Goal: Task Accomplishment & Management: Manage account settings

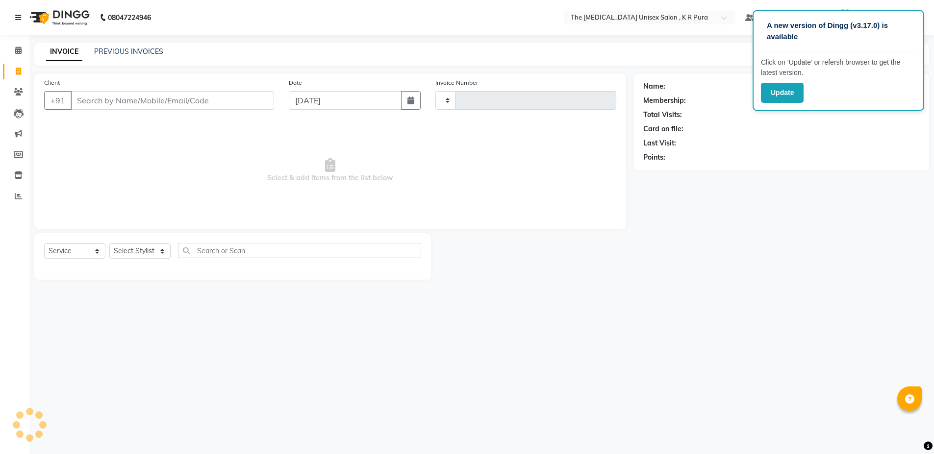
select select "service"
click at [95, 100] on input "Client" at bounding box center [172, 100] width 203 height 19
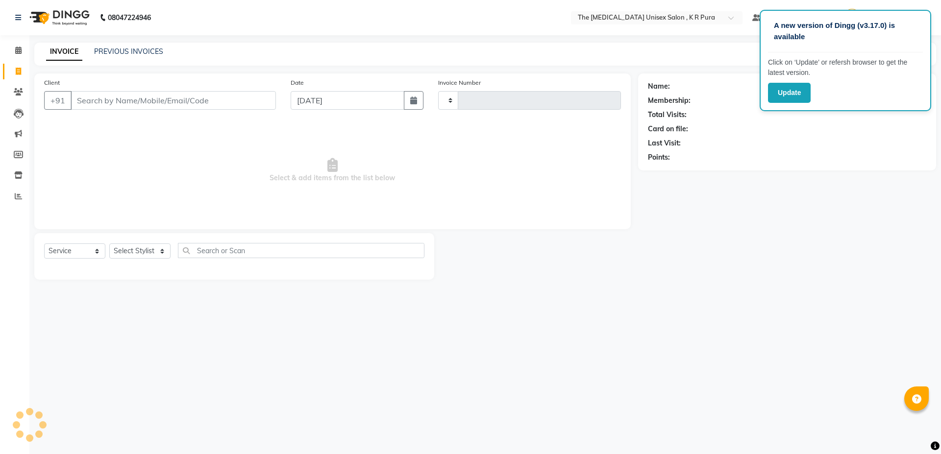
type input "2830"
type input "9"
select select "4050"
type input "9980132779"
click at [250, 107] on button "Add Client" at bounding box center [251, 100] width 50 height 19
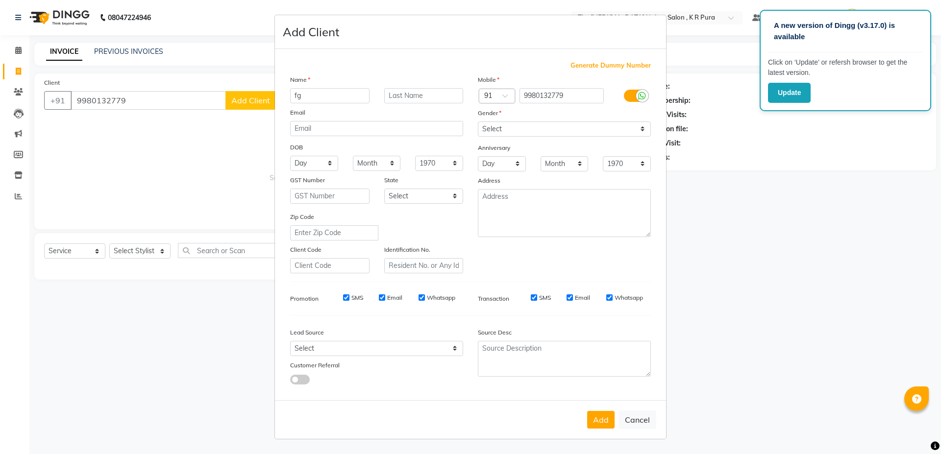
type input "f"
type input "geetha"
click at [482, 133] on select "Select [DEMOGRAPHIC_DATA] [DEMOGRAPHIC_DATA] Other Prefer Not To Say" at bounding box center [564, 129] width 173 height 15
select select "[DEMOGRAPHIC_DATA]"
click at [478, 122] on select "Select [DEMOGRAPHIC_DATA] [DEMOGRAPHIC_DATA] Other Prefer Not To Say" at bounding box center [564, 129] width 173 height 15
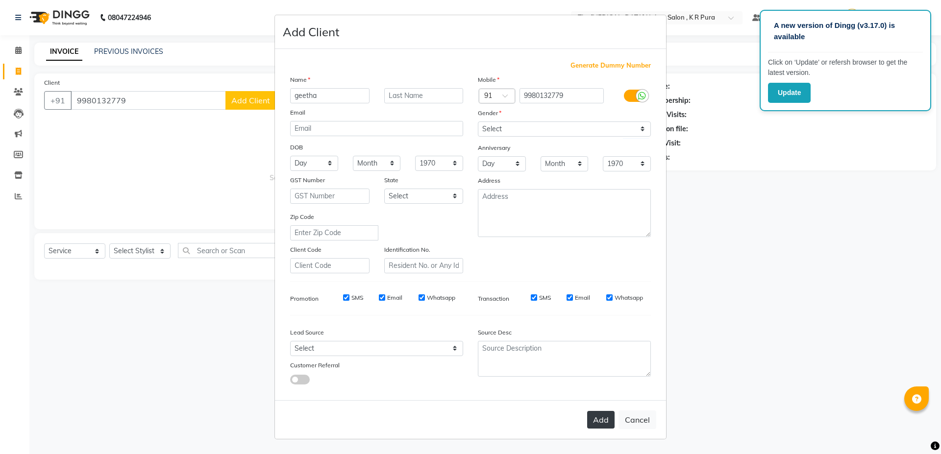
click at [603, 417] on button "Add" at bounding box center [600, 420] width 27 height 18
click at [79, 249] on ngb-modal-window "Add Client Generate Dummy Number Name geetha Email DOB Day 01 02 03 04 05 06 07…" at bounding box center [470, 227] width 941 height 454
select select
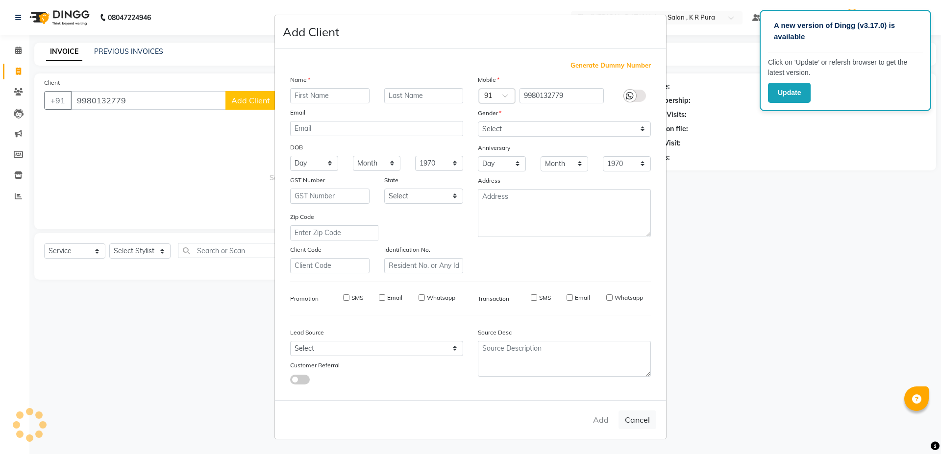
select select
checkbox input "false"
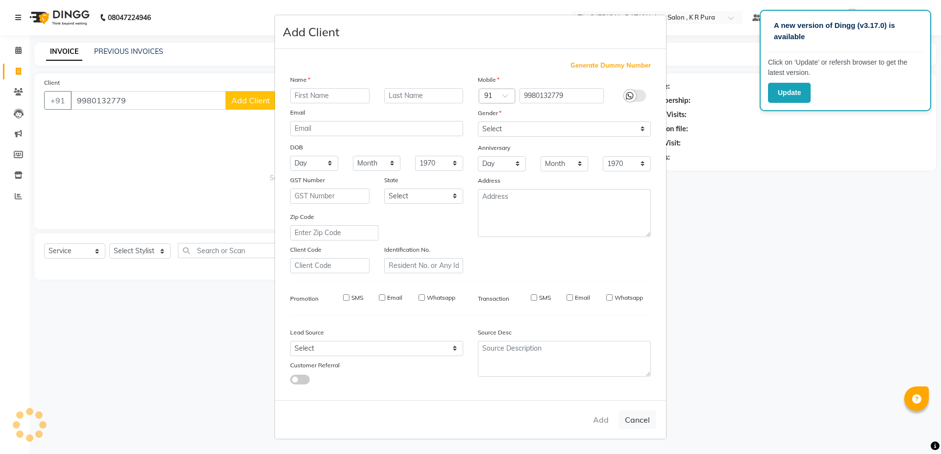
checkbox input "false"
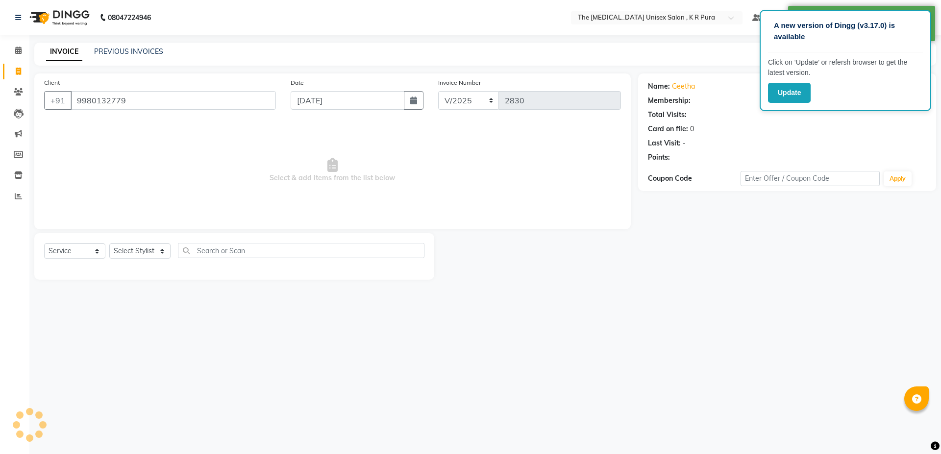
select select "1: Object"
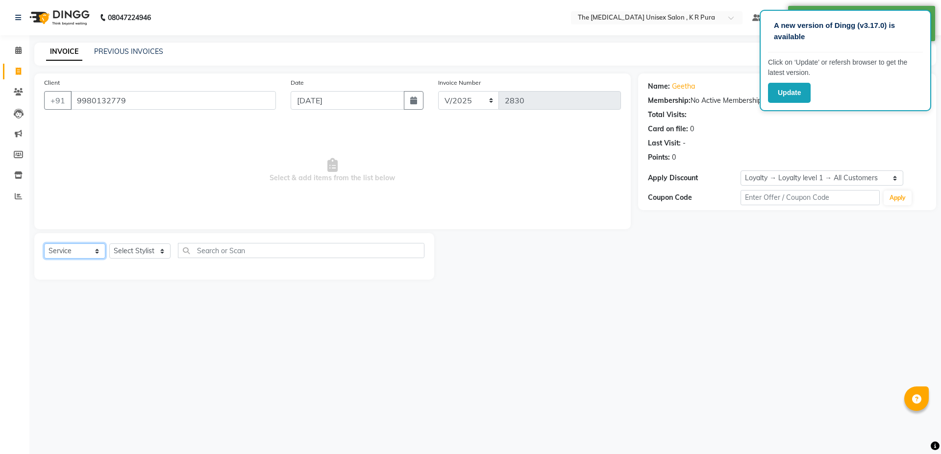
click at [84, 251] on select "Select Service Product Membership Package Voucher Prepaid Gift Card" at bounding box center [74, 251] width 61 height 15
click at [44, 244] on select "Select Service Product Membership Package Voucher Prepaid Gift Card" at bounding box center [74, 251] width 61 height 15
click at [158, 249] on select "Select Stylist armaan [PERSON_NAME] kunti [PERSON_NAME] [PERSON_NAME]" at bounding box center [139, 251] width 61 height 15
select select "21213"
click at [109, 244] on select "Select Stylist armaan [PERSON_NAME] kunti [PERSON_NAME] [PERSON_NAME]" at bounding box center [139, 251] width 61 height 15
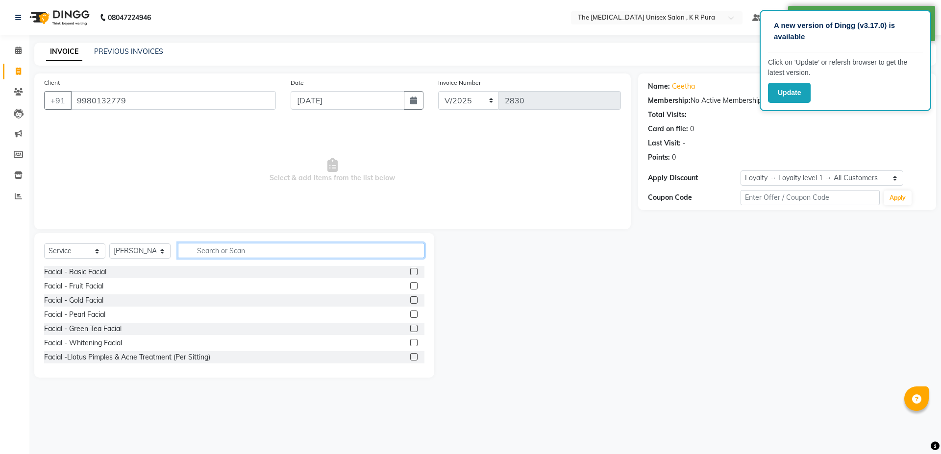
click at [209, 246] on input "text" at bounding box center [301, 250] width 247 height 15
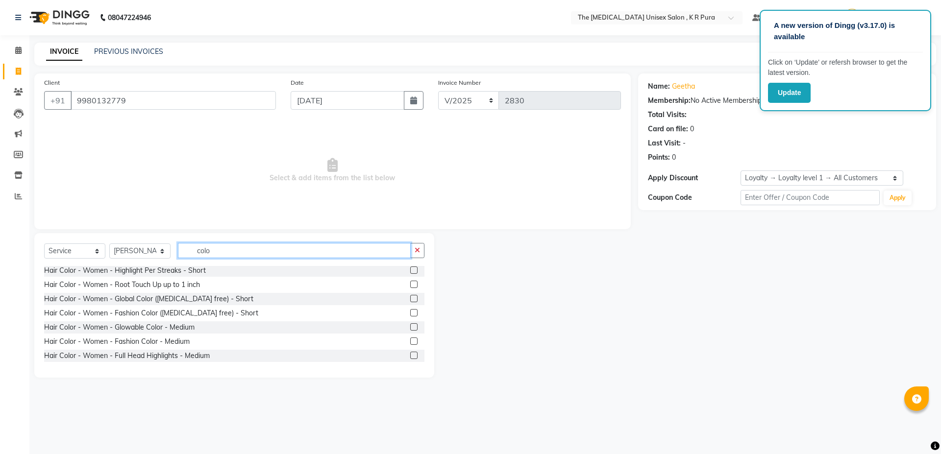
scroll to position [245, 0]
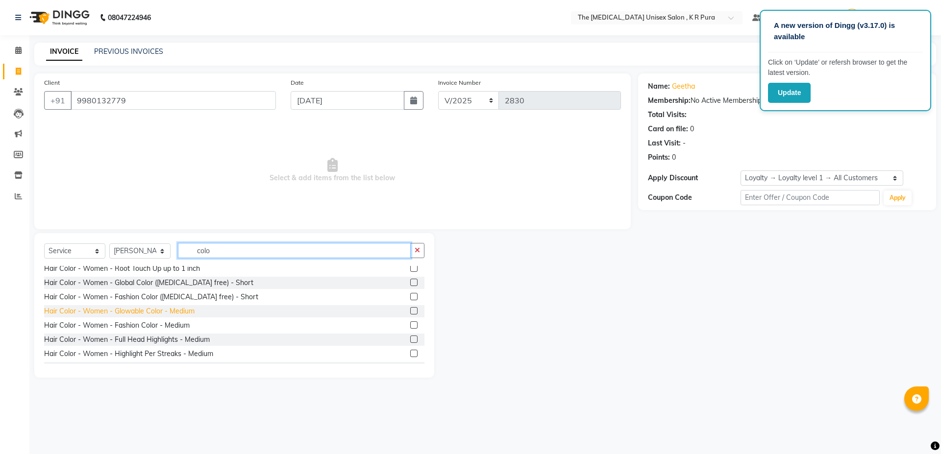
type input "colo"
click at [95, 315] on div "Hair Color - Women - Glowable Color - Medium" at bounding box center [119, 311] width 151 height 10
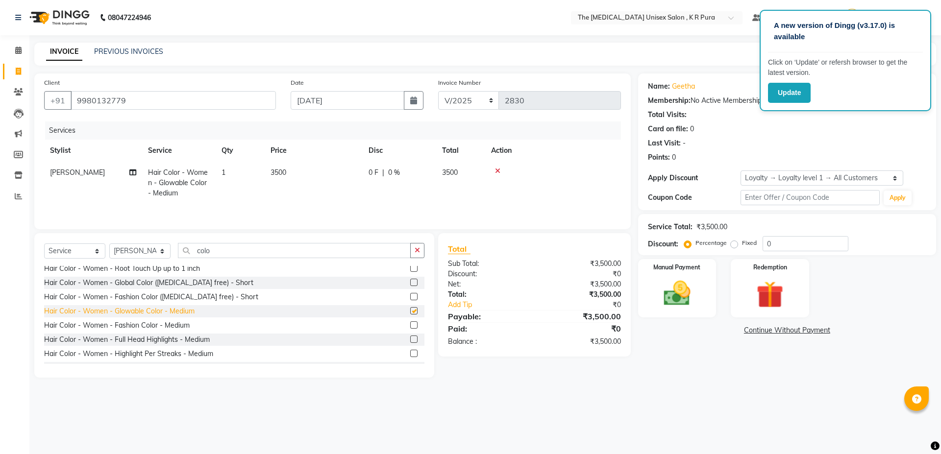
checkbox input "false"
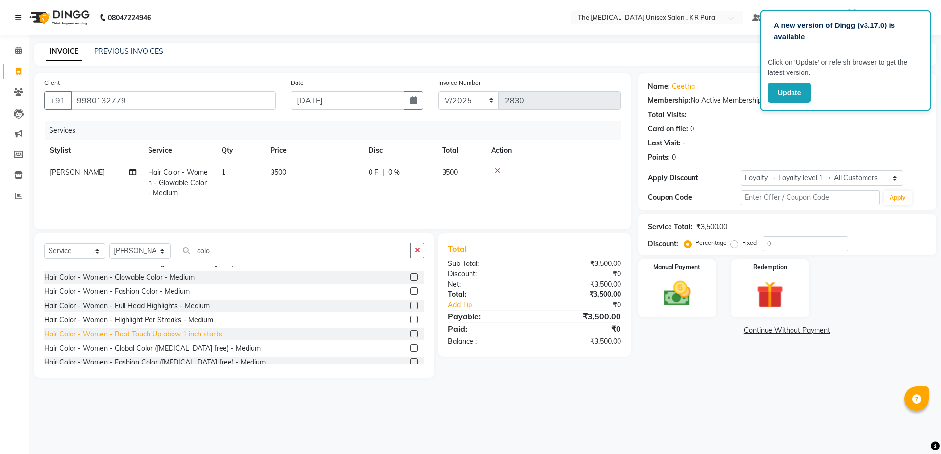
scroll to position [294, 0]
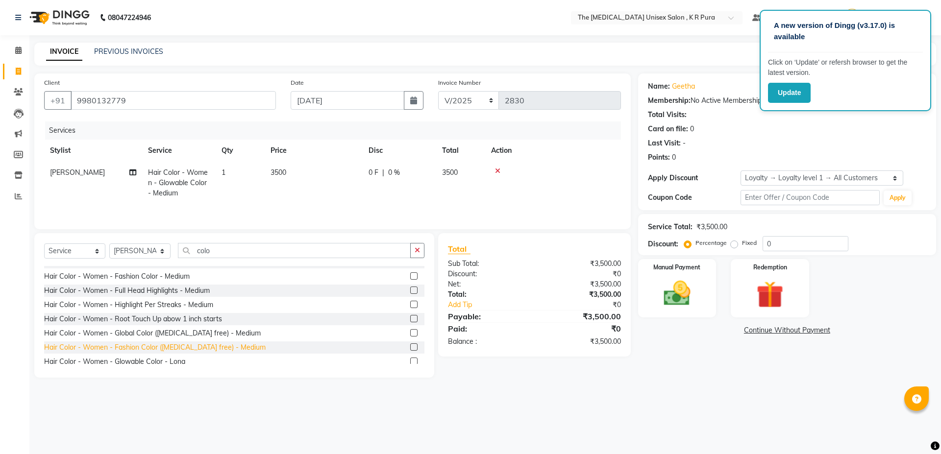
click at [170, 351] on div "Hair Color - Women - Fashion Color ([MEDICAL_DATA] free) - Medium" at bounding box center [155, 348] width 222 height 10
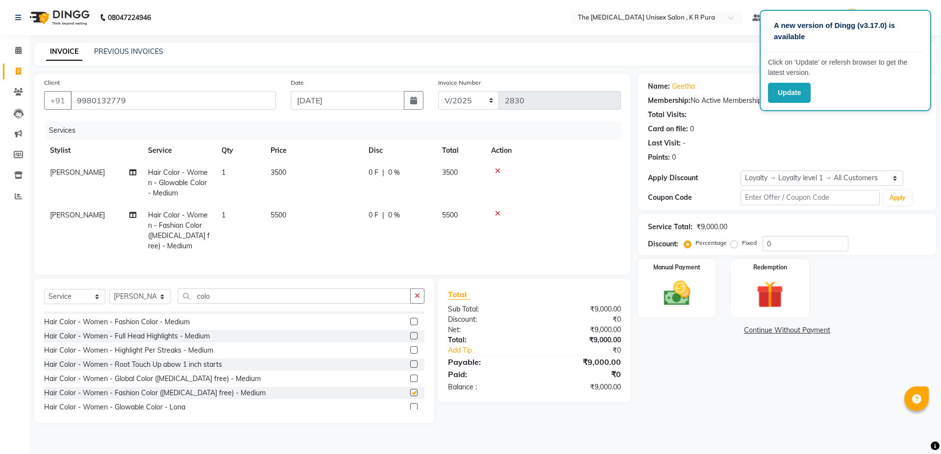
checkbox input "false"
click at [498, 214] on icon at bounding box center [497, 213] width 5 height 7
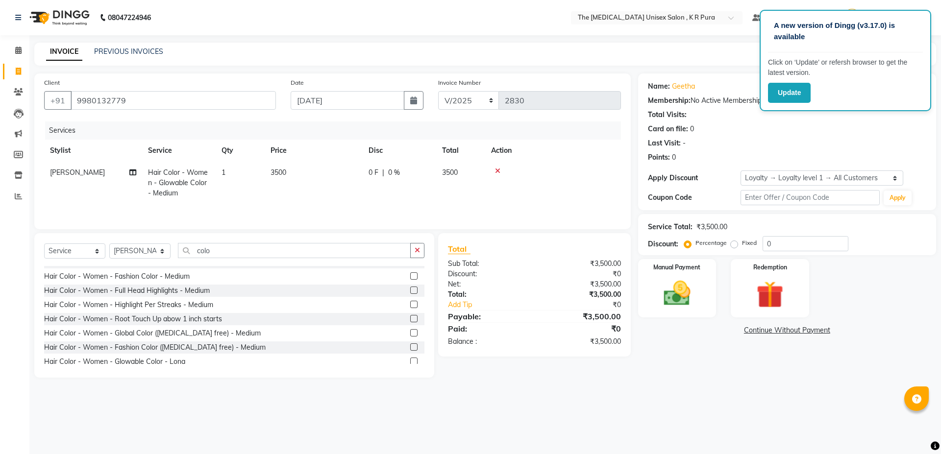
click at [299, 173] on td "3500" at bounding box center [314, 183] width 98 height 43
select select "21213"
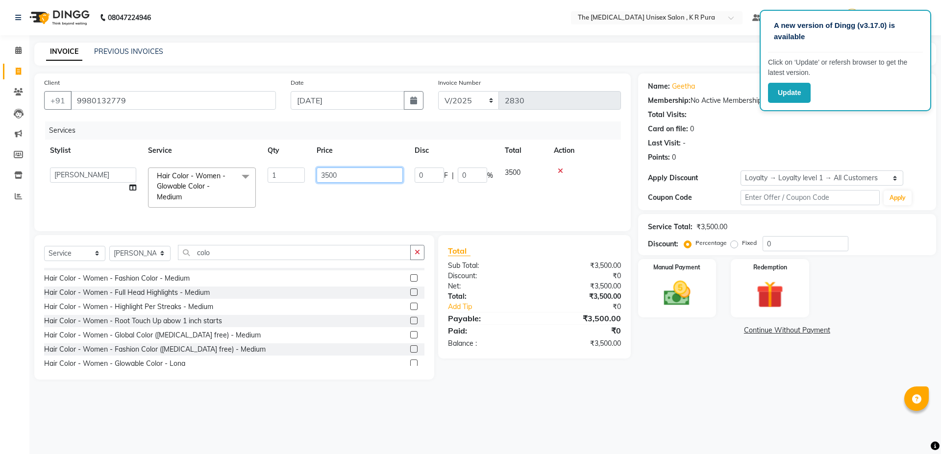
click at [342, 172] on input "3500" at bounding box center [360, 175] width 86 height 15
type input "3000"
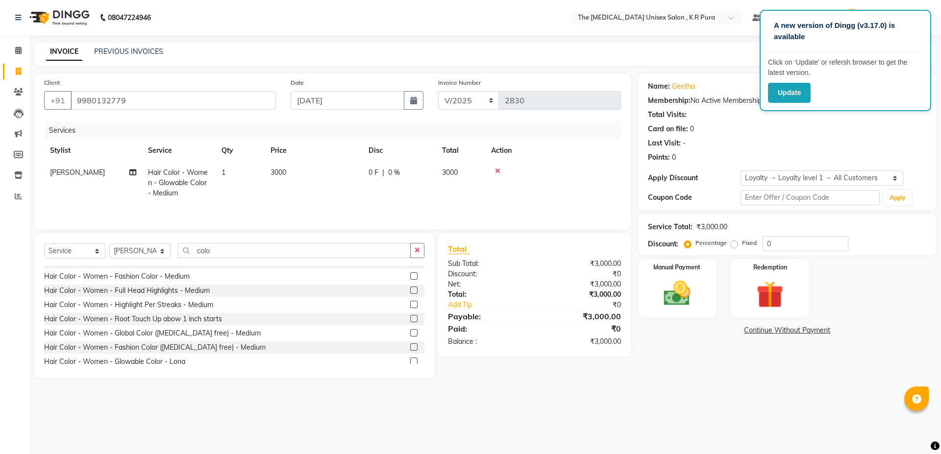
click at [520, 418] on div "A new version of Dingg (v3.17.0) is available Click on ‘Update’ or refersh brow…" at bounding box center [470, 227] width 941 height 454
drag, startPoint x: 765, startPoint y: 246, endPoint x: 774, endPoint y: 245, distance: 9.4
click at [765, 246] on input "0" at bounding box center [806, 243] width 86 height 15
type input "10"
click at [709, 310] on div "Manual Payment" at bounding box center [676, 288] width 81 height 60
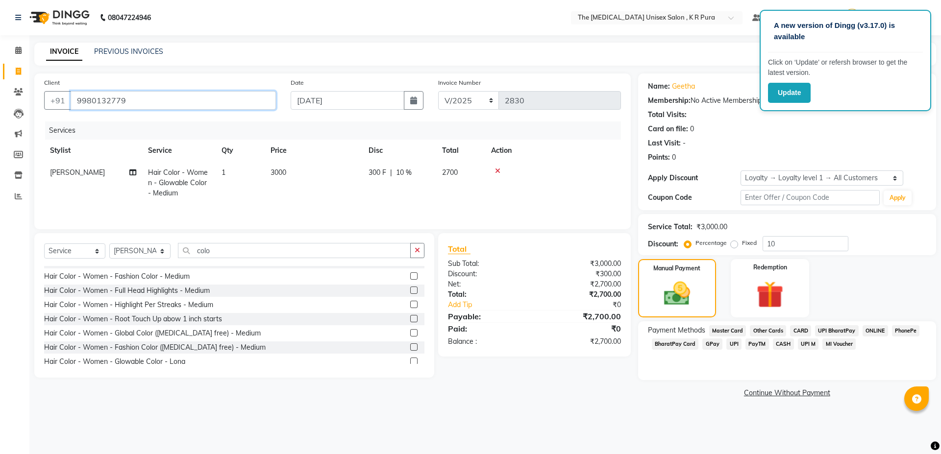
click at [125, 104] on input "9980132779" at bounding box center [173, 100] width 205 height 19
click at [10, 50] on span at bounding box center [18, 50] width 17 height 11
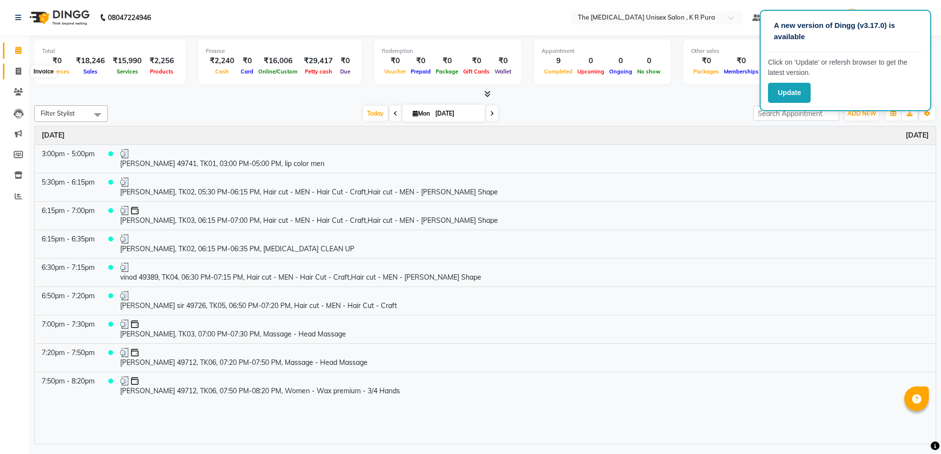
click at [18, 75] on icon at bounding box center [18, 71] width 5 height 7
select select "service"
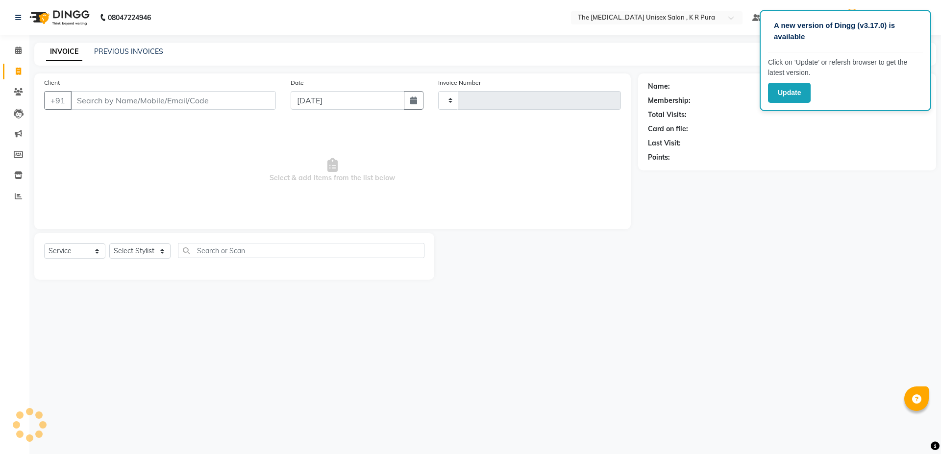
type input "2830"
select select "4050"
click at [121, 95] on input "Client" at bounding box center [173, 100] width 205 height 19
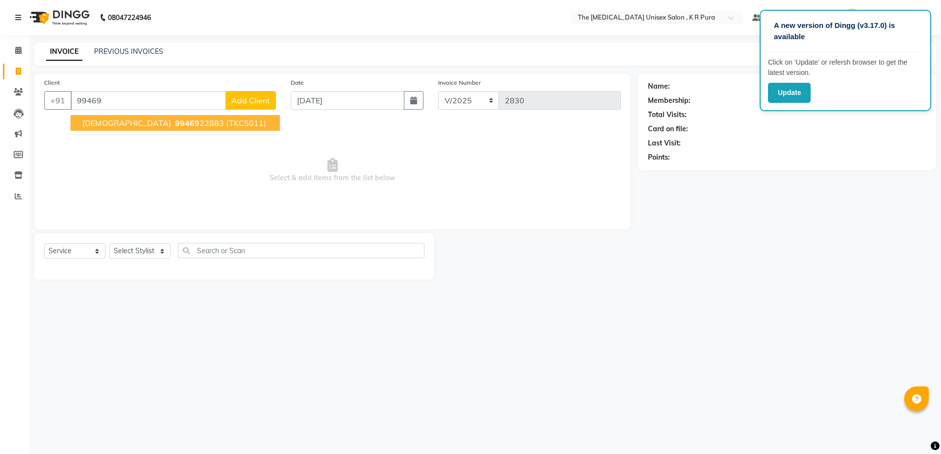
click at [151, 126] on button "abhi 99469 22883 (TKC5011)" at bounding box center [175, 123] width 209 height 16
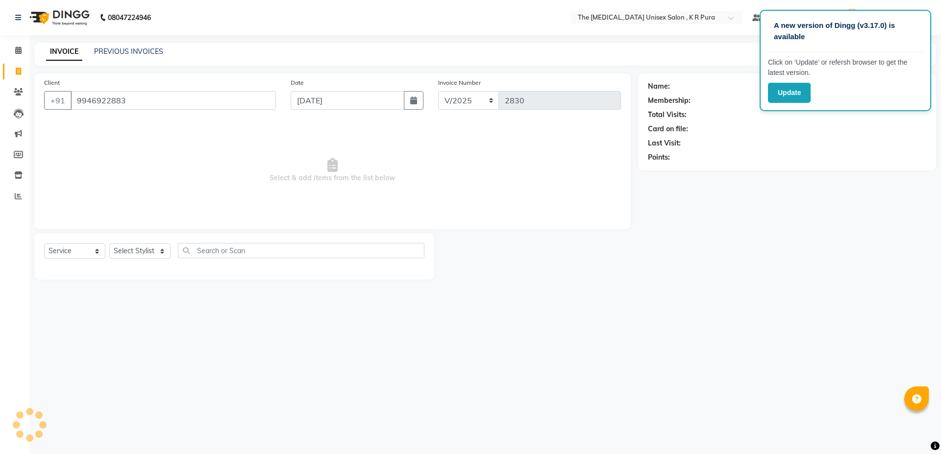
type input "9946922883"
select select "1: Object"
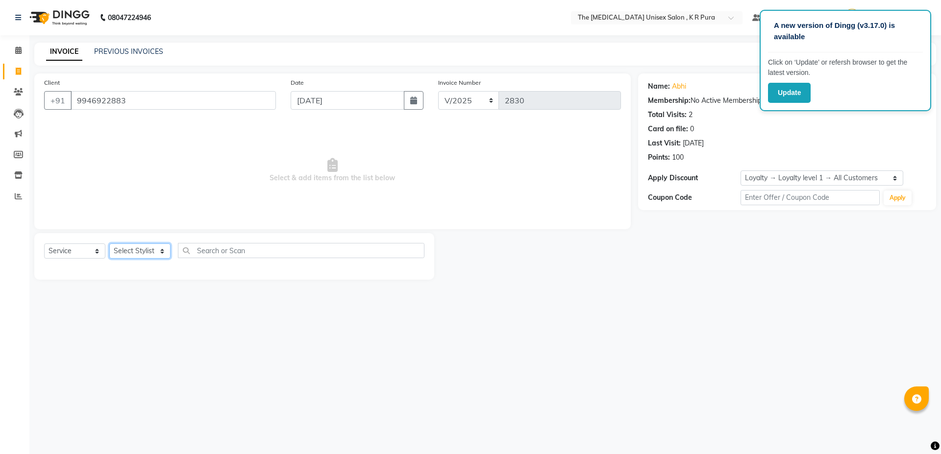
click at [133, 257] on select "Select Stylist armaan [PERSON_NAME] kunti [PERSON_NAME] [PERSON_NAME]" at bounding box center [139, 251] width 61 height 15
select select "21213"
click at [109, 244] on select "Select Stylist armaan [PERSON_NAME] kunti [PERSON_NAME] [PERSON_NAME]" at bounding box center [139, 251] width 61 height 15
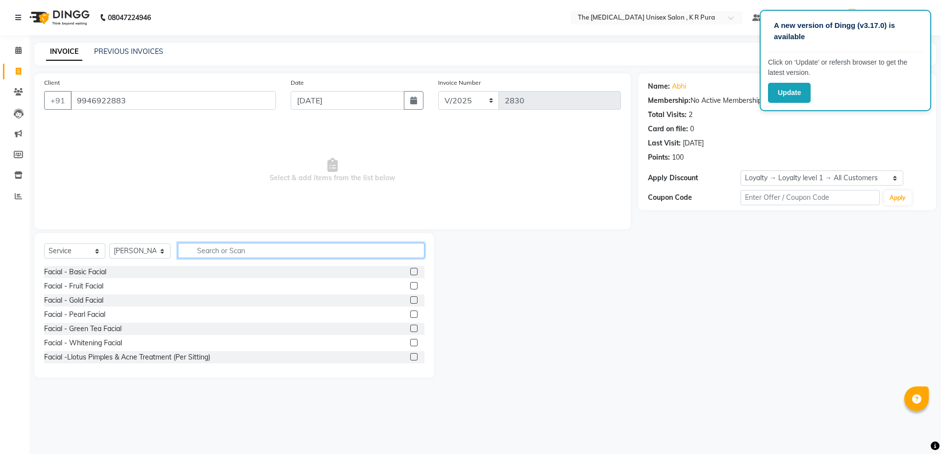
click at [199, 255] on input "text" at bounding box center [301, 250] width 247 height 15
type input "cut"
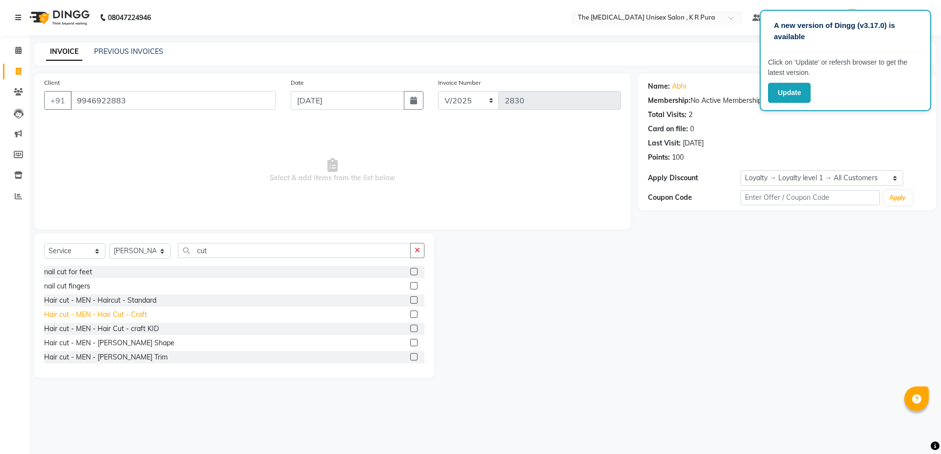
click at [139, 313] on div "Hair cut - MEN - Hair Cut - Craft" at bounding box center [95, 315] width 103 height 10
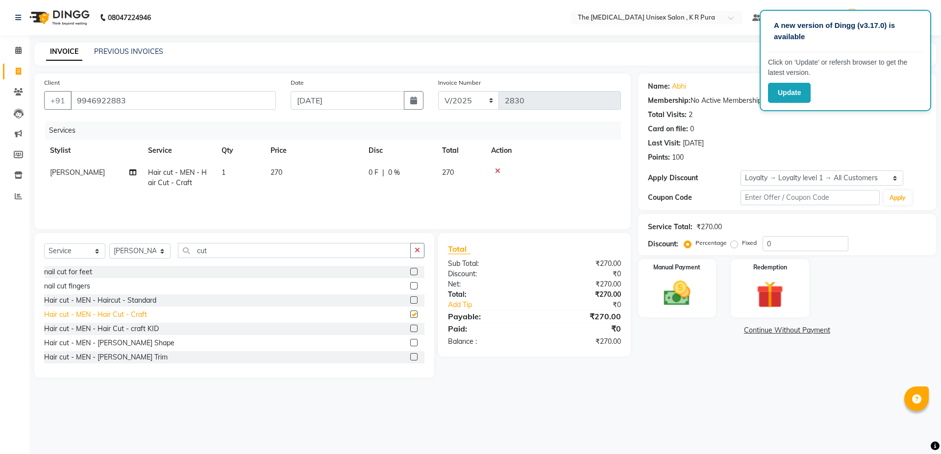
checkbox input "false"
click at [497, 168] on icon at bounding box center [497, 171] width 5 height 7
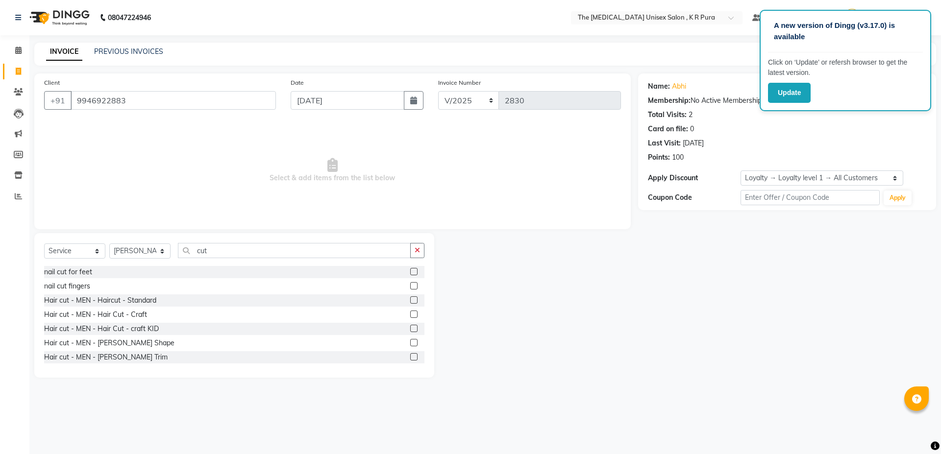
click at [237, 241] on div "Select Service Product Membership Package Voucher Prepaid Gift Card Select Styl…" at bounding box center [234, 305] width 400 height 145
click at [227, 251] on input "cut" at bounding box center [294, 250] width 233 height 15
type input "c"
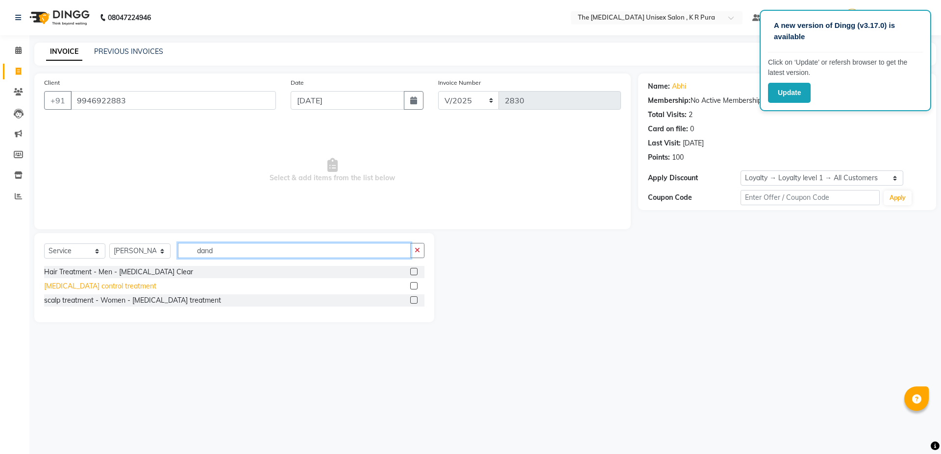
type input "dand"
click at [92, 284] on div "[MEDICAL_DATA] control treatment" at bounding box center [100, 286] width 112 height 10
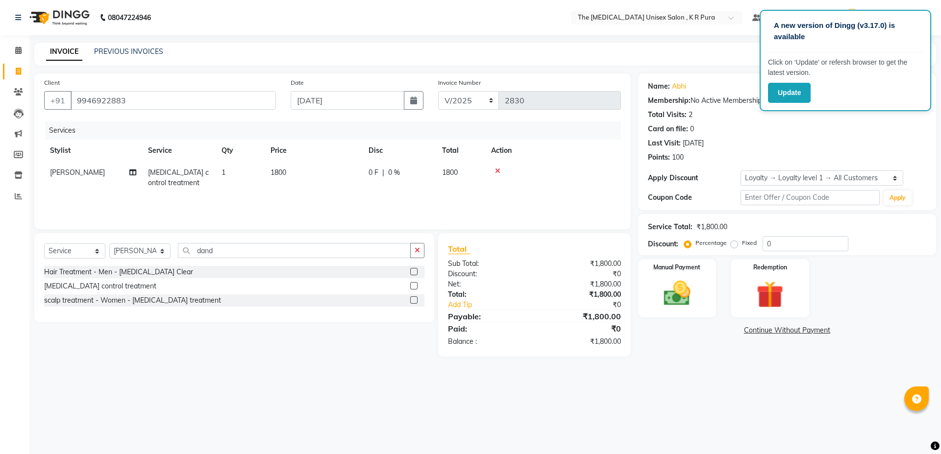
click at [499, 170] on icon at bounding box center [497, 171] width 5 height 7
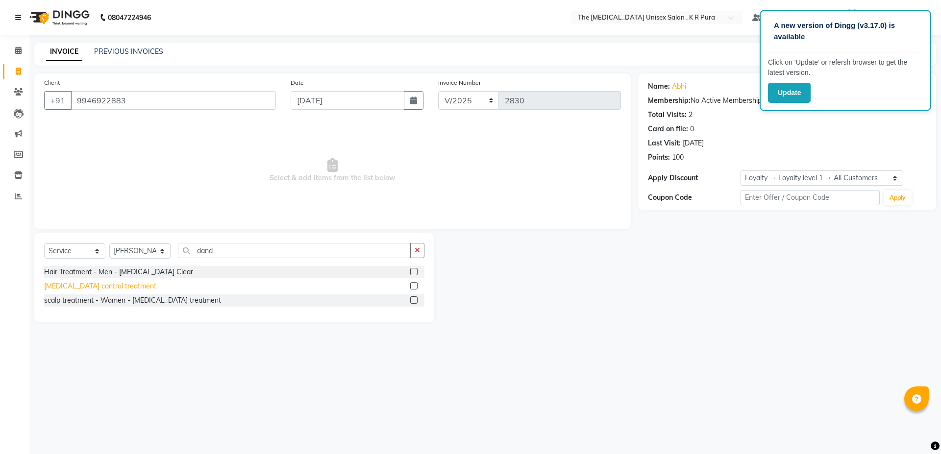
click at [92, 289] on div "[MEDICAL_DATA] control treatment" at bounding box center [100, 286] width 112 height 10
checkbox input "false"
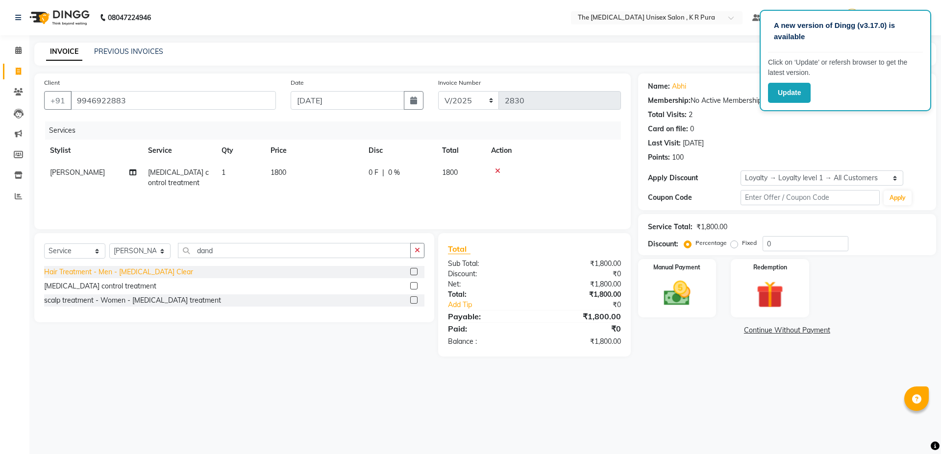
click at [150, 271] on div "Hair Treatment - Men - [MEDICAL_DATA] Clear" at bounding box center [118, 272] width 149 height 10
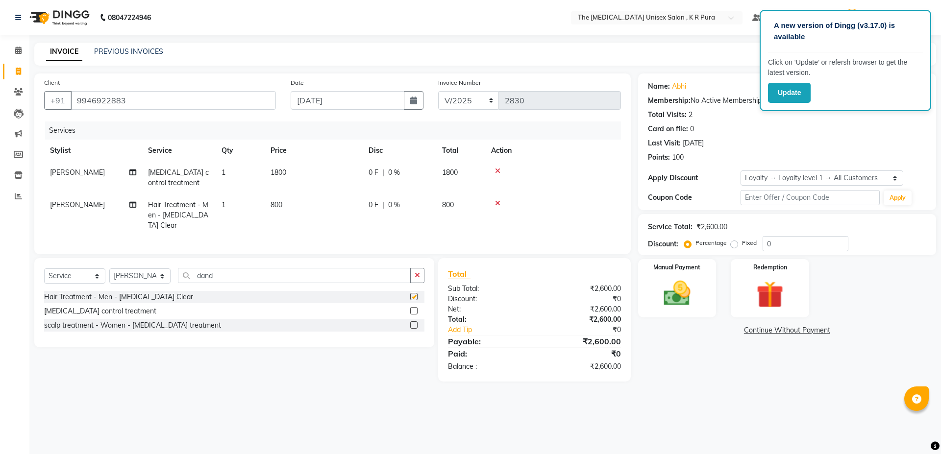
checkbox input "false"
drag, startPoint x: 498, startPoint y: 168, endPoint x: 489, endPoint y: 175, distance: 11.5
click at [498, 169] on icon at bounding box center [497, 171] width 5 height 7
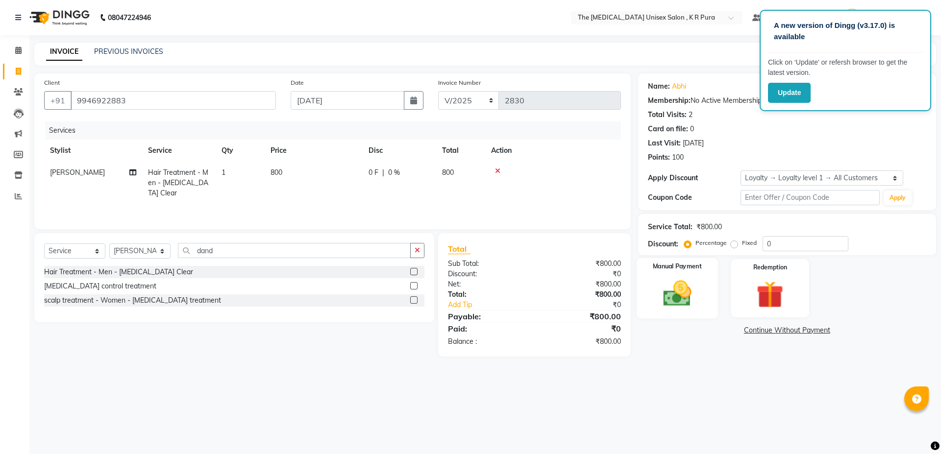
click at [696, 291] on img at bounding box center [677, 293] width 46 height 32
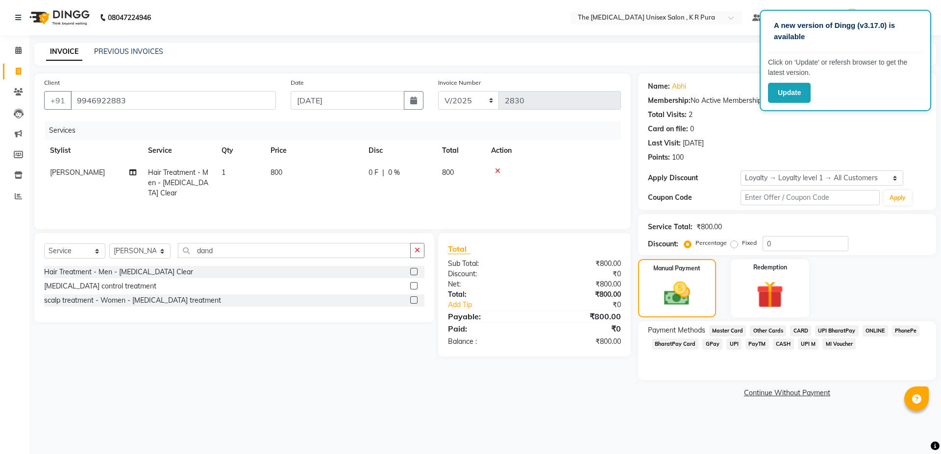
click at [908, 332] on span "PhonePe" at bounding box center [906, 331] width 28 height 11
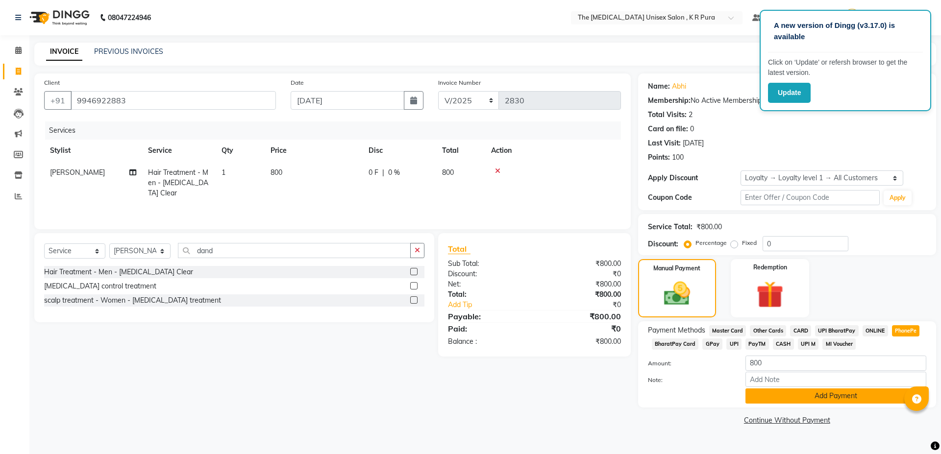
click at [816, 394] on button "Add Payment" at bounding box center [836, 396] width 181 height 15
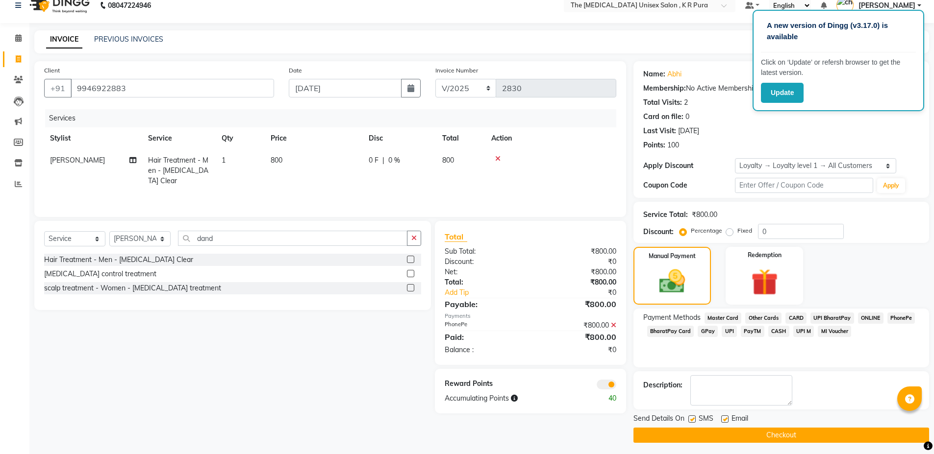
scroll to position [16, 0]
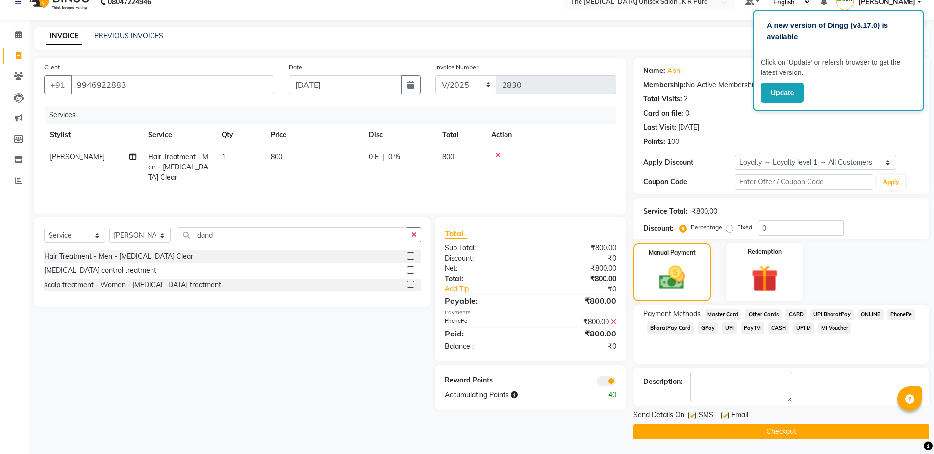
click at [688, 439] on button "Checkout" at bounding box center [781, 432] width 296 height 15
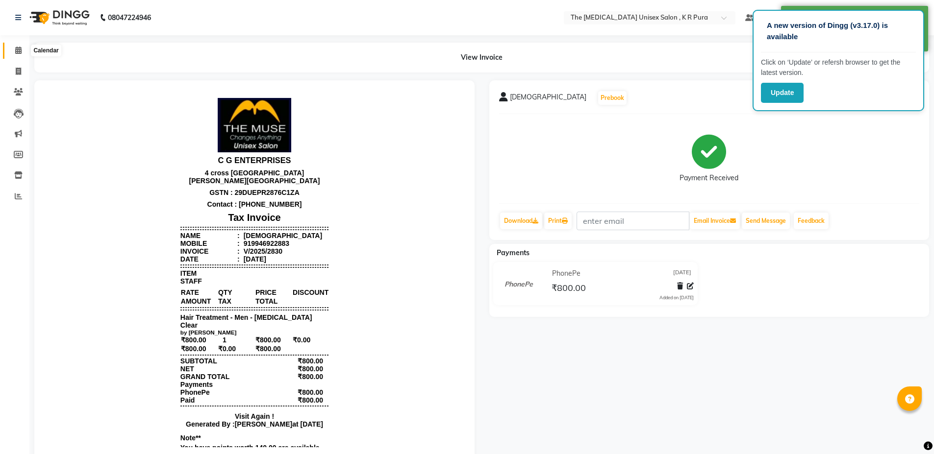
click at [15, 49] on icon at bounding box center [18, 50] width 6 height 7
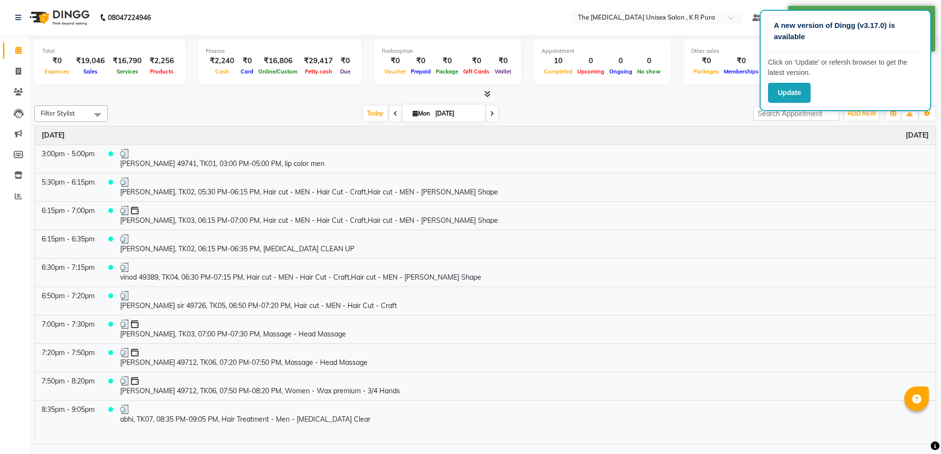
click at [311, 111] on div "[DATE] [DATE]" at bounding box center [431, 113] width 636 height 15
click at [8, 71] on link "Invoice" at bounding box center [15, 72] width 24 height 16
select select "service"
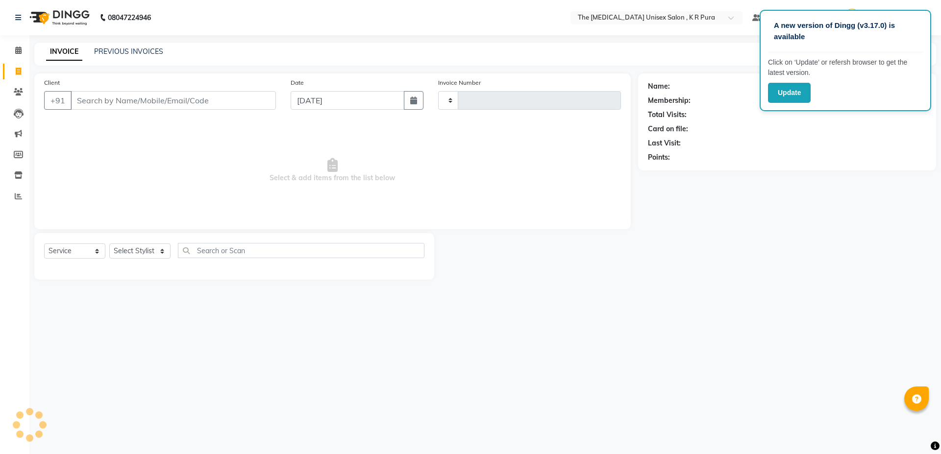
type input "2831"
select select "4050"
click at [117, 105] on input "Client" at bounding box center [173, 100] width 205 height 19
click at [121, 101] on input "Client" at bounding box center [173, 100] width 205 height 19
type input "9980132779"
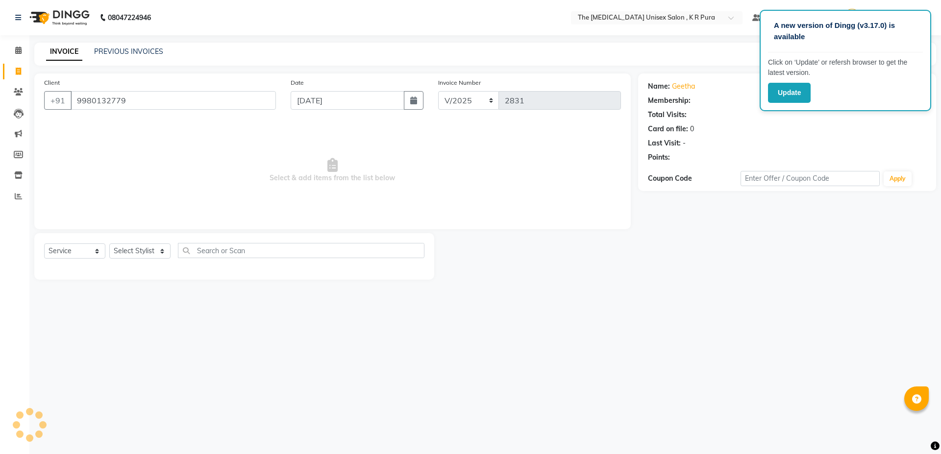
select select "1: Object"
click at [117, 101] on input "9980132779" at bounding box center [173, 100] width 205 height 19
click at [128, 99] on input "9980132779" at bounding box center [173, 100] width 205 height 19
drag, startPoint x: 115, startPoint y: 120, endPoint x: 128, endPoint y: 95, distance: 28.1
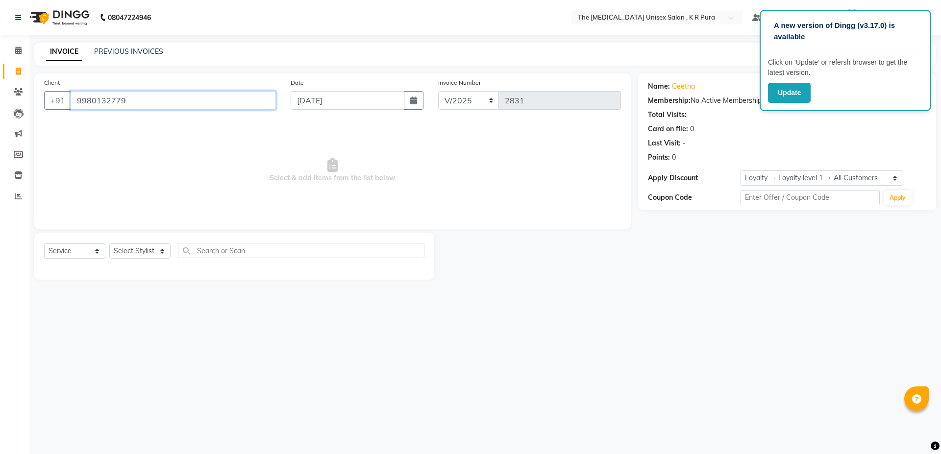
click at [128, 95] on input "9980132779" at bounding box center [173, 100] width 205 height 19
click at [128, 94] on input "9980132779" at bounding box center [173, 100] width 205 height 19
click at [15, 54] on span at bounding box center [18, 50] width 17 height 11
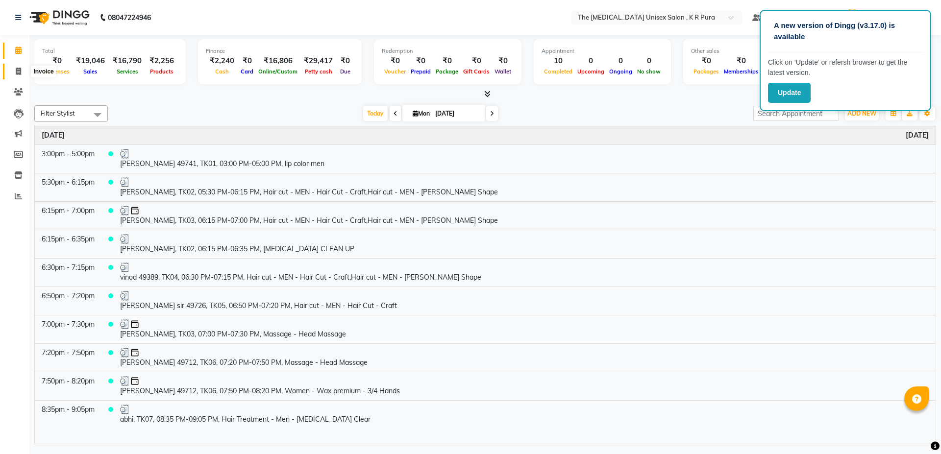
click at [13, 69] on span at bounding box center [18, 71] width 17 height 11
select select "service"
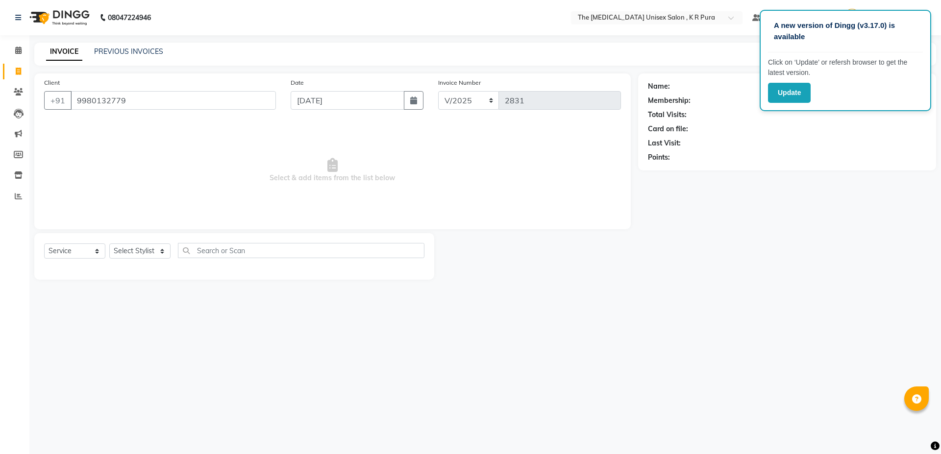
type input "9980132779"
select select "1: Object"
click at [20, 47] on icon at bounding box center [18, 50] width 6 height 7
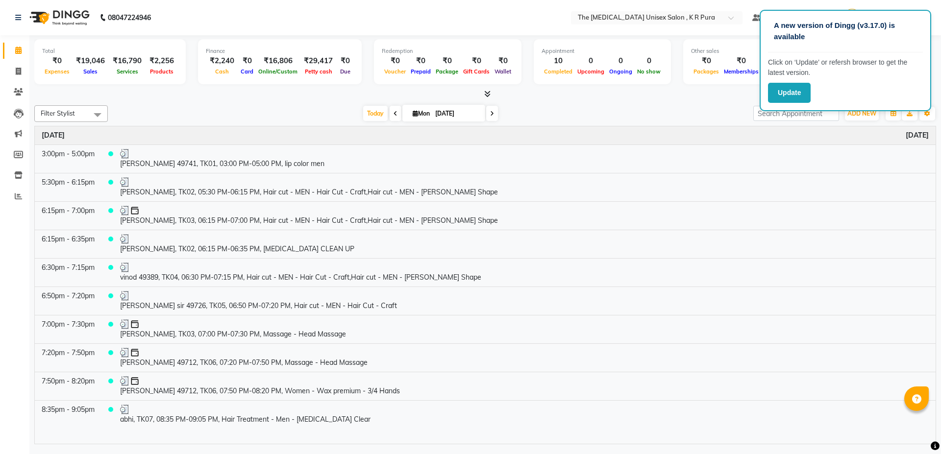
click at [488, 95] on icon at bounding box center [487, 93] width 6 height 7
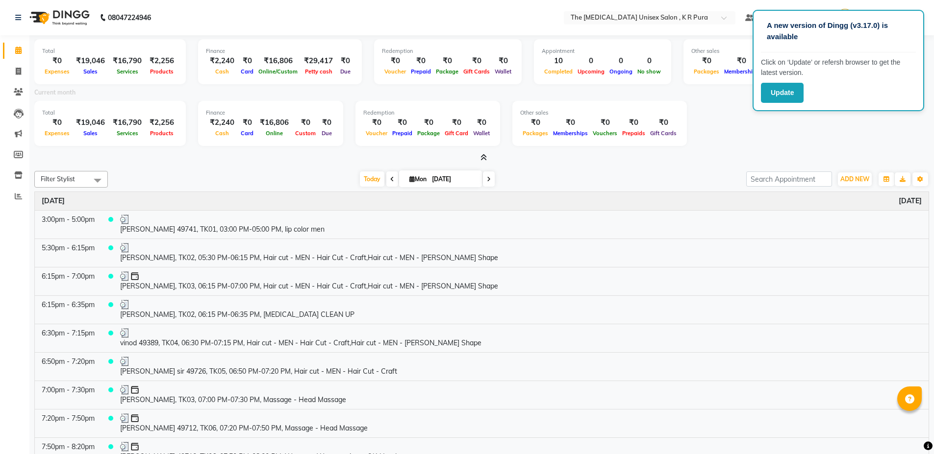
click at [483, 159] on icon at bounding box center [483, 157] width 6 height 7
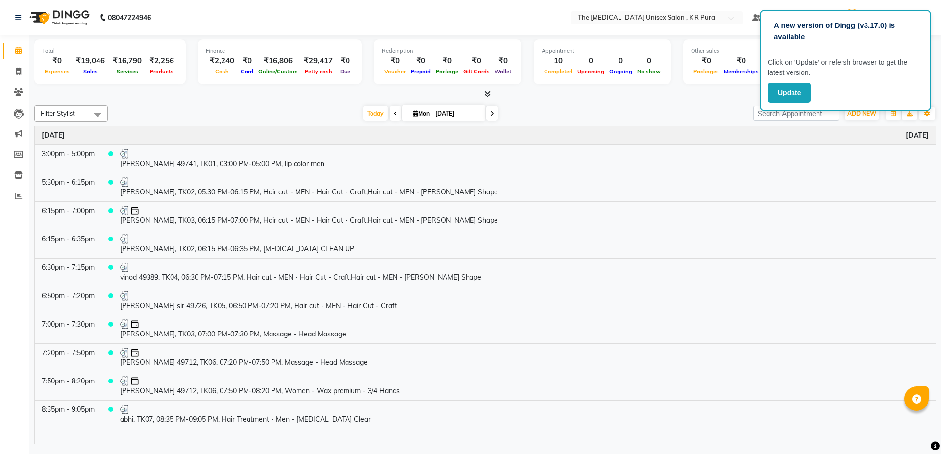
click at [485, 91] on icon at bounding box center [487, 93] width 6 height 7
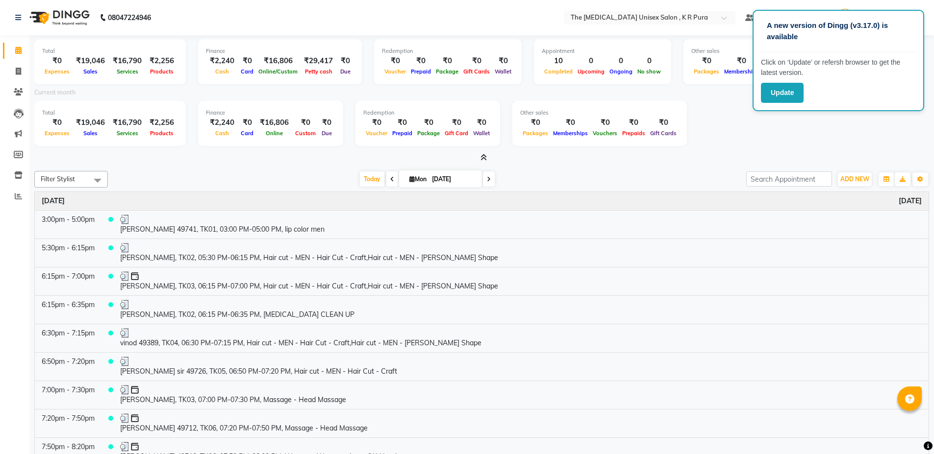
click at [482, 158] on icon at bounding box center [483, 157] width 6 height 7
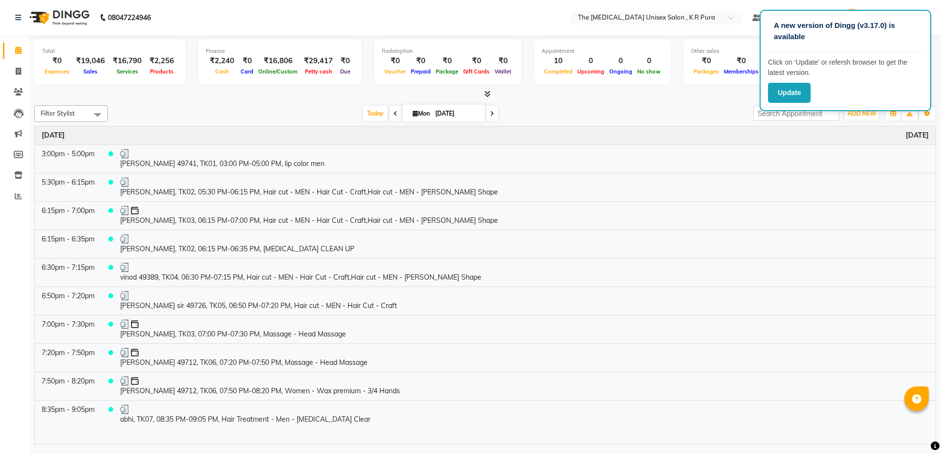
click at [489, 90] on icon at bounding box center [487, 93] width 6 height 7
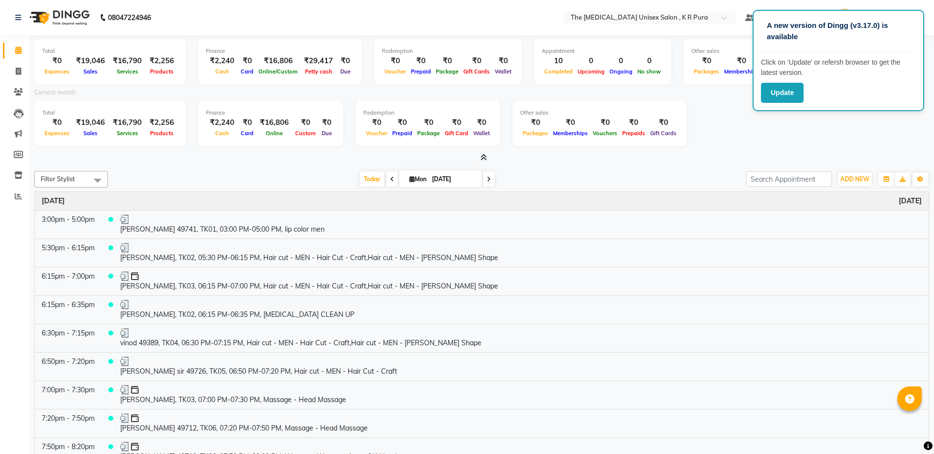
click at [481, 158] on icon at bounding box center [483, 157] width 6 height 7
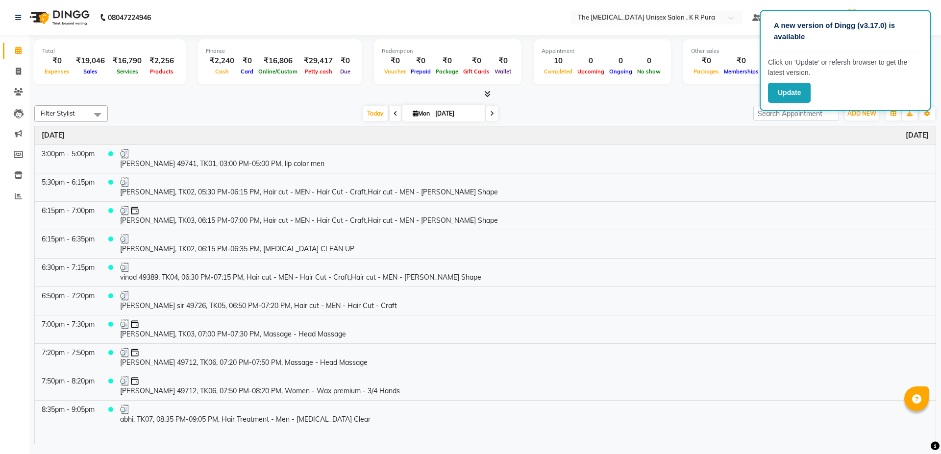
click at [485, 94] on icon at bounding box center [487, 93] width 6 height 7
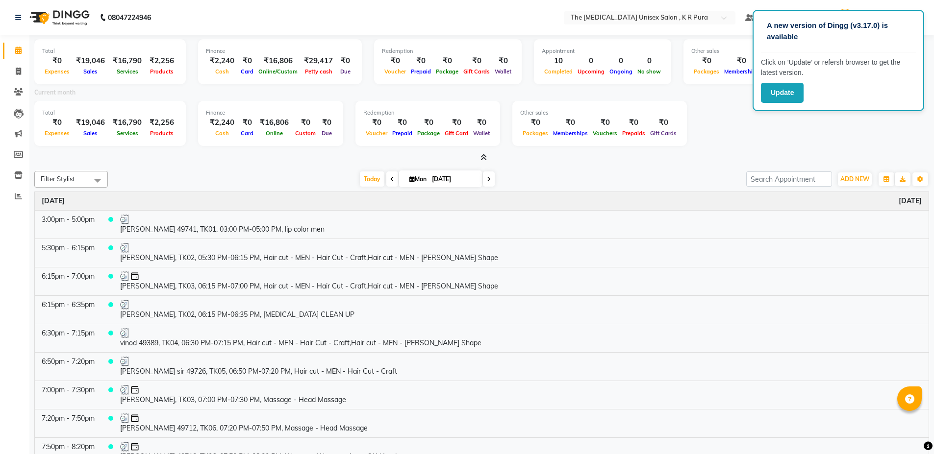
click at [484, 155] on icon at bounding box center [483, 157] width 6 height 7
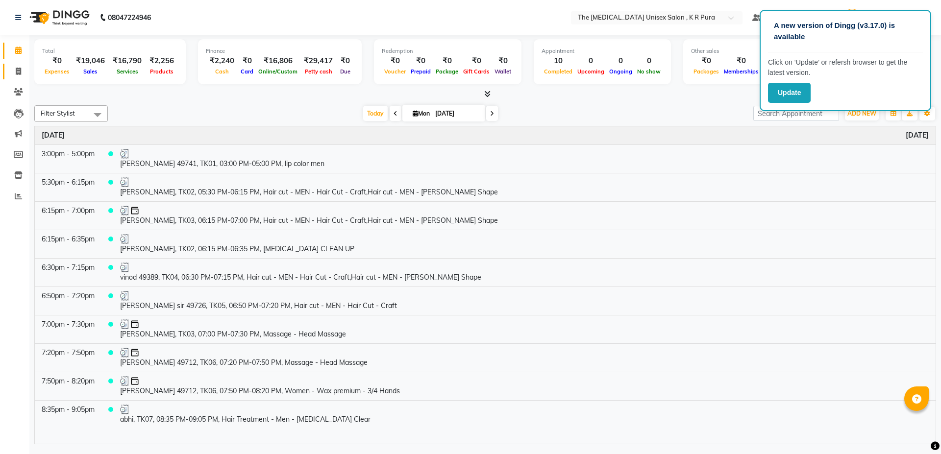
click at [6, 75] on link "Invoice" at bounding box center [15, 72] width 24 height 16
select select "service"
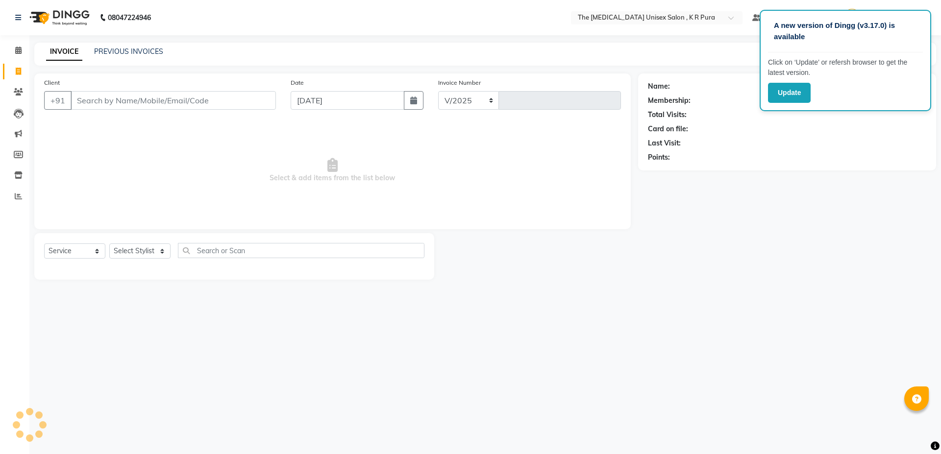
select select "4050"
type input "2831"
click at [128, 98] on input "Client" at bounding box center [173, 100] width 205 height 19
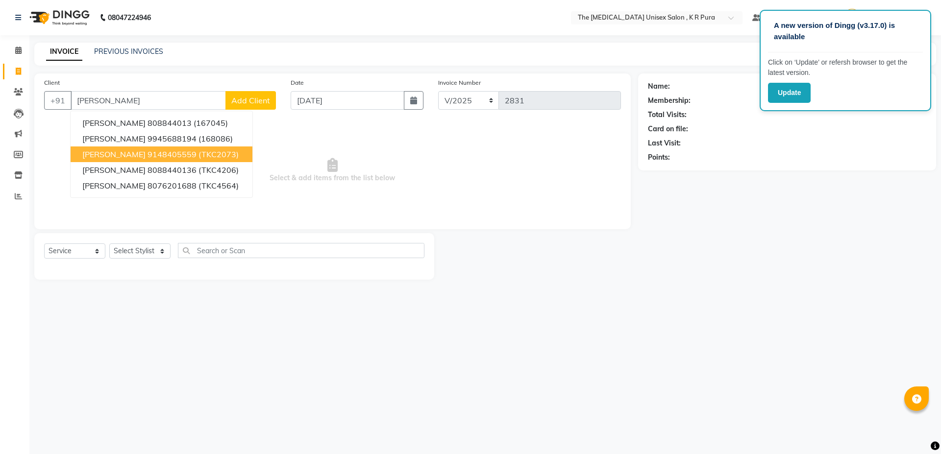
click at [127, 160] on button "[PERSON_NAME] 9148405559 (TKC2073)" at bounding box center [162, 155] width 182 height 16
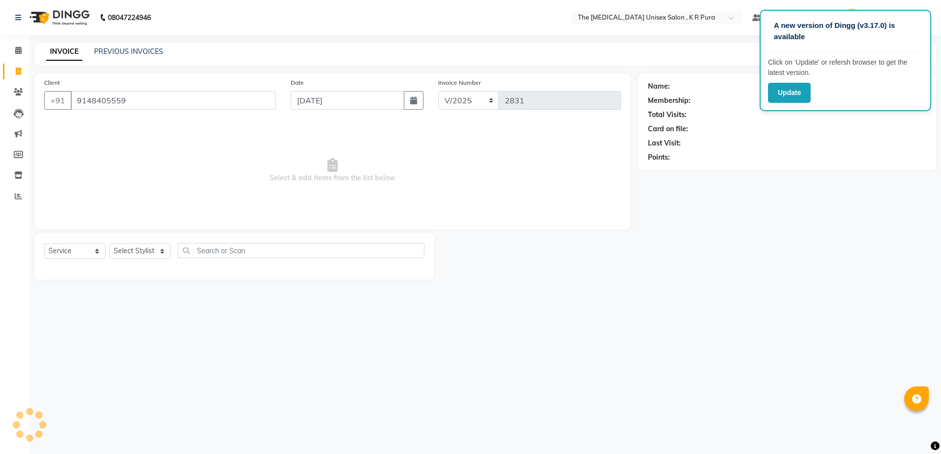
type input "9148405559"
click at [140, 252] on select "Select Stylist armaan [PERSON_NAME] kunti [PERSON_NAME] [PERSON_NAME]" at bounding box center [139, 251] width 61 height 15
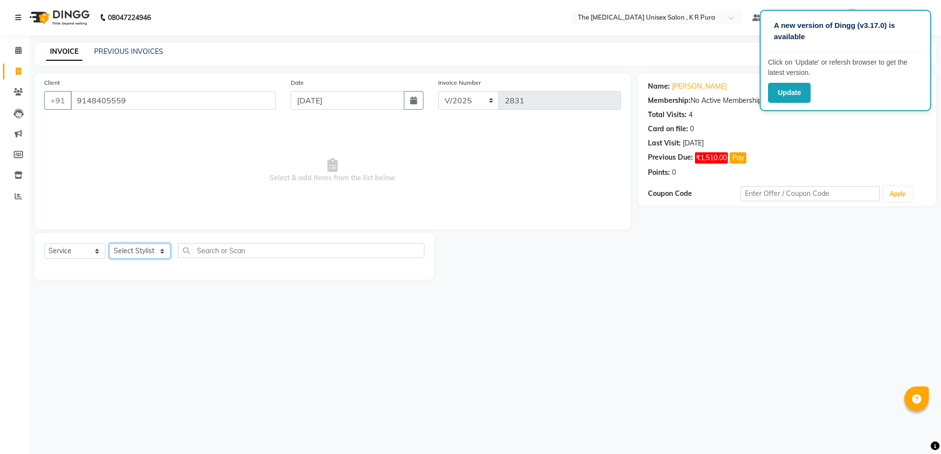
select select "21213"
click at [109, 244] on select "Select Stylist armaan [PERSON_NAME] kunti [PERSON_NAME] [PERSON_NAME]" at bounding box center [139, 251] width 61 height 15
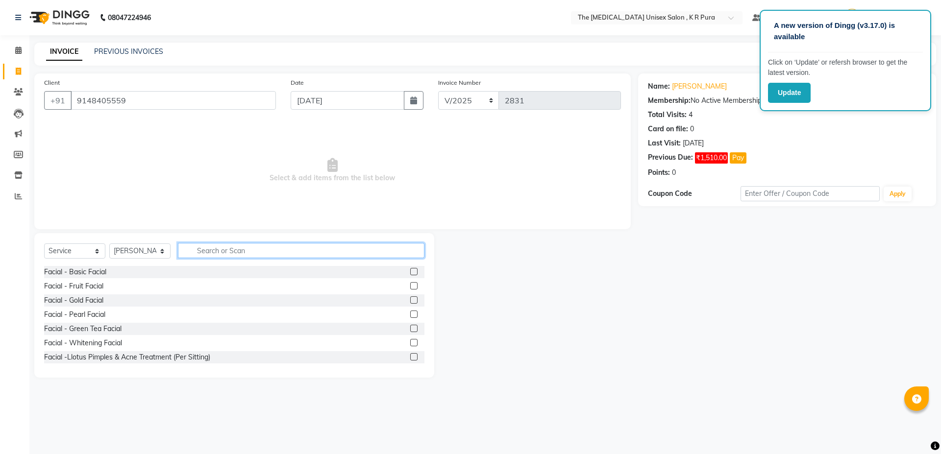
click at [203, 257] on input "text" at bounding box center [301, 250] width 247 height 15
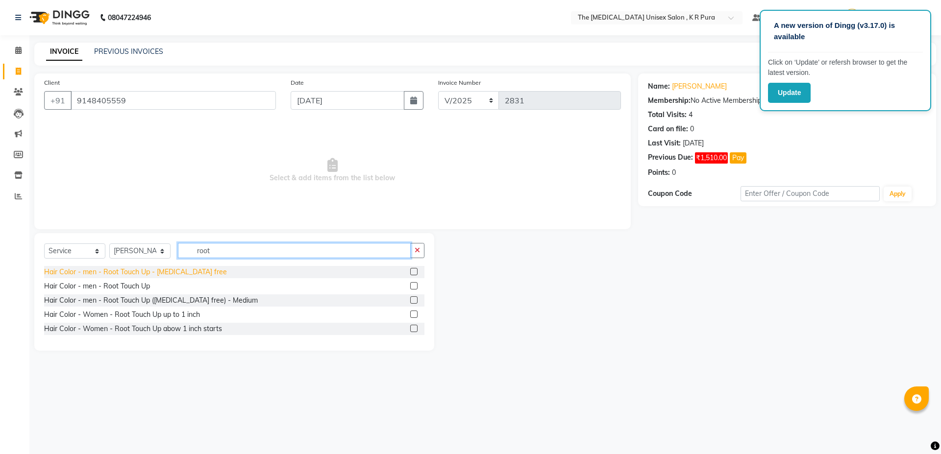
type input "root"
click at [188, 274] on div "Hair Color - men - Root Touch Up - [MEDICAL_DATA] free" at bounding box center [135, 272] width 183 height 10
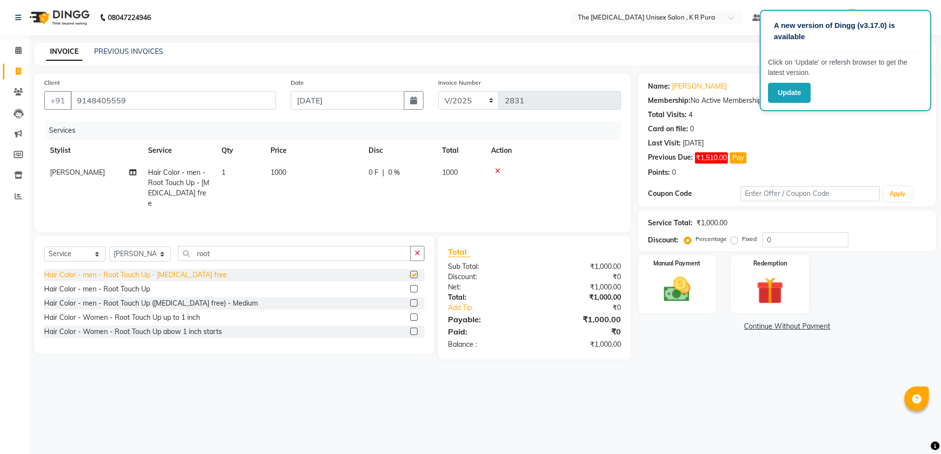
checkbox input "false"
click at [497, 172] on icon at bounding box center [497, 171] width 5 height 7
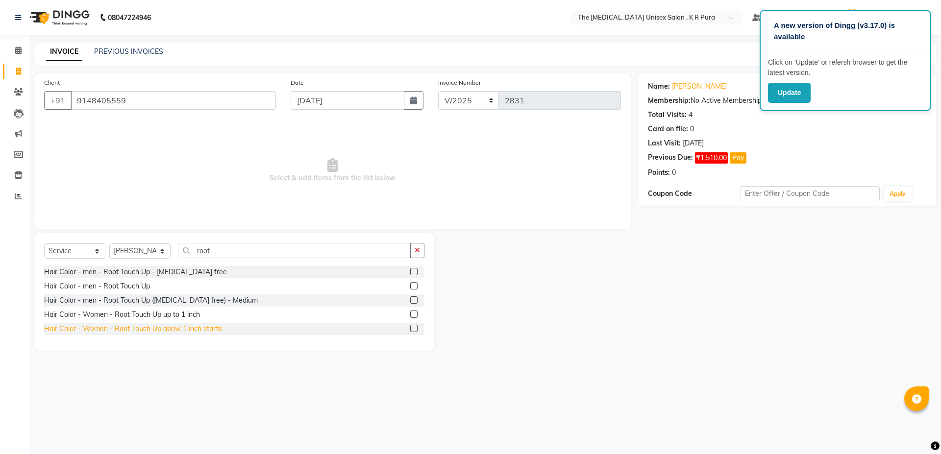
click at [138, 325] on div "Hair Color - Women - Root Touch Up abow 1 inch starts" at bounding box center [133, 329] width 178 height 10
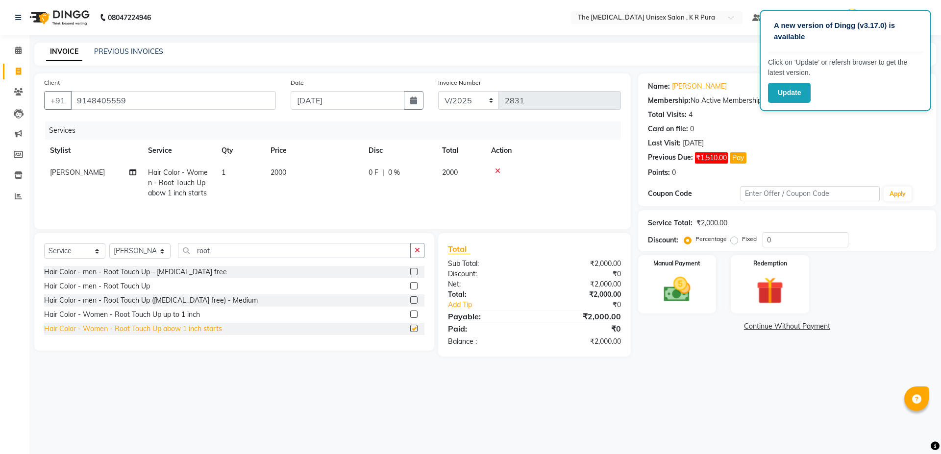
checkbox input "false"
click at [217, 254] on input "root" at bounding box center [294, 250] width 233 height 15
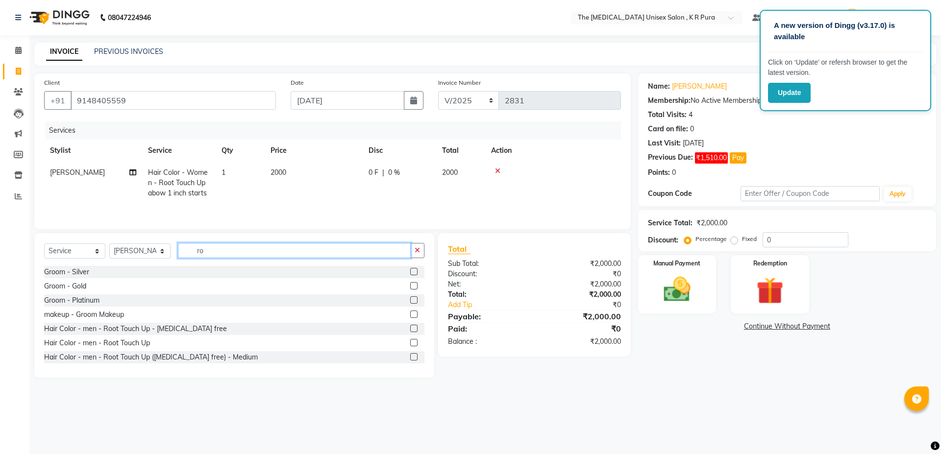
type input "r"
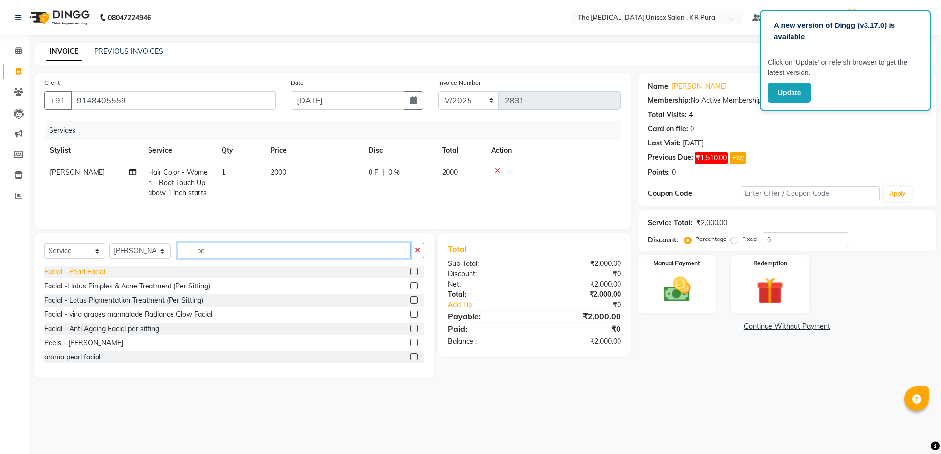
type input "pe"
click at [75, 268] on div "Facial - Pearl Facial" at bounding box center [74, 272] width 61 height 10
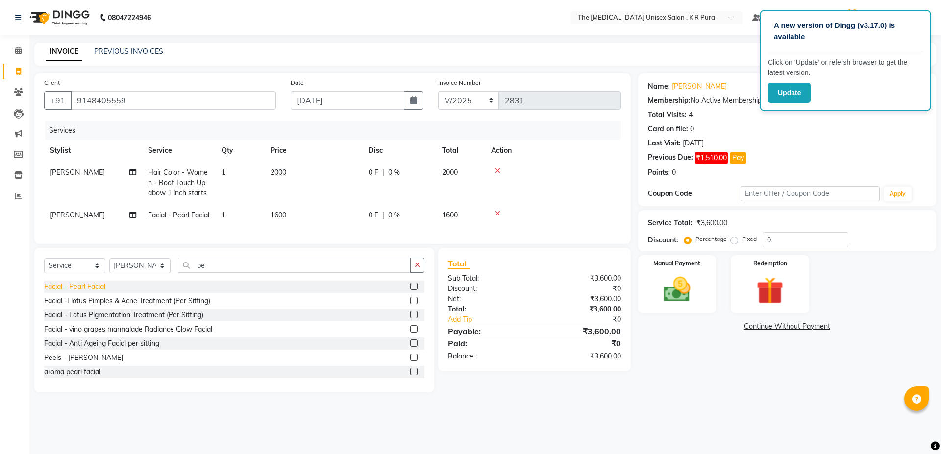
click at [81, 292] on div "Facial - Pearl Facial" at bounding box center [74, 287] width 61 height 10
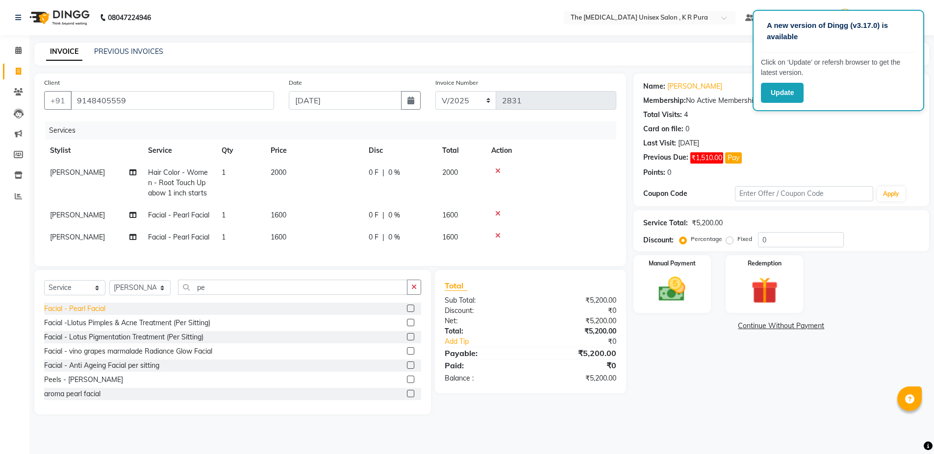
click at [84, 314] on div "Facial - Pearl Facial" at bounding box center [74, 309] width 61 height 10
checkbox input "false"
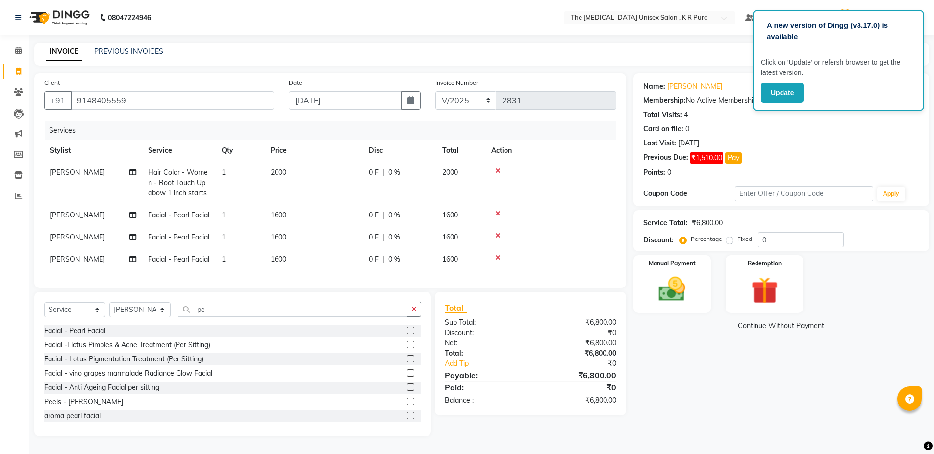
click at [75, 212] on td "[PERSON_NAME]" at bounding box center [93, 215] width 98 height 22
select select "21213"
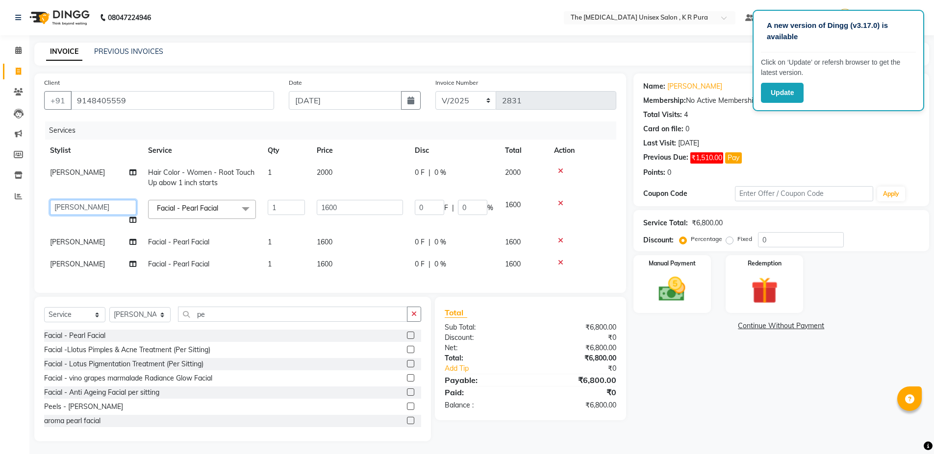
click at [72, 211] on select "armaan [PERSON_NAME] kunti [PERSON_NAME] [PERSON_NAME]" at bounding box center [93, 207] width 86 height 15
select select "86389"
click at [68, 245] on span "[PERSON_NAME]" at bounding box center [77, 242] width 55 height 9
select select "21213"
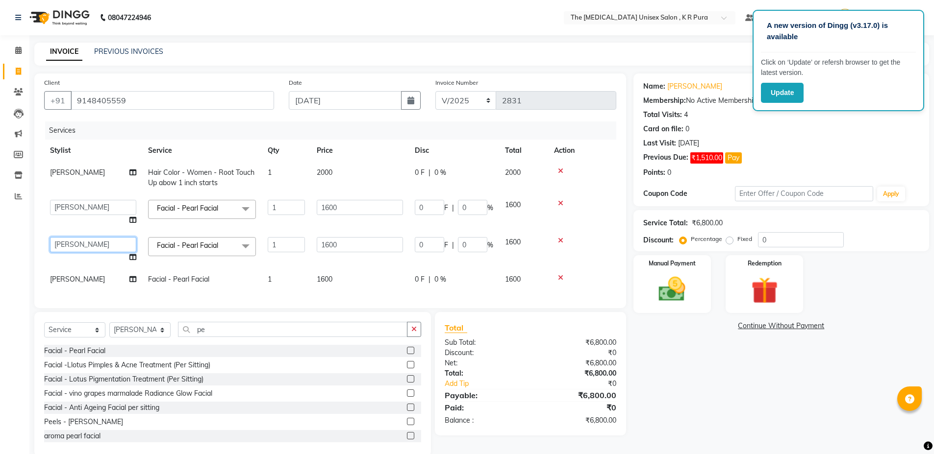
click at [68, 242] on select "armaan [PERSON_NAME] kunti [PERSON_NAME] [PERSON_NAME]" at bounding box center [93, 244] width 86 height 15
select select "86388"
click at [66, 278] on span "[PERSON_NAME]" at bounding box center [77, 279] width 55 height 9
select select "21213"
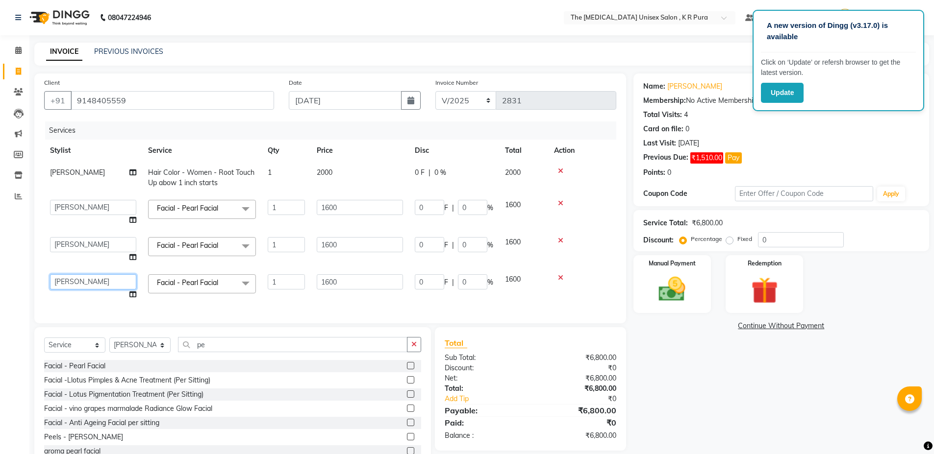
click at [67, 278] on select "armaan [PERSON_NAME] kunti [PERSON_NAME] [PERSON_NAME]" at bounding box center [93, 282] width 86 height 15
select select "86388"
click at [223, 348] on input "pe" at bounding box center [292, 344] width 229 height 15
type input "p"
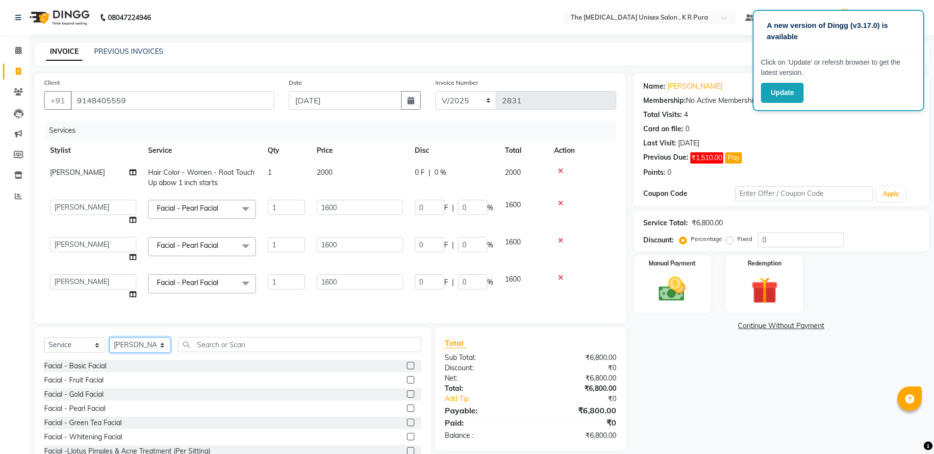
click at [149, 350] on select "Select Stylist armaan [PERSON_NAME] kunti [PERSON_NAME] [PERSON_NAME]" at bounding box center [139, 345] width 61 height 15
select select "86389"
click at [109, 345] on select "Select Stylist armaan [PERSON_NAME] kunti [PERSON_NAME] [PERSON_NAME]" at bounding box center [139, 345] width 61 height 15
click at [196, 345] on input "text" at bounding box center [299, 344] width 243 height 15
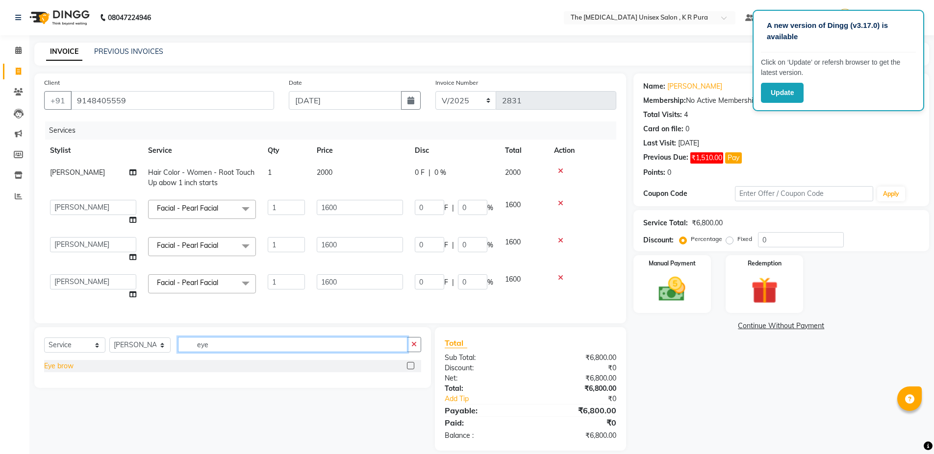
type input "eye"
click at [71, 372] on div "Eye brow" at bounding box center [58, 366] width 29 height 10
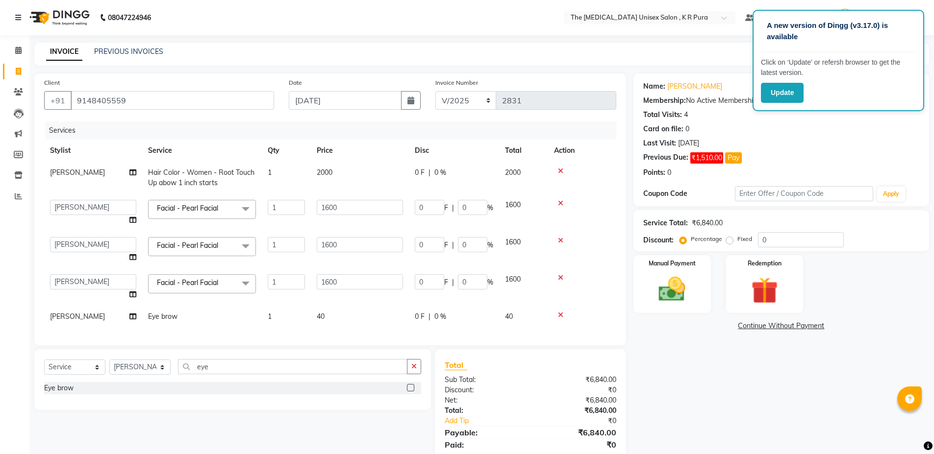
click at [57, 395] on div "Eye brow" at bounding box center [232, 388] width 377 height 12
click at [62, 394] on div "Eye brow" at bounding box center [58, 388] width 29 height 10
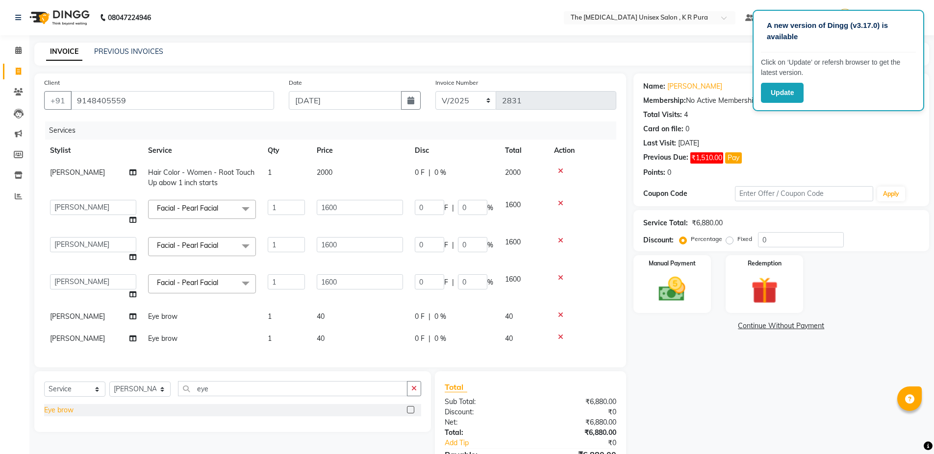
click at [61, 415] on div "Eye brow" at bounding box center [58, 410] width 29 height 10
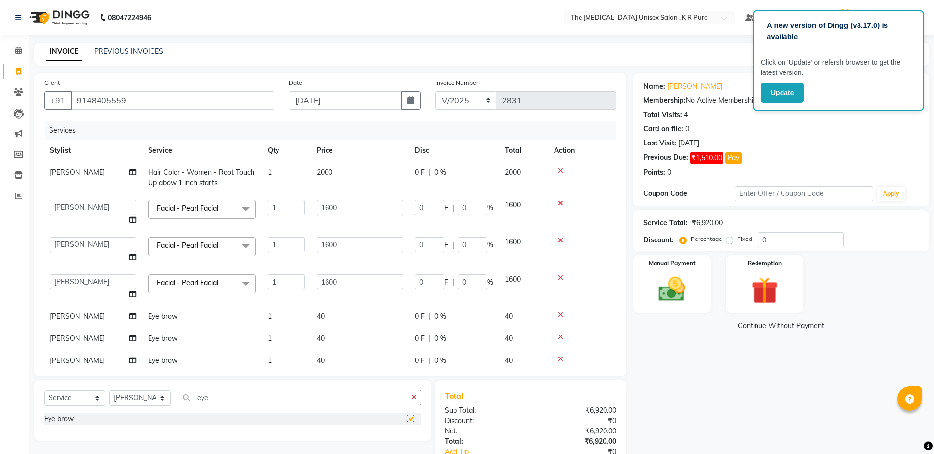
checkbox input "false"
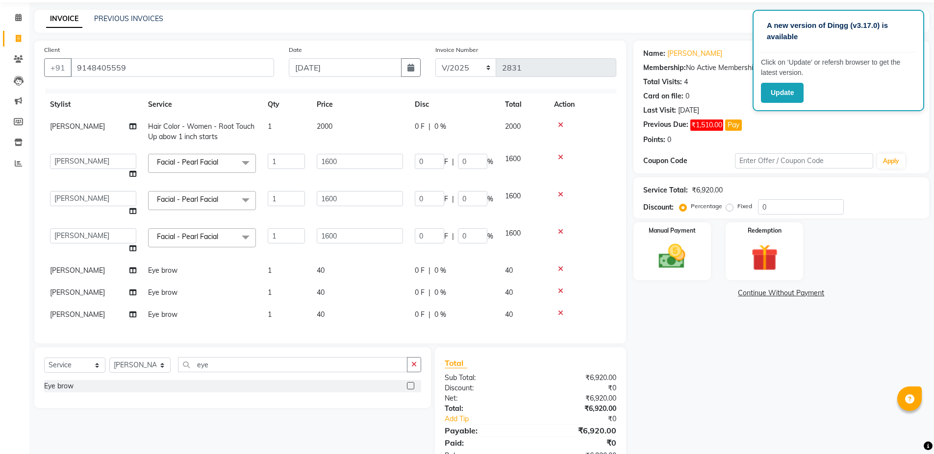
scroll to position [49, 0]
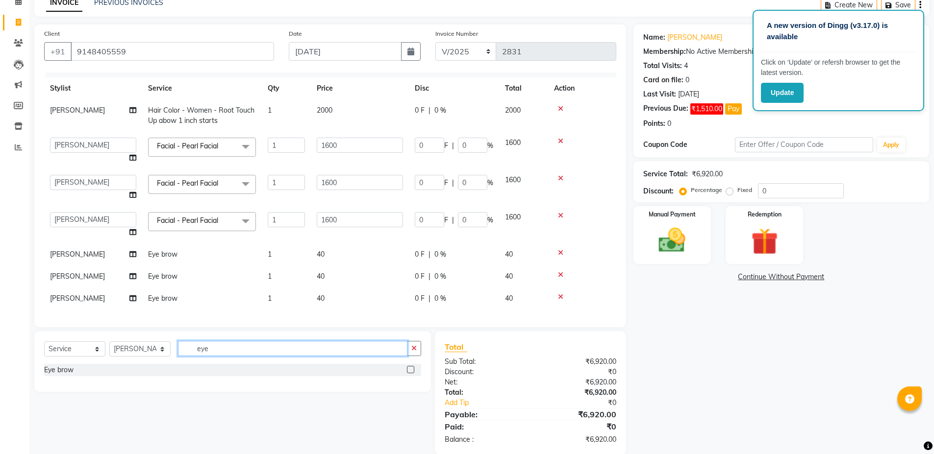
click at [233, 348] on input "eye" at bounding box center [292, 348] width 229 height 15
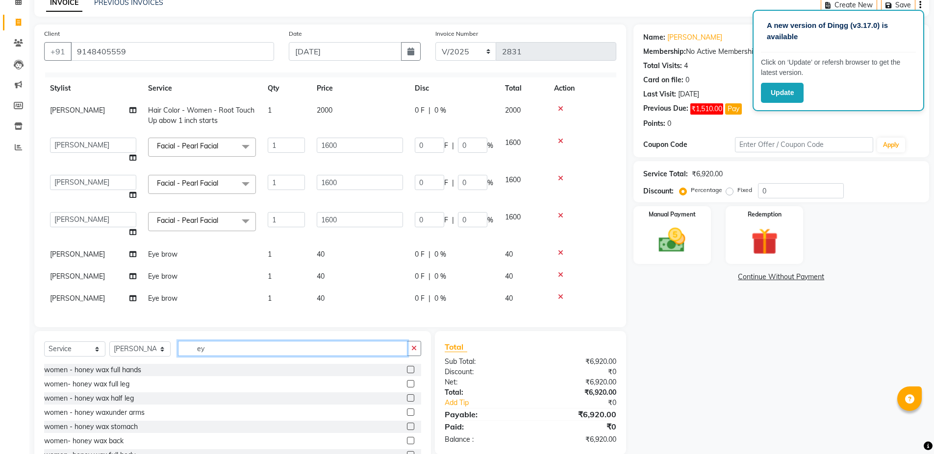
type input "e"
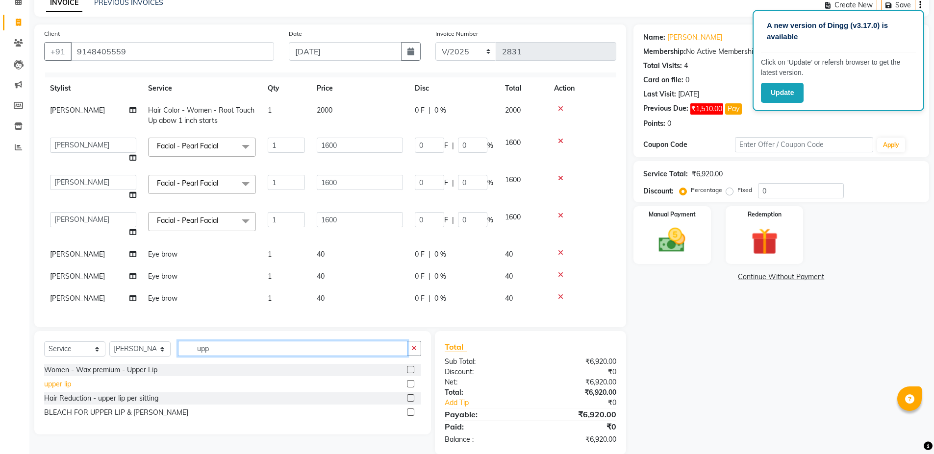
type input "upp"
click at [67, 386] on div "upper lip" at bounding box center [57, 384] width 27 height 10
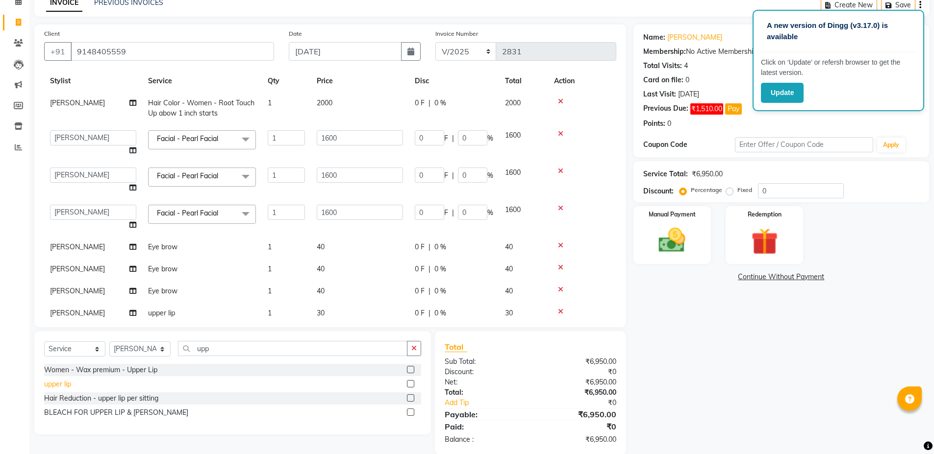
click at [67, 386] on div "upper lip" at bounding box center [57, 384] width 27 height 10
checkbox input "false"
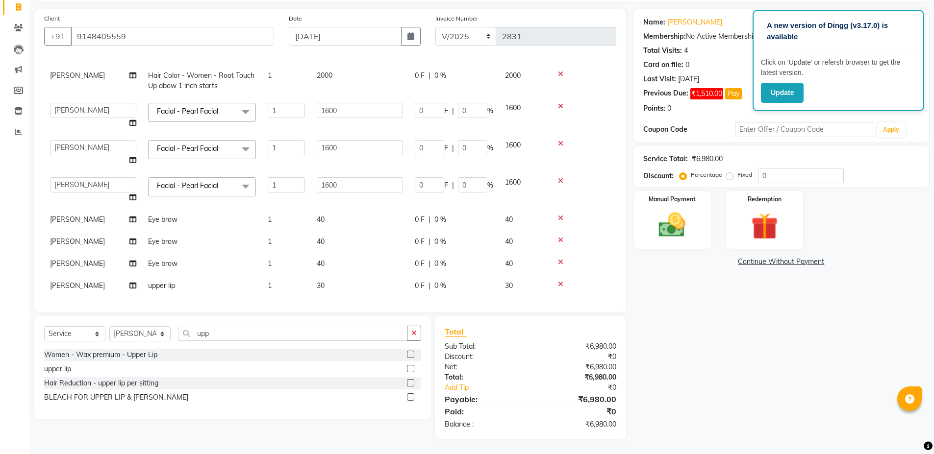
scroll to position [16, 0]
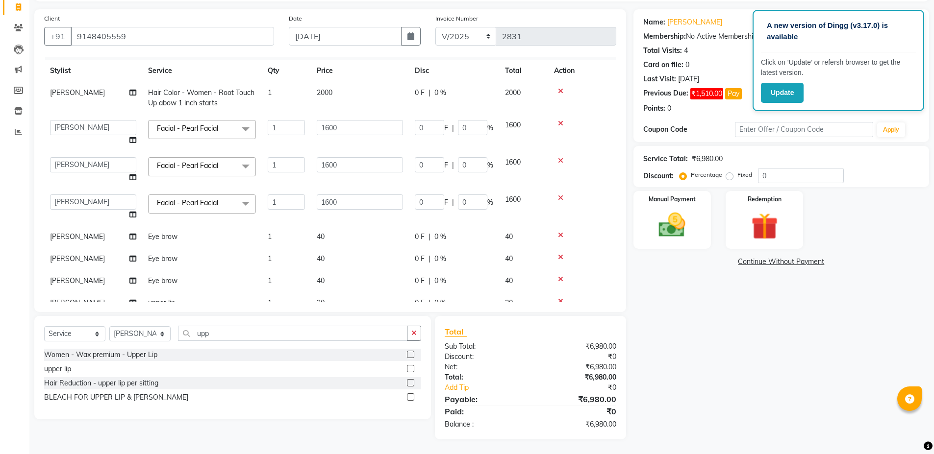
click at [336, 90] on td "2000" at bounding box center [360, 98] width 98 height 32
select select "21213"
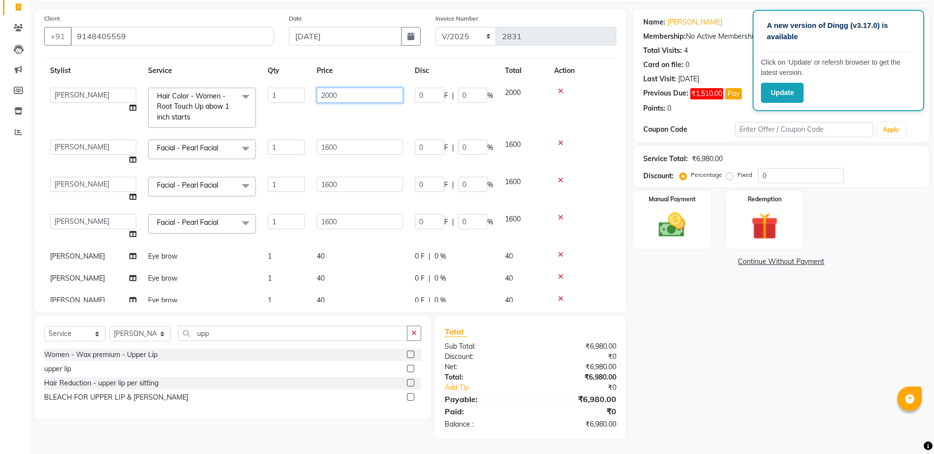
click at [341, 96] on input "2000" at bounding box center [360, 95] width 86 height 15
type input "2300"
click at [345, 148] on td "1600" at bounding box center [360, 152] width 98 height 37
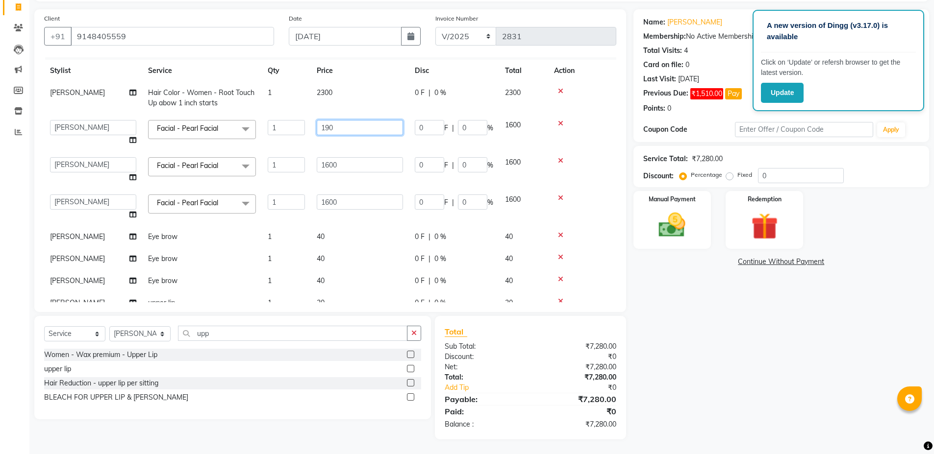
type input "1900"
click at [354, 167] on td "1600" at bounding box center [360, 169] width 98 height 37
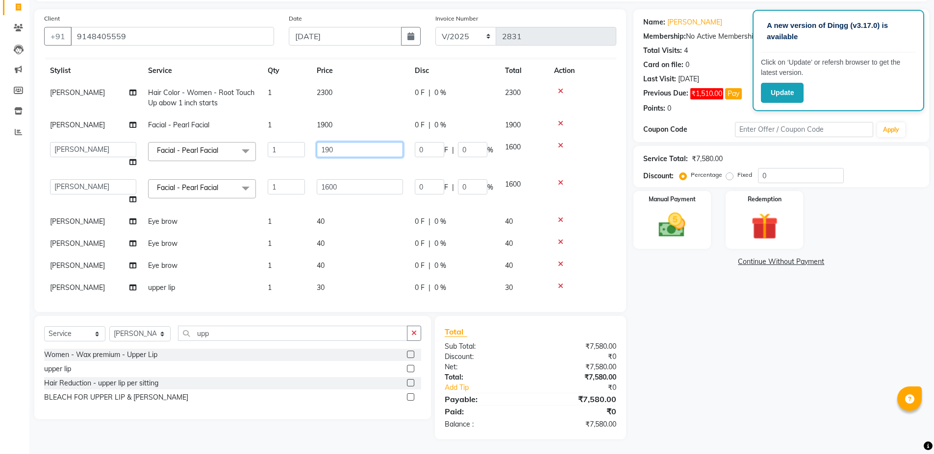
type input "1900"
click at [341, 187] on td "1600" at bounding box center [360, 192] width 98 height 37
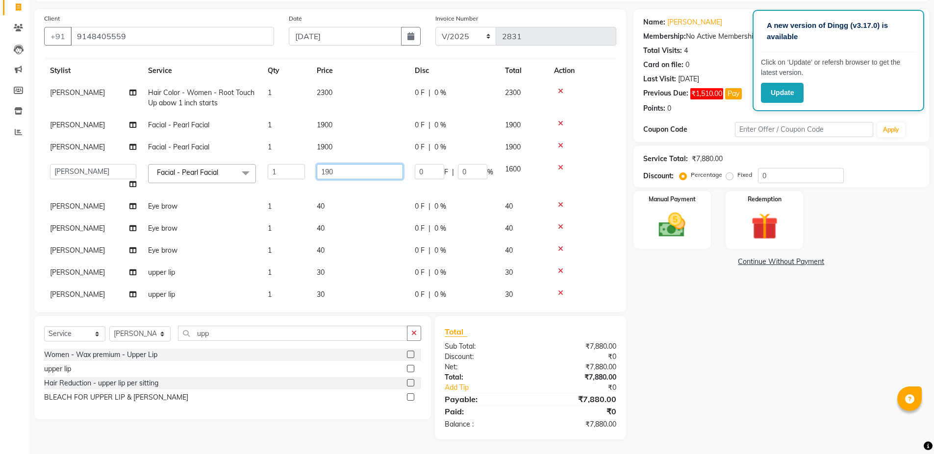
type input "1900"
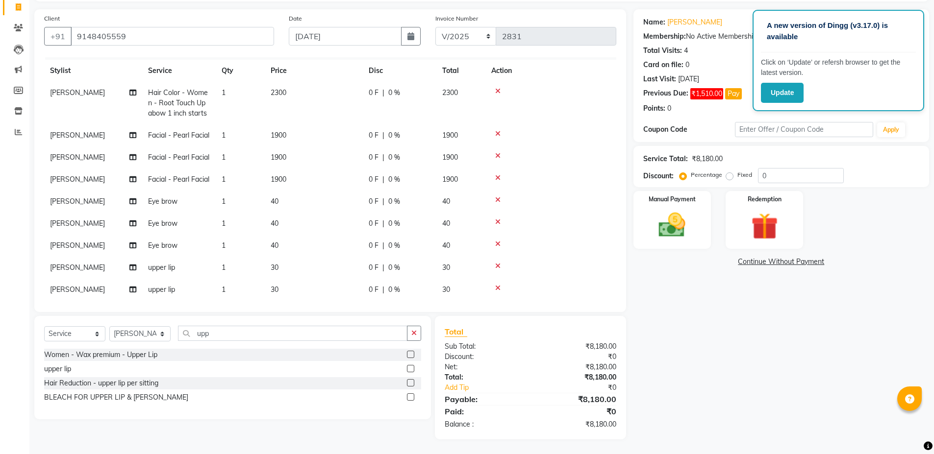
click at [639, 311] on div "Name: [PERSON_NAME] Membership: No Active Membership Total Visits: 4 Card on fi…" at bounding box center [784, 224] width 303 height 430
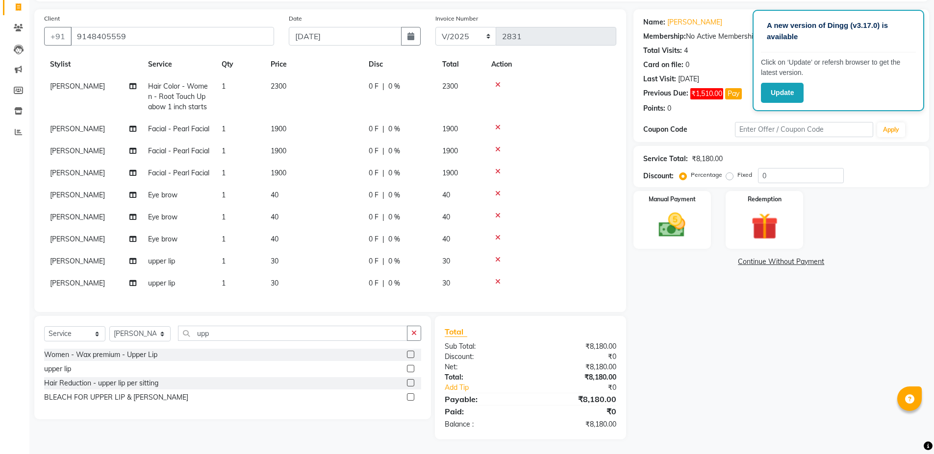
scroll to position [60, 0]
click at [220, 338] on input "upp" at bounding box center [292, 333] width 229 height 15
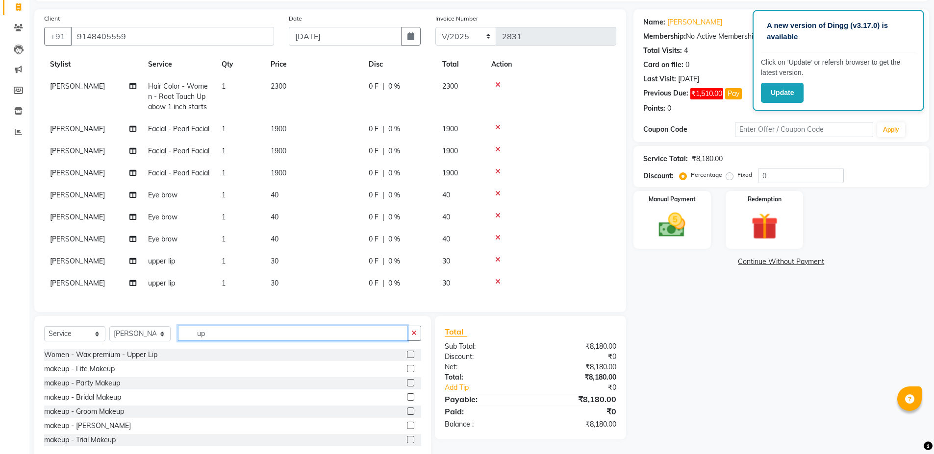
type input "u"
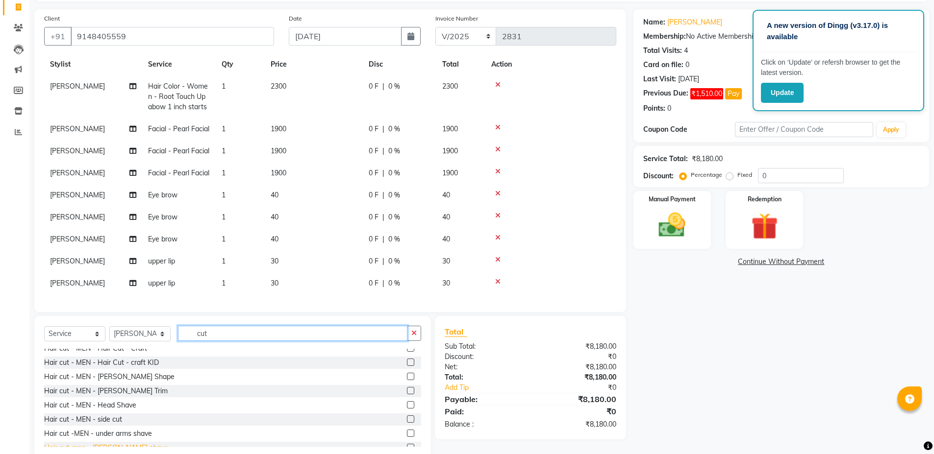
scroll to position [98, 0]
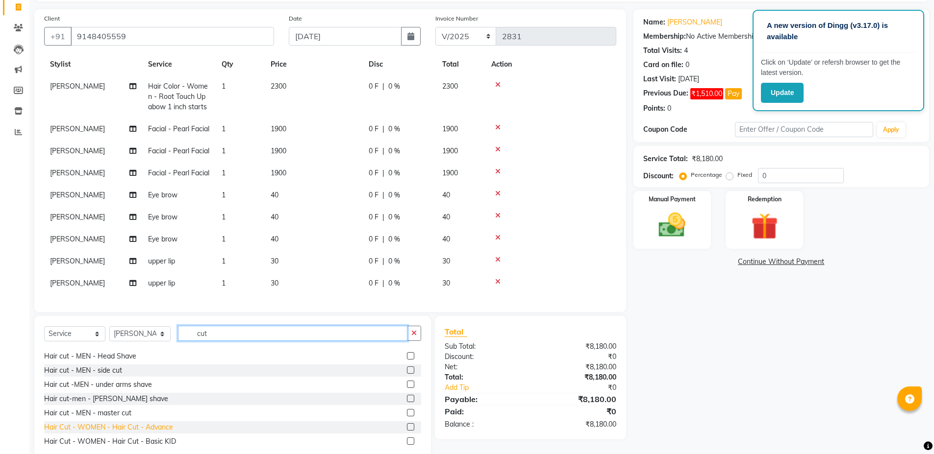
type input "cut"
click at [117, 425] on div "Hair Cut - WOMEN - Hair Cut - Advance" at bounding box center [108, 428] width 129 height 10
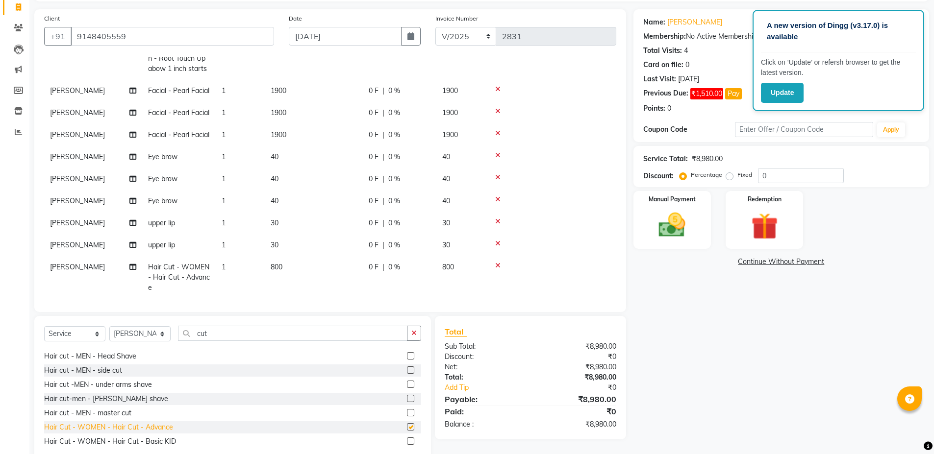
checkbox input "false"
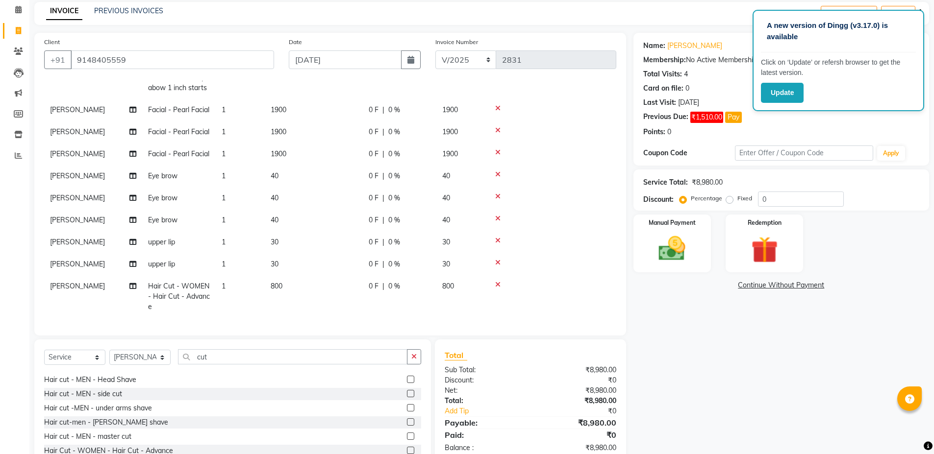
scroll to position [36, 0]
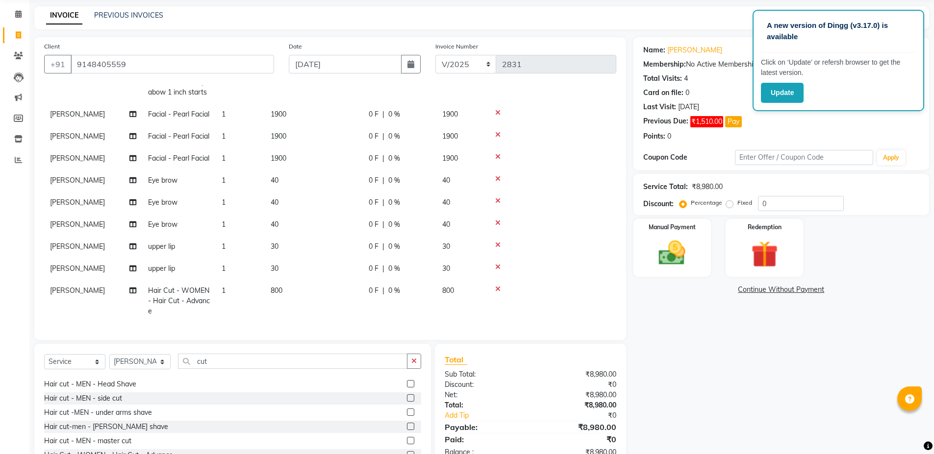
click at [136, 53] on div "Client [PHONE_NUMBER]" at bounding box center [159, 61] width 245 height 40
click at [131, 64] on input "9148405559" at bounding box center [172, 64] width 203 height 19
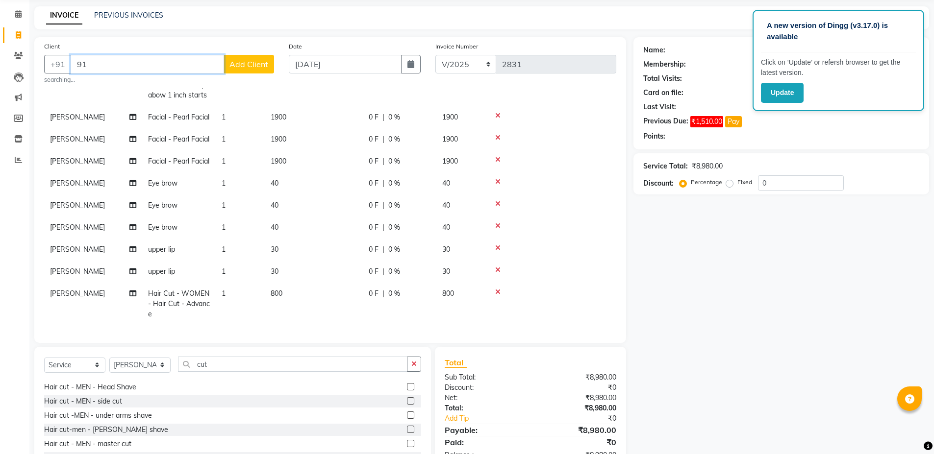
type input "9"
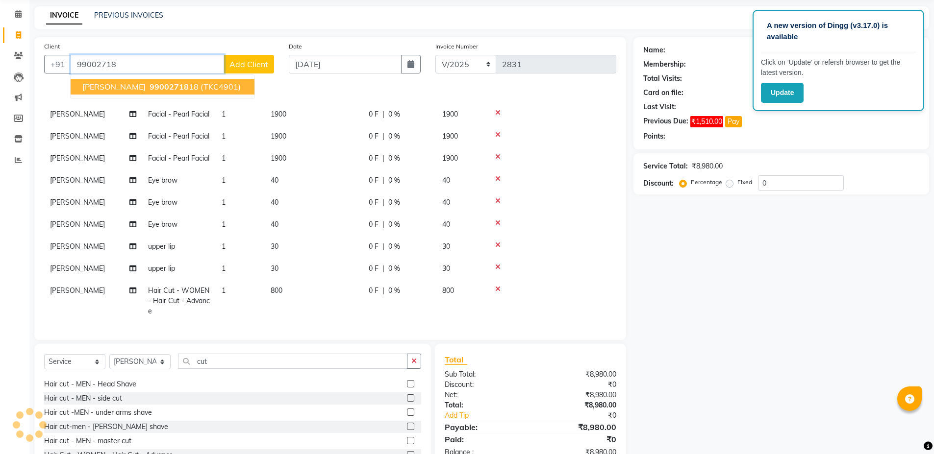
click at [150, 85] on span "99002718" at bounding box center [169, 87] width 39 height 10
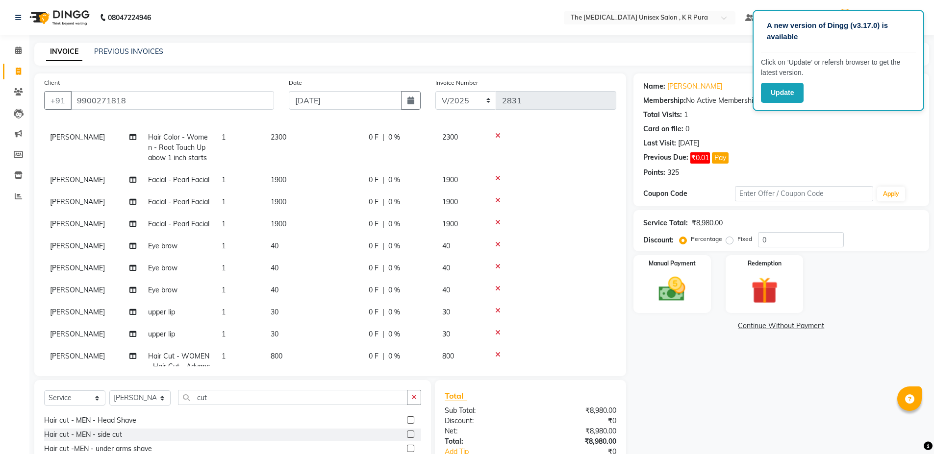
scroll to position [49, 0]
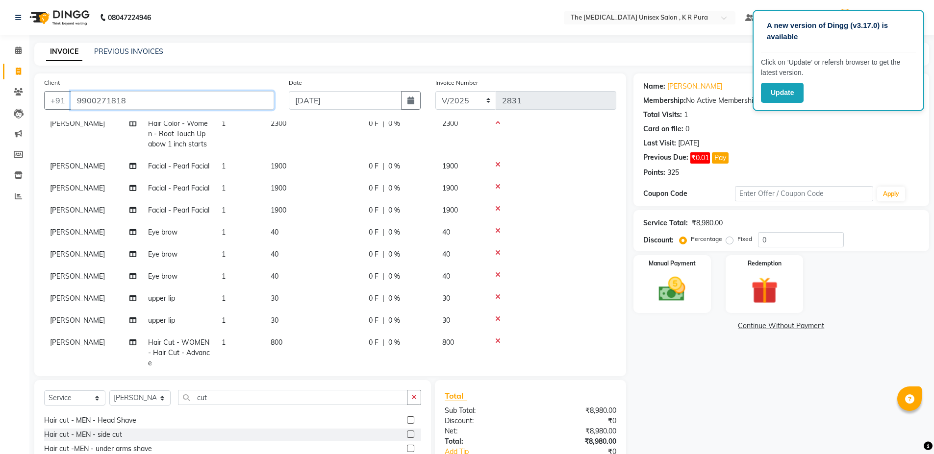
click at [125, 102] on input "9900271818" at bounding box center [172, 100] width 203 height 19
click at [126, 101] on input "9900271818" at bounding box center [172, 100] width 203 height 19
click at [498, 164] on icon at bounding box center [497, 164] width 5 height 7
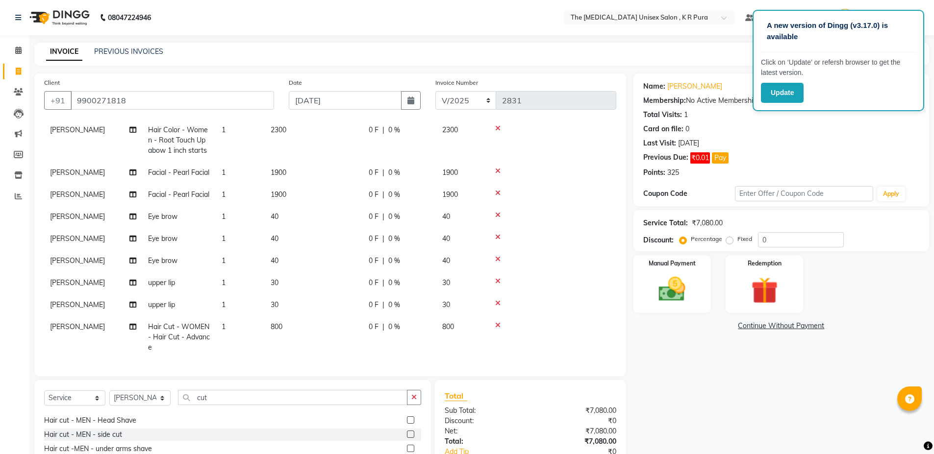
click at [496, 241] on icon at bounding box center [497, 237] width 5 height 7
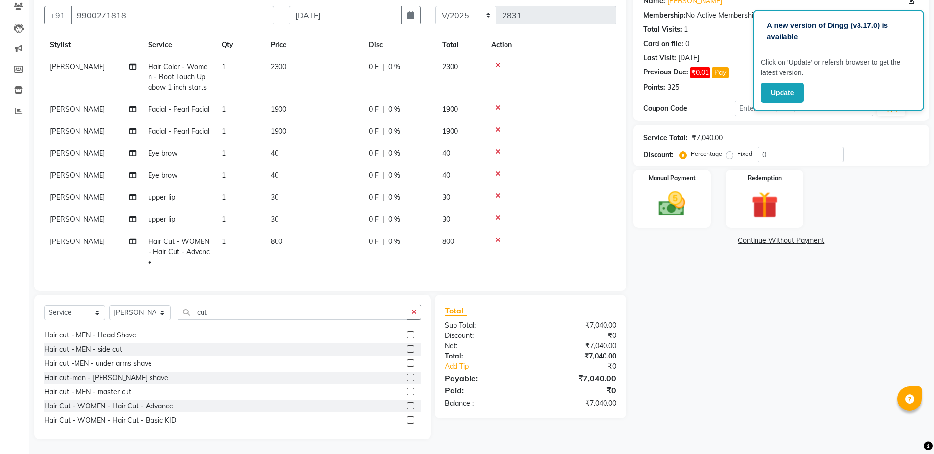
scroll to position [0, 0]
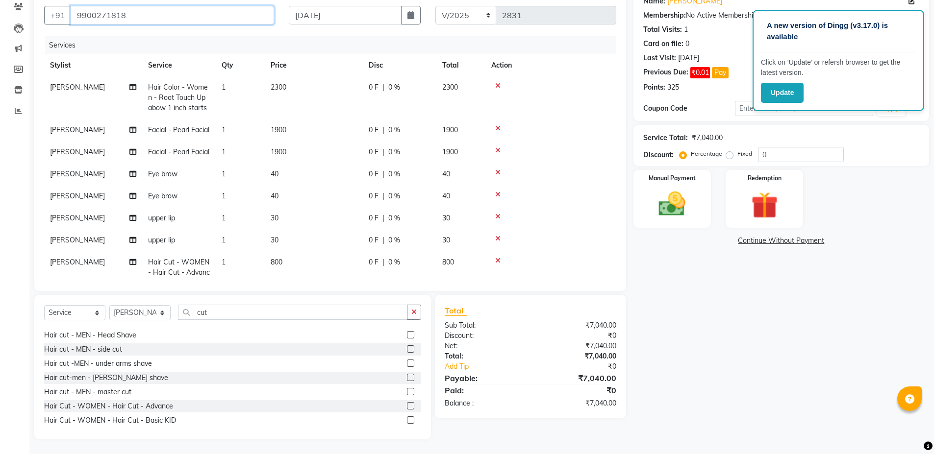
click at [128, 12] on input "9900271818" at bounding box center [172, 15] width 203 height 19
click at [497, 154] on icon at bounding box center [497, 150] width 5 height 7
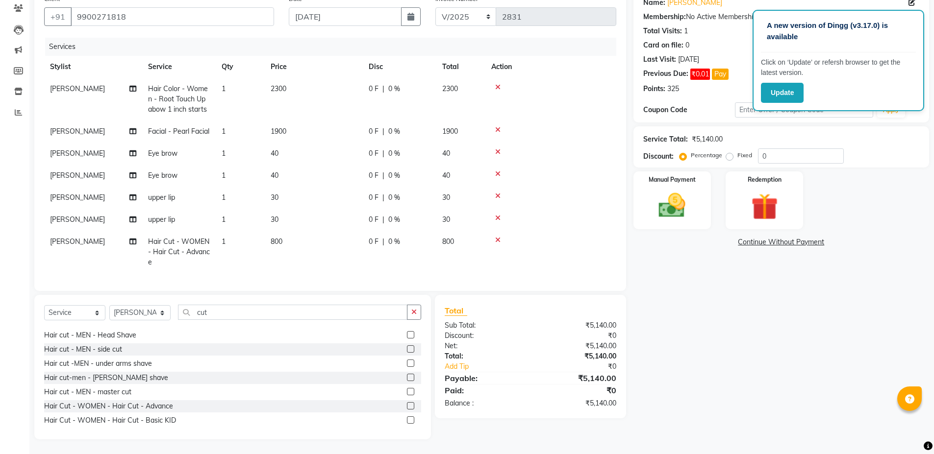
click at [498, 222] on icon at bounding box center [497, 218] width 5 height 7
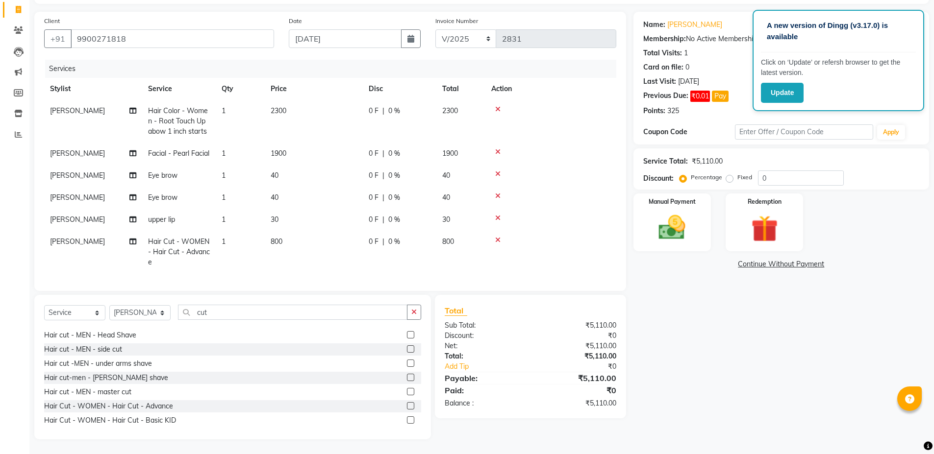
click at [498, 216] on icon at bounding box center [497, 218] width 5 height 7
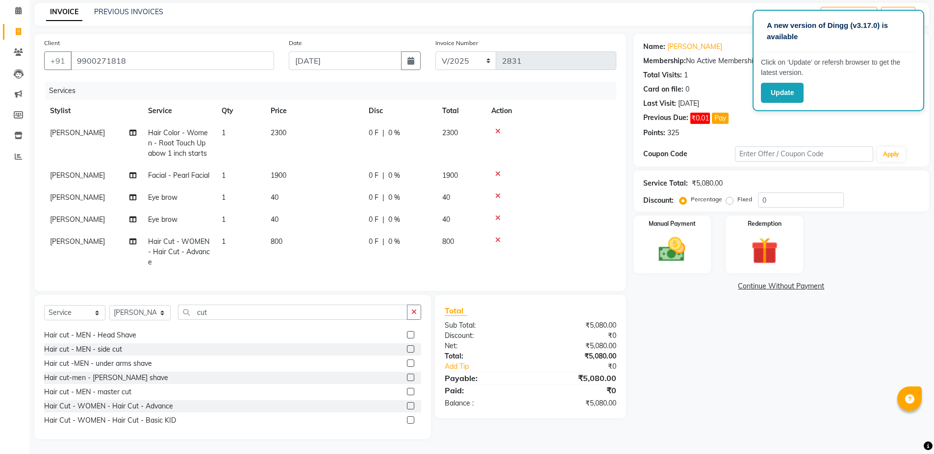
click at [499, 128] on icon at bounding box center [497, 131] width 5 height 7
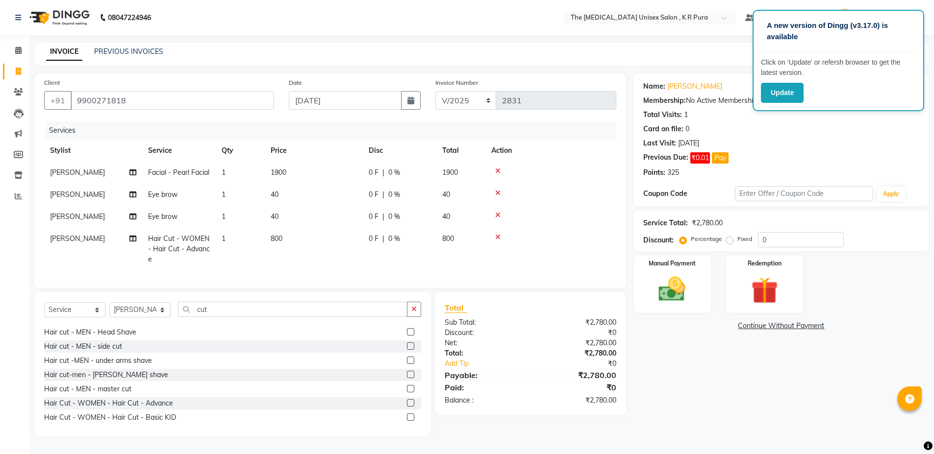
scroll to position [15, 0]
click at [499, 190] on icon at bounding box center [497, 193] width 5 height 7
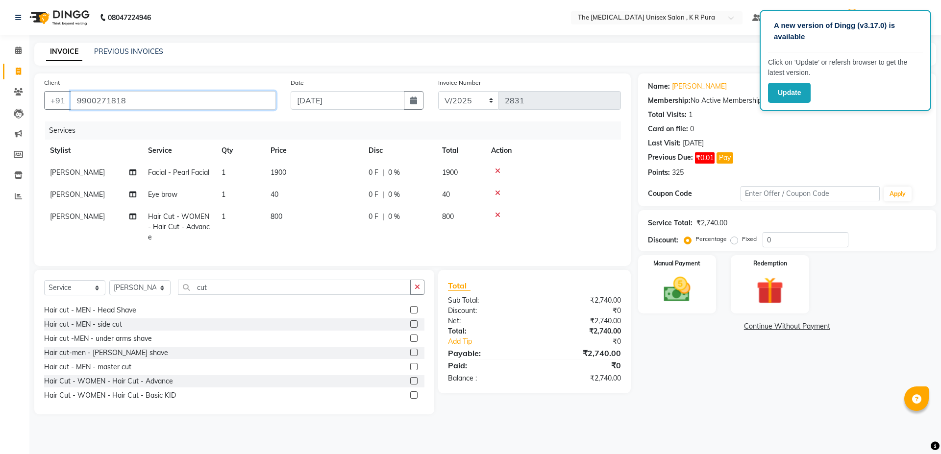
drag, startPoint x: 124, startPoint y: 103, endPoint x: 145, endPoint y: 95, distance: 23.1
click at [124, 103] on input "9900271818" at bounding box center [173, 100] width 205 height 19
click at [132, 102] on input "9900271818" at bounding box center [173, 100] width 205 height 19
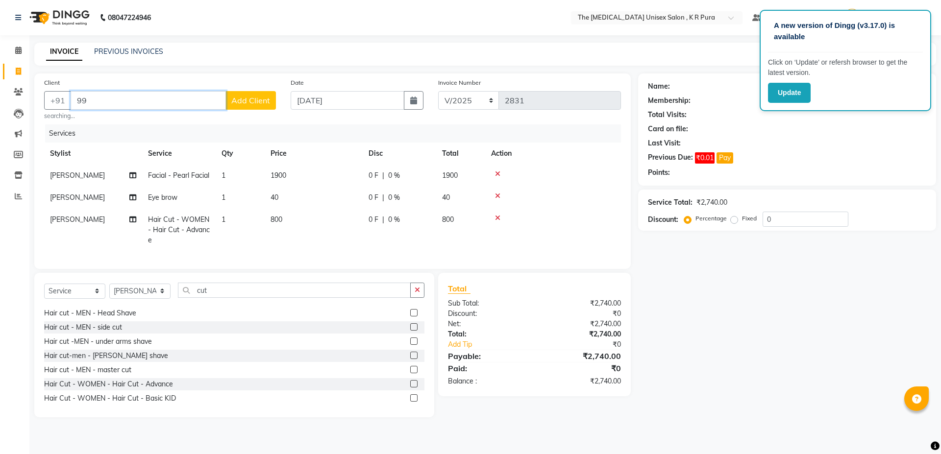
type input "9"
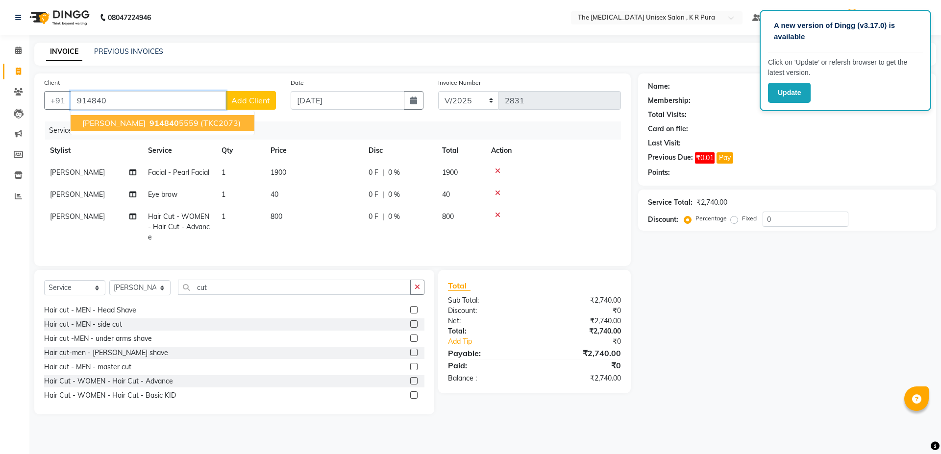
click at [152, 129] on button "[PERSON_NAME] 914840 5559 (TKC2073)" at bounding box center [163, 123] width 184 height 16
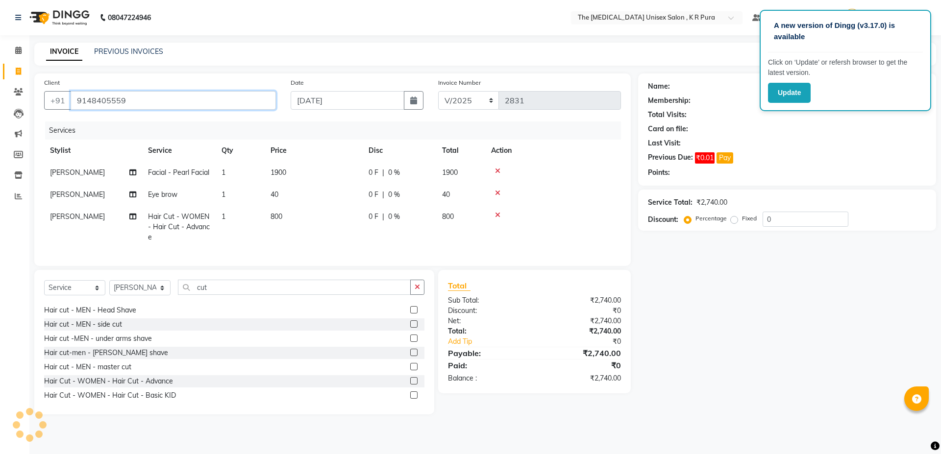
type input "9148405559"
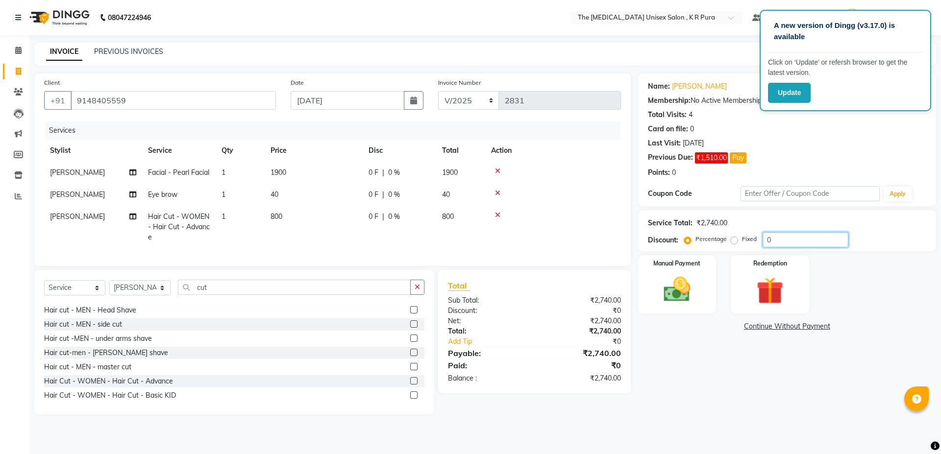
click at [764, 242] on input "0" at bounding box center [806, 239] width 86 height 15
click at [807, 240] on input "10" at bounding box center [806, 239] width 86 height 15
click at [792, 236] on input "15" at bounding box center [806, 239] width 86 height 15
type input "1"
type input "2"
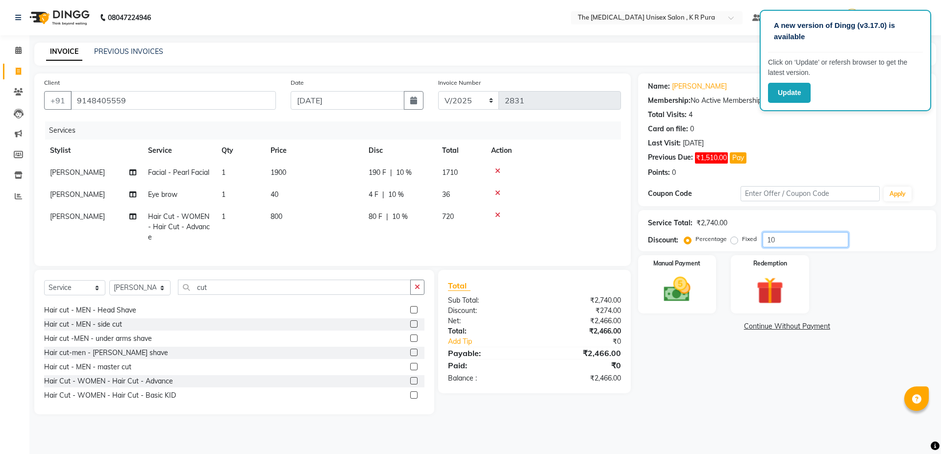
type input "1"
click at [742, 238] on label "Fixed" at bounding box center [749, 239] width 15 height 9
click at [733, 238] on input "Fixed" at bounding box center [736, 239] width 7 height 7
radio input "true"
click at [780, 244] on input "number" at bounding box center [806, 239] width 86 height 15
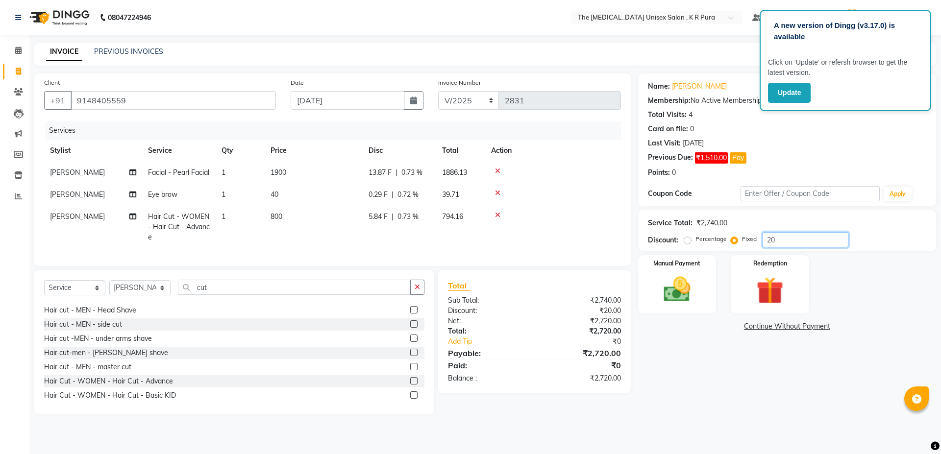
type input "2"
type input "740"
click at [654, 301] on div "Manual Payment" at bounding box center [676, 284] width 81 height 60
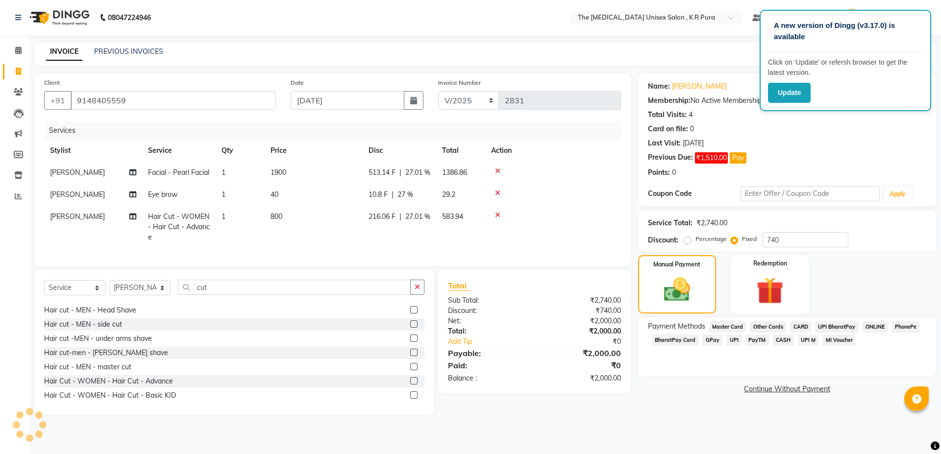
click at [896, 327] on span "PhonePe" at bounding box center [906, 327] width 28 height 11
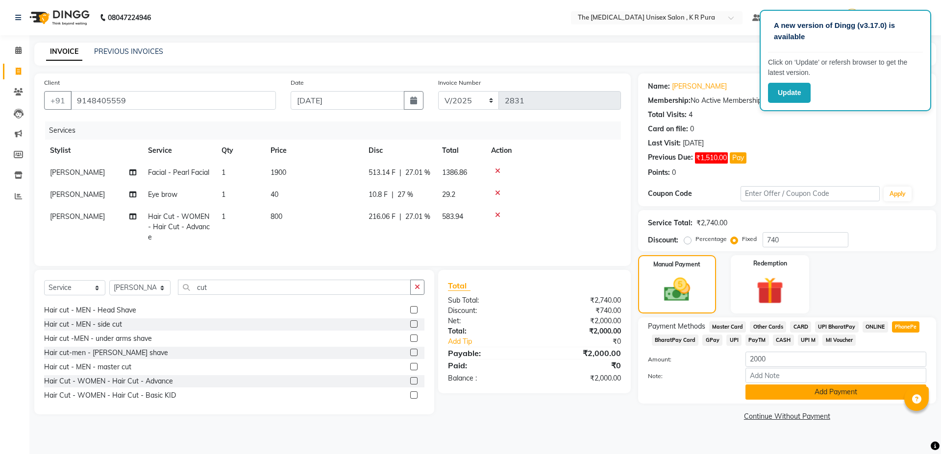
click at [804, 387] on button "Add Payment" at bounding box center [836, 392] width 181 height 15
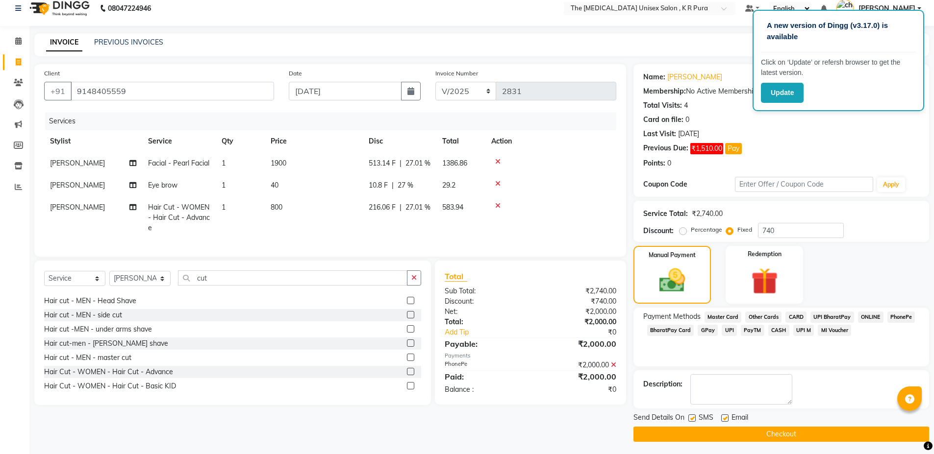
scroll to position [12, 0]
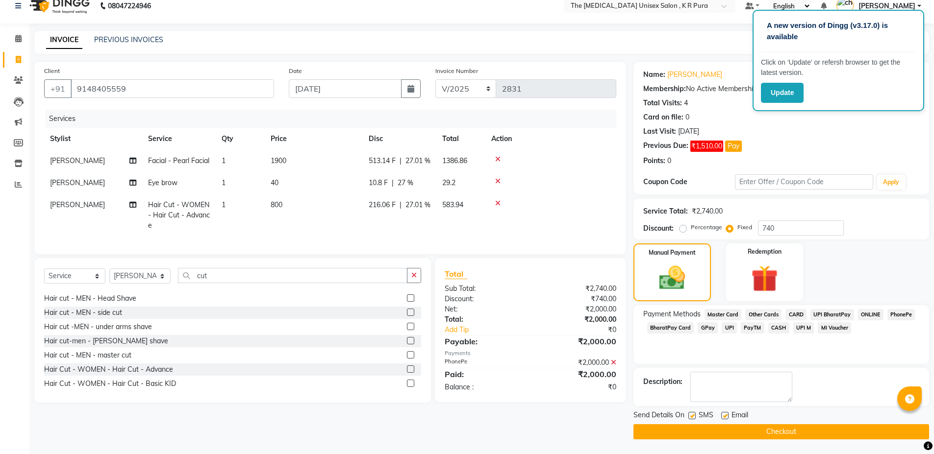
click at [754, 425] on button "Checkout" at bounding box center [781, 432] width 296 height 15
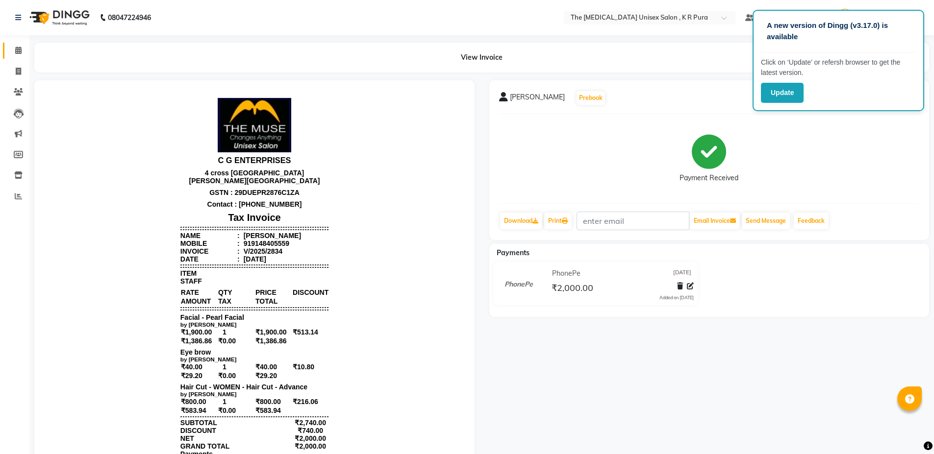
click at [19, 43] on link "Calendar" at bounding box center [15, 51] width 24 height 16
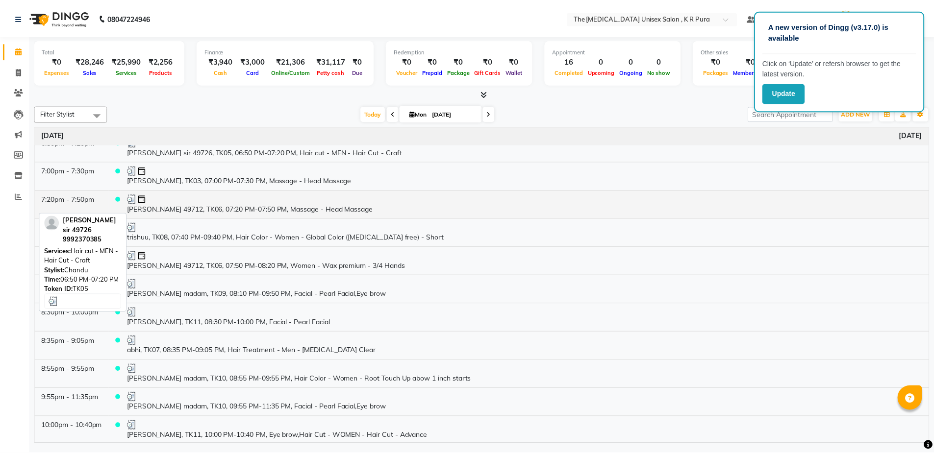
scroll to position [155, 0]
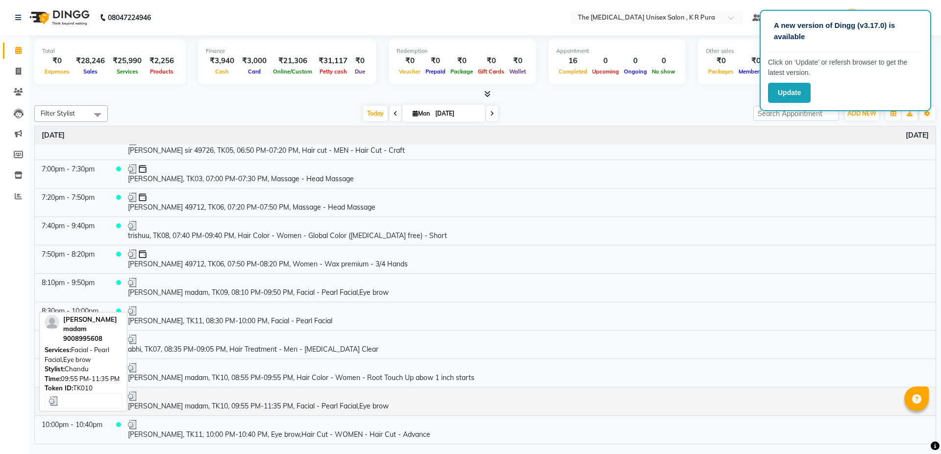
click at [240, 406] on td "[PERSON_NAME] madam, TK10, 09:55 PM-11:35 PM, Facial - Pearl Facial,Eye brow" at bounding box center [528, 401] width 815 height 28
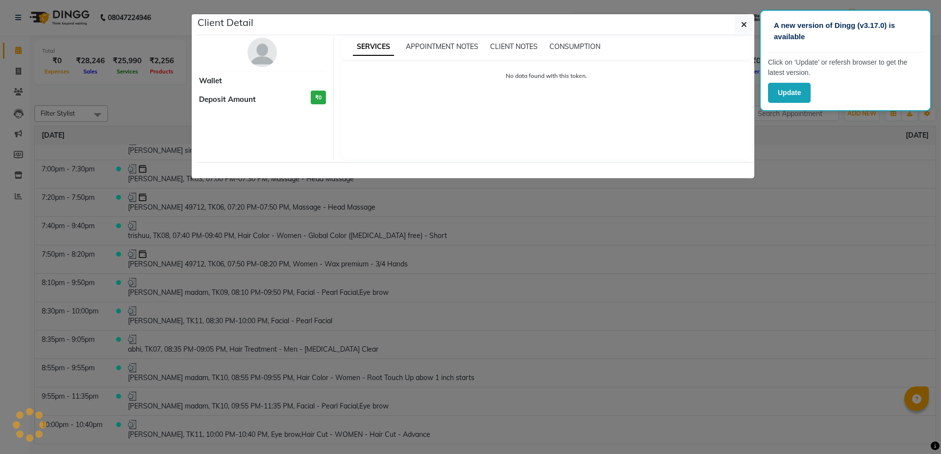
select select "3"
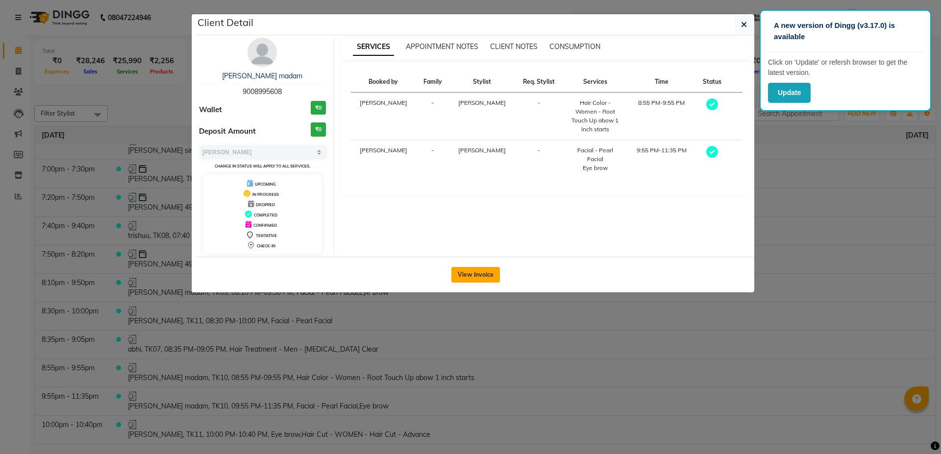
click at [476, 276] on button "View Invoice" at bounding box center [476, 275] width 49 height 16
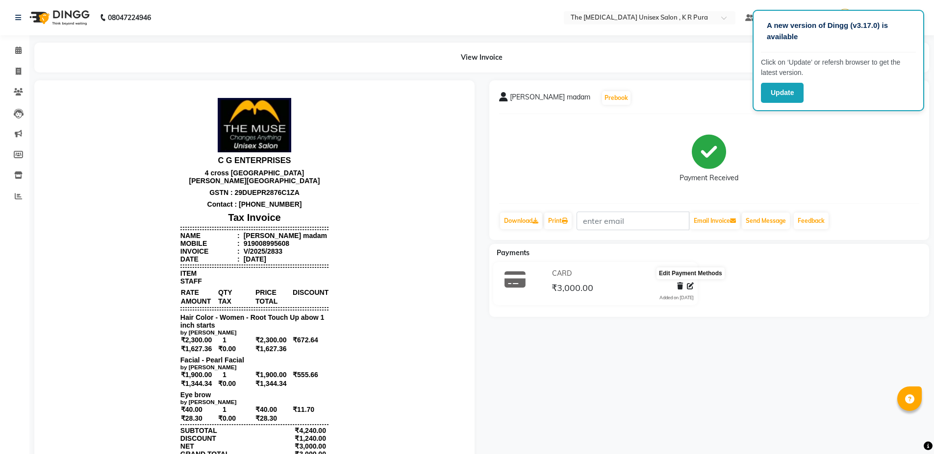
click at [691, 287] on icon at bounding box center [690, 286] width 7 height 7
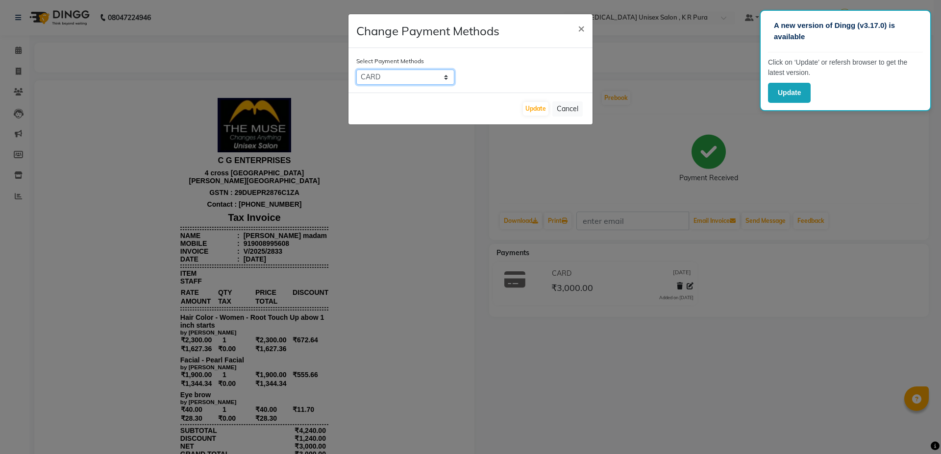
click at [429, 81] on select "Master Card Other Cards CARD UPI BharatPay ONLINE PhonePe BharatPay Card GPay U…" at bounding box center [405, 77] width 98 height 15
select select "1"
click at [356, 70] on select "Master Card Other Cards CARD UPI BharatPay ONLINE PhonePe BharatPay Card GPay U…" at bounding box center [405, 77] width 98 height 15
click at [530, 110] on button "Update" at bounding box center [535, 109] width 25 height 14
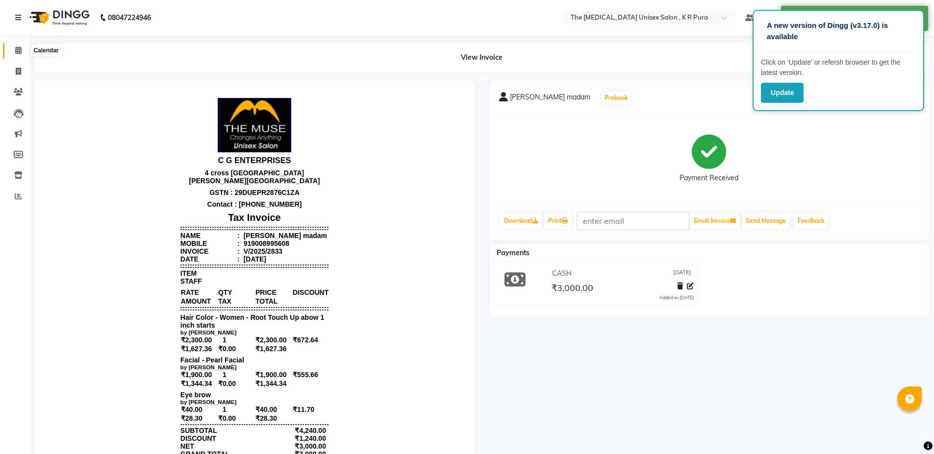
click at [13, 51] on span at bounding box center [18, 50] width 17 height 11
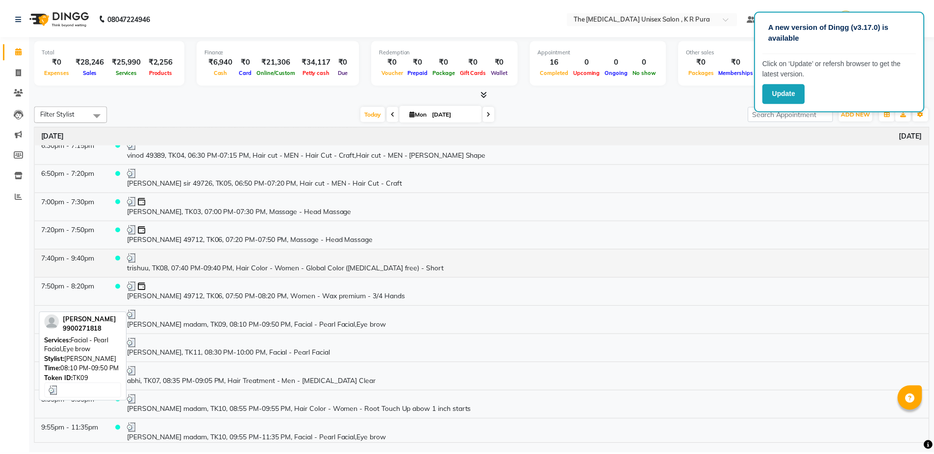
scroll to position [106, 0]
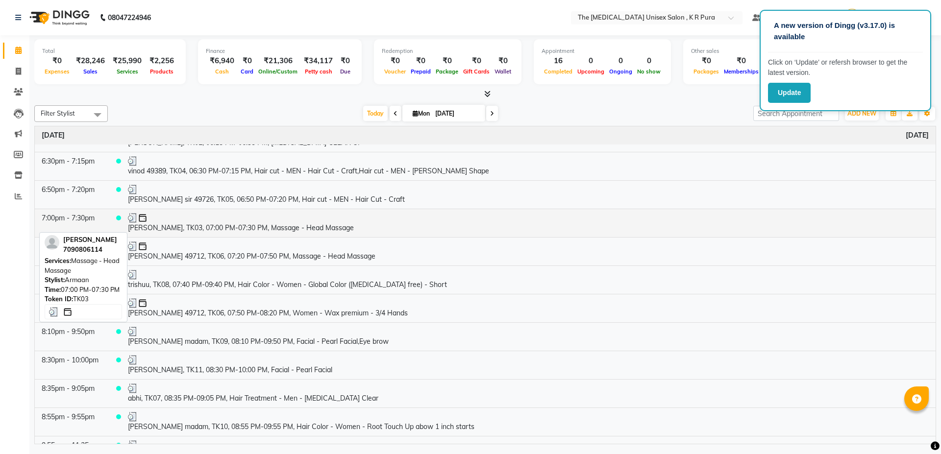
click at [199, 226] on td "[PERSON_NAME], TK03, 07:00 PM-07:30 PM, Massage - Head Massage" at bounding box center [528, 223] width 815 height 28
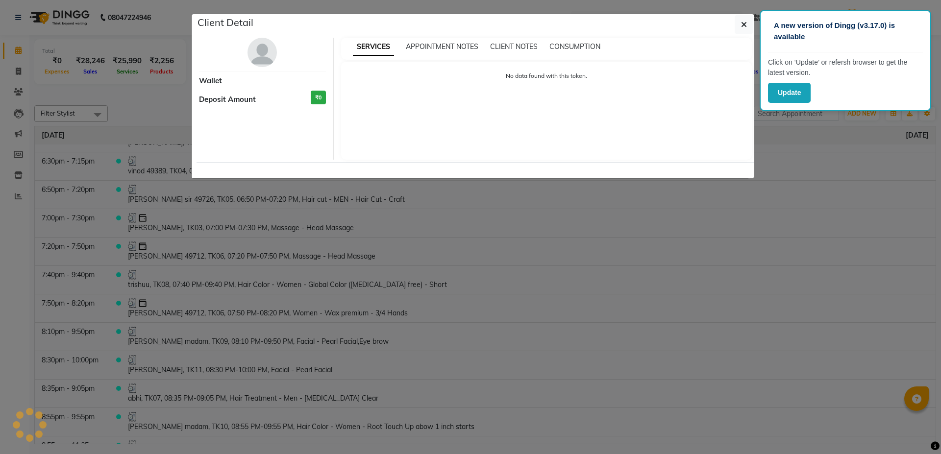
select select "3"
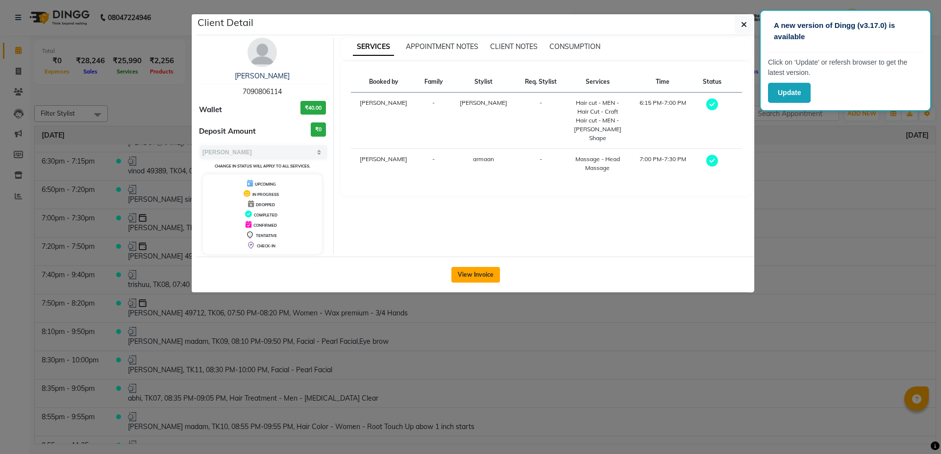
click at [481, 272] on button "View Invoice" at bounding box center [476, 275] width 49 height 16
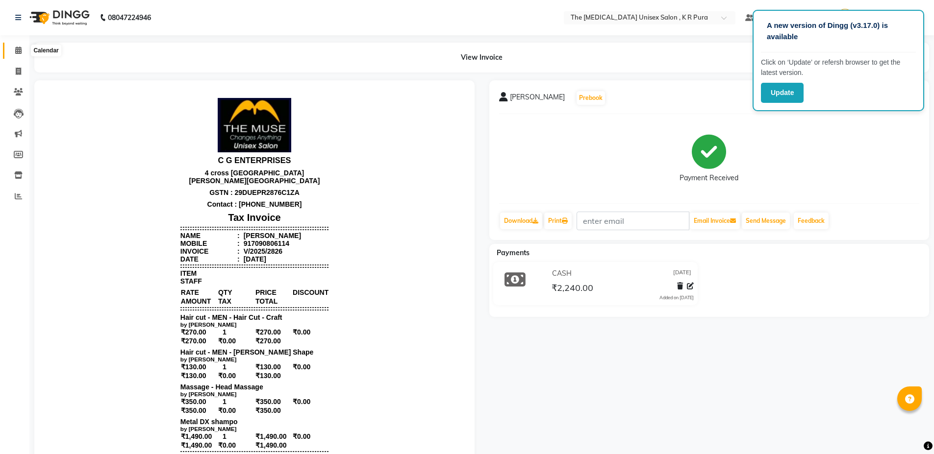
click at [13, 50] on span at bounding box center [18, 50] width 17 height 11
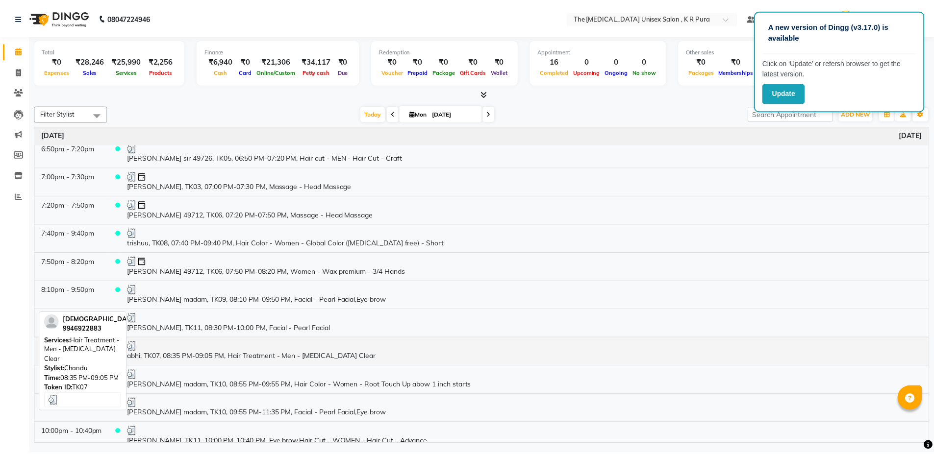
scroll to position [155, 0]
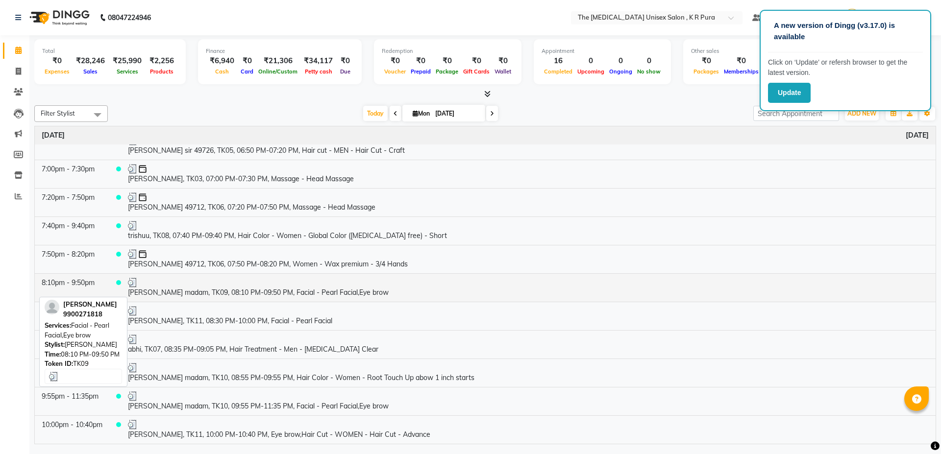
click at [188, 296] on td "[PERSON_NAME] madam, TK09, 08:10 PM-09:50 PM, Facial - Pearl Facial,Eye brow" at bounding box center [528, 288] width 815 height 28
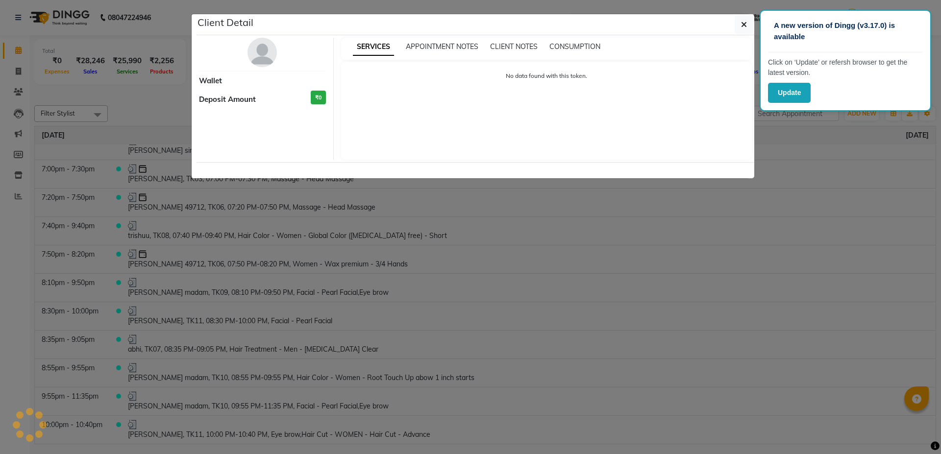
select select "3"
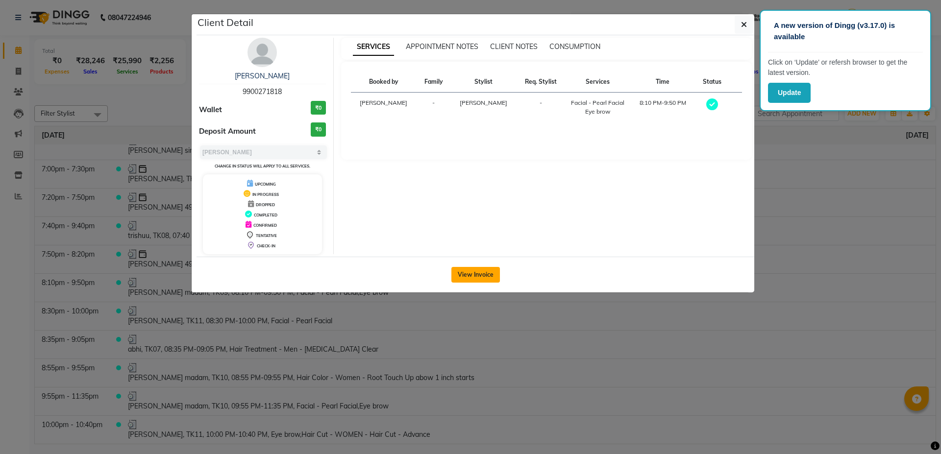
click at [475, 273] on button "View Invoice" at bounding box center [476, 275] width 49 height 16
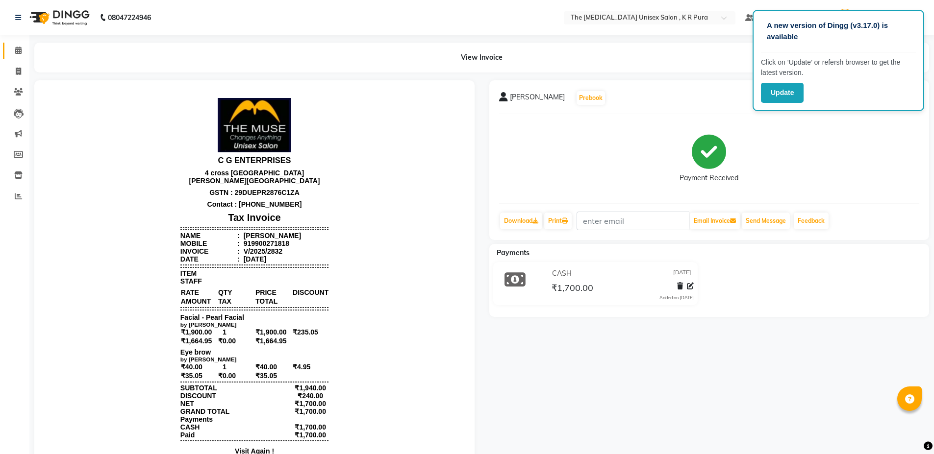
click at [9, 47] on link "Calendar" at bounding box center [15, 51] width 24 height 16
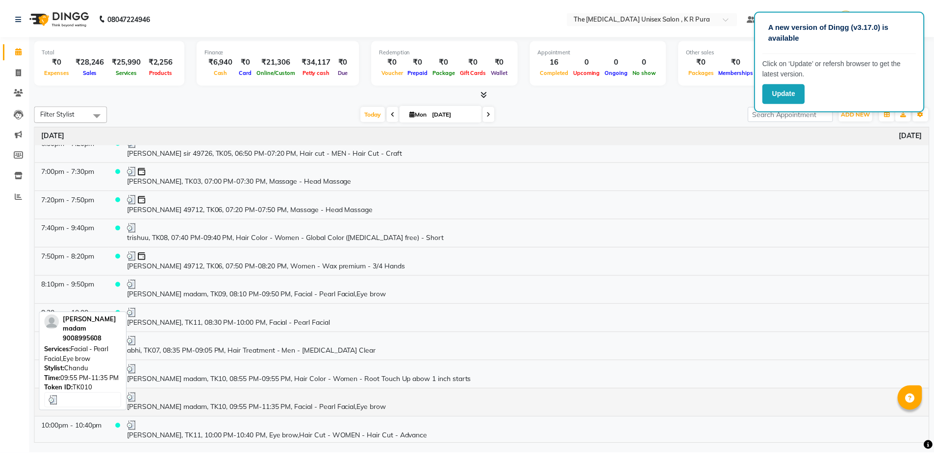
scroll to position [155, 0]
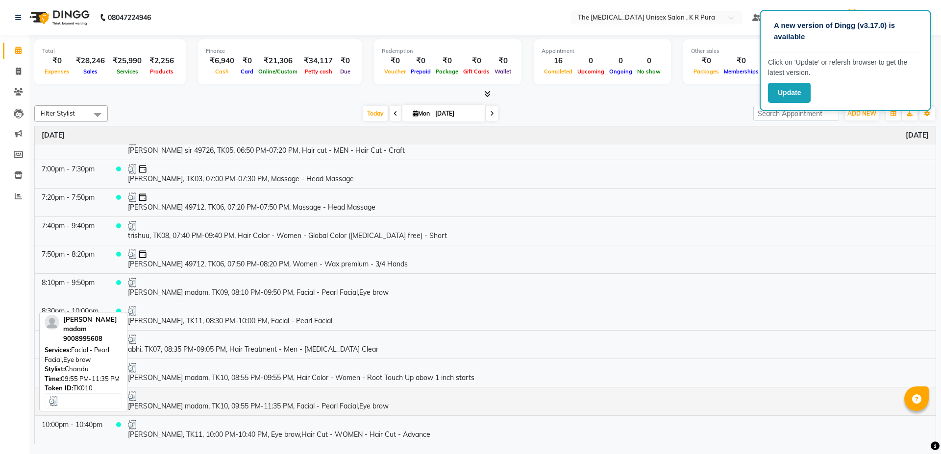
click at [207, 399] on div at bounding box center [528, 397] width 801 height 10
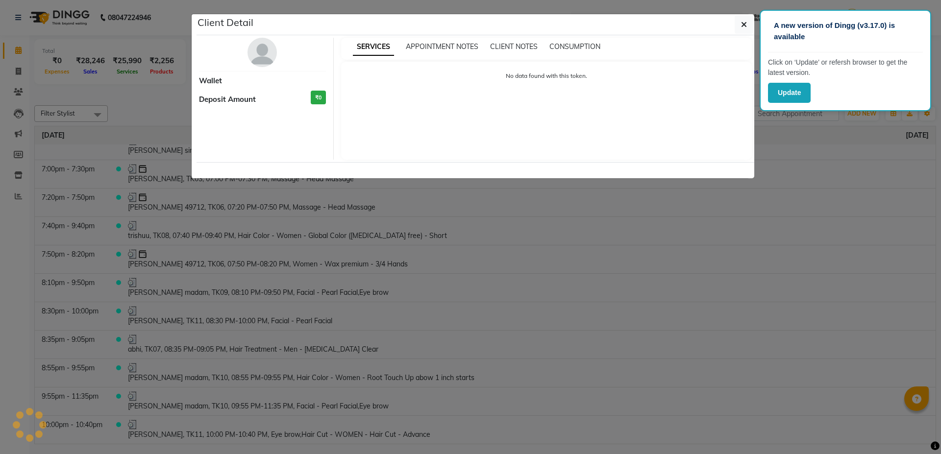
select select "3"
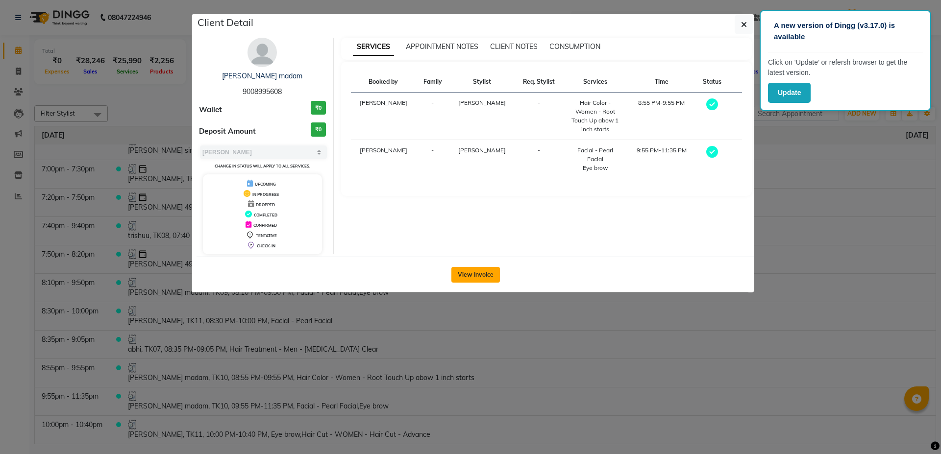
click at [468, 271] on button "View Invoice" at bounding box center [476, 275] width 49 height 16
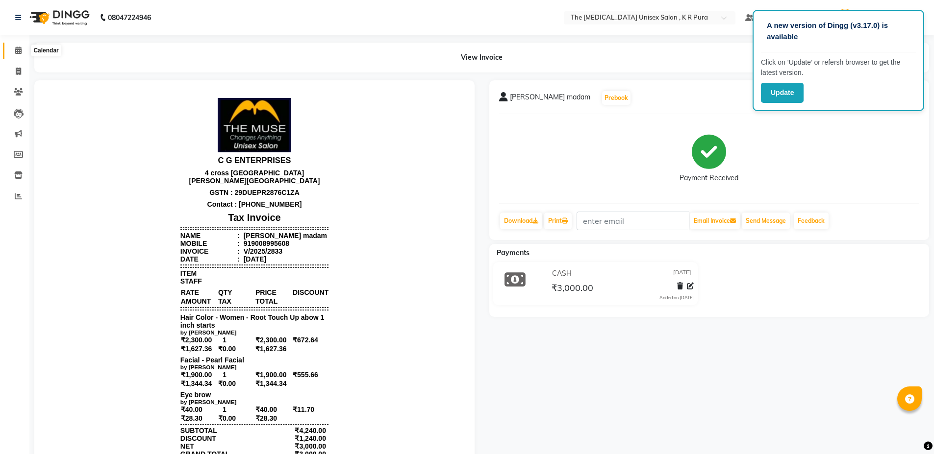
click at [15, 52] on icon at bounding box center [18, 50] width 6 height 7
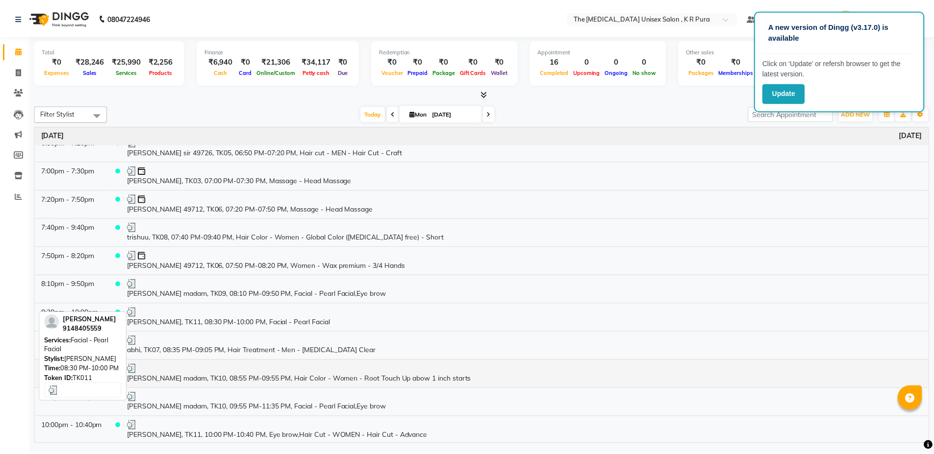
scroll to position [155, 0]
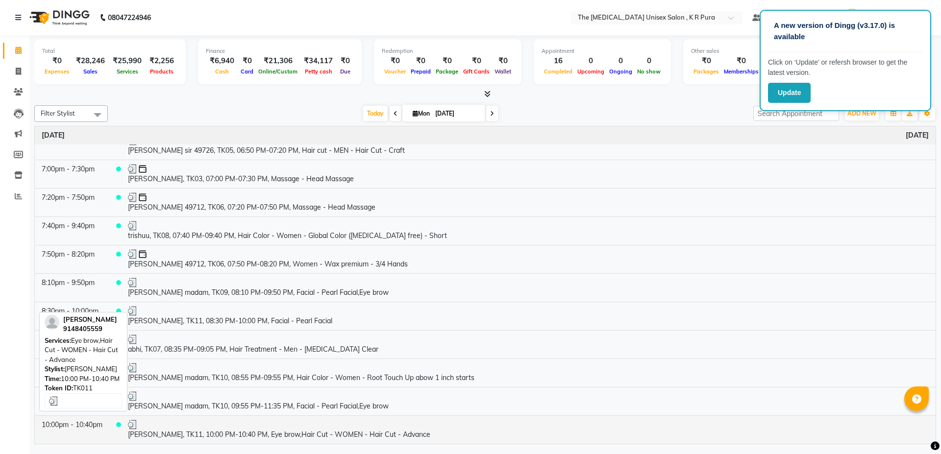
click at [196, 419] on td "[PERSON_NAME], TK11, 10:00 PM-10:40 PM, Eye brow,Hair Cut - WOMEN - Hair Cut - …" at bounding box center [528, 430] width 815 height 28
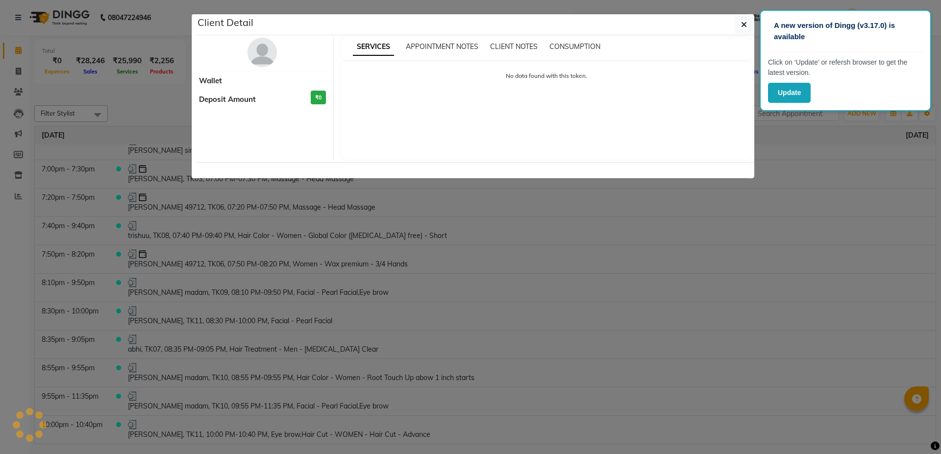
select select "3"
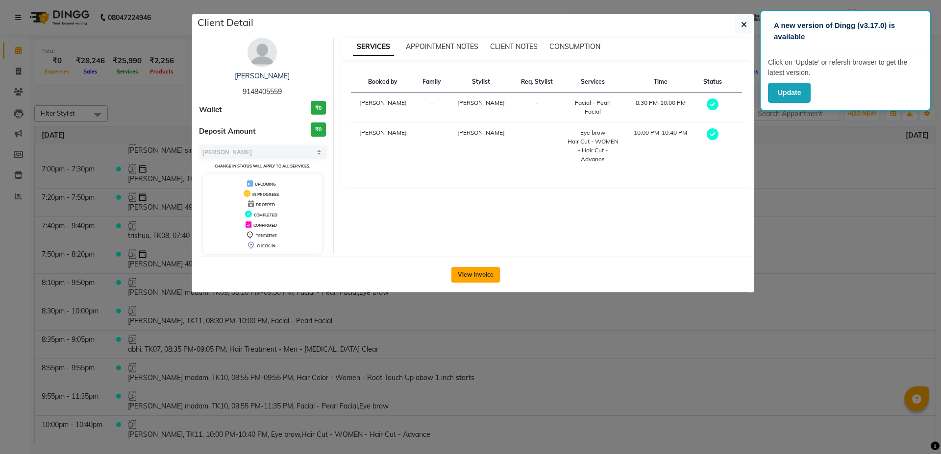
click at [488, 270] on button "View Invoice" at bounding box center [476, 275] width 49 height 16
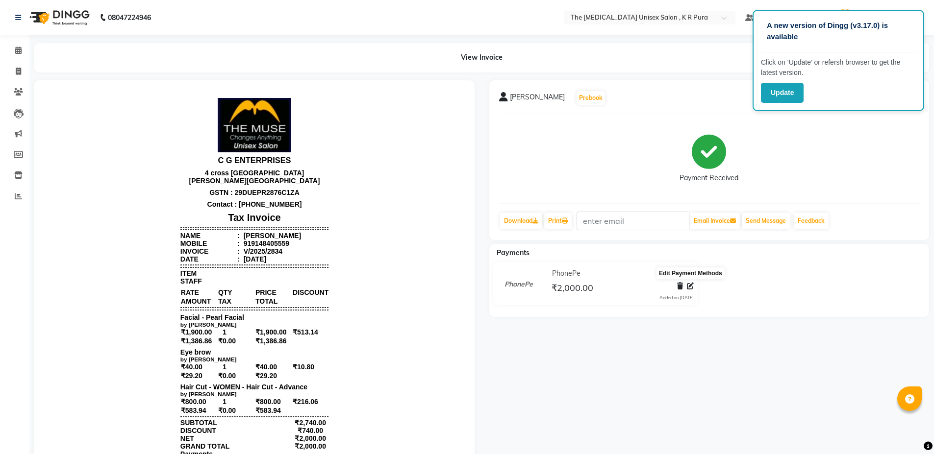
click at [694, 287] on icon at bounding box center [690, 286] width 7 height 7
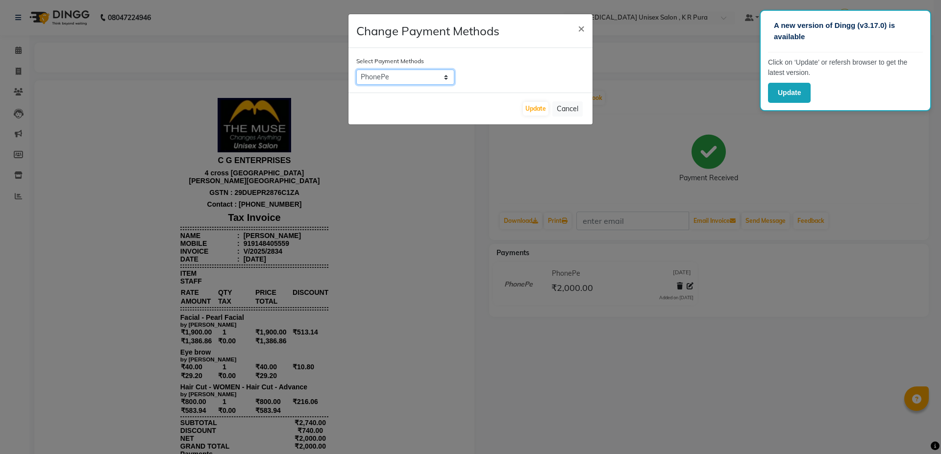
click at [433, 80] on select "Master Card Other Cards CARD UPI BharatPay ONLINE PhonePe BharatPay Card GPay U…" at bounding box center [405, 77] width 98 height 15
select select "1"
click at [356, 70] on select "Master Card Other Cards CARD UPI BharatPay ONLINE PhonePe BharatPay Card GPay U…" at bounding box center [405, 77] width 98 height 15
click at [528, 114] on button "Update" at bounding box center [535, 109] width 25 height 14
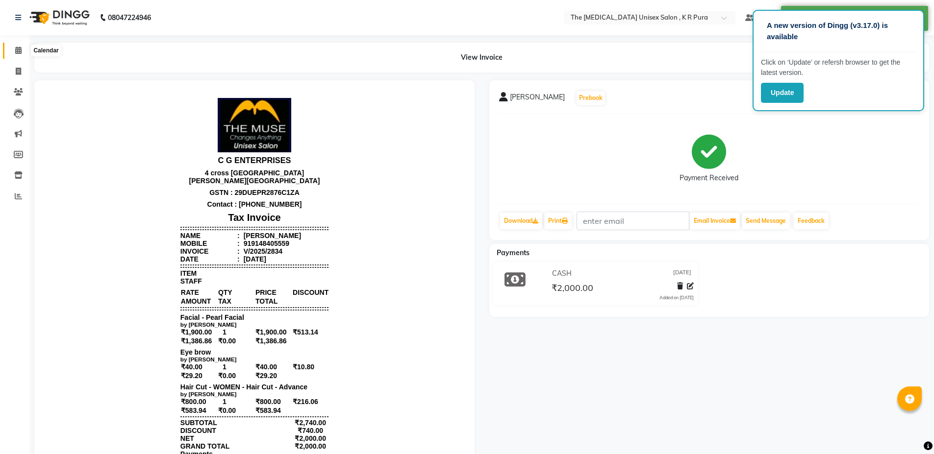
click at [15, 47] on icon at bounding box center [18, 50] width 6 height 7
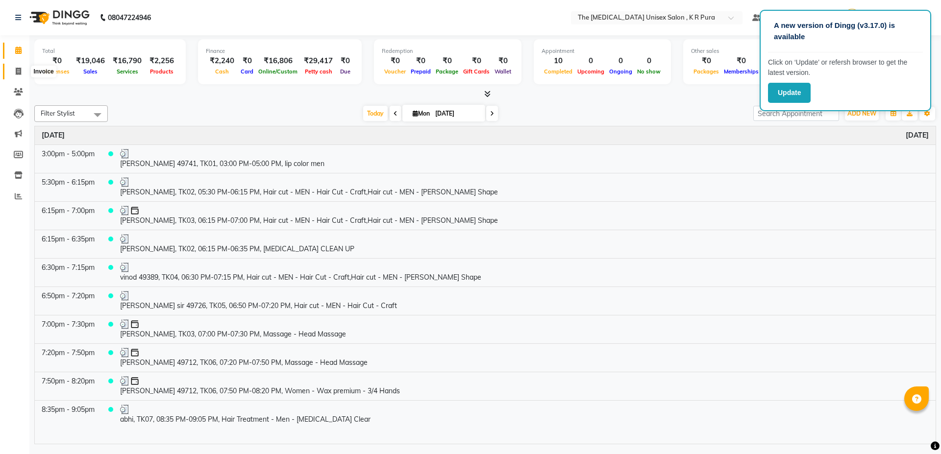
click at [19, 70] on icon at bounding box center [18, 71] width 5 height 7
select select "service"
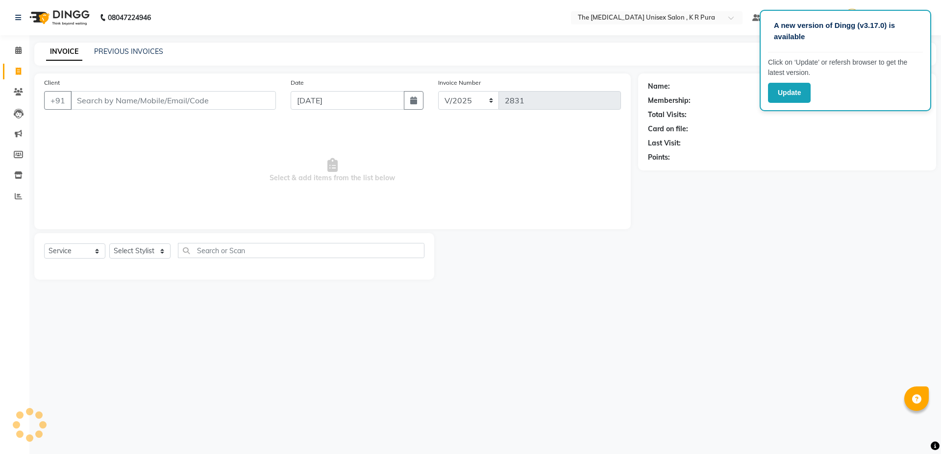
click at [101, 101] on input "Client" at bounding box center [173, 100] width 205 height 19
click at [100, 103] on input "Client" at bounding box center [173, 100] width 205 height 19
type input "8088922686"
click at [269, 105] on button "Add Client" at bounding box center [251, 100] width 50 height 19
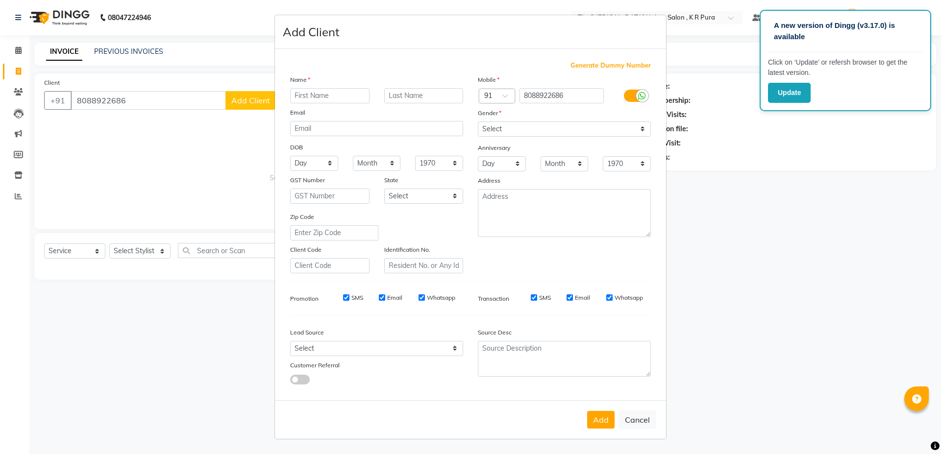
click at [347, 98] on input "text" at bounding box center [329, 95] width 79 height 15
type input "r"
type input "trishuu"
click at [495, 131] on select "Select [DEMOGRAPHIC_DATA] [DEMOGRAPHIC_DATA] Other Prefer Not To Say" at bounding box center [564, 129] width 173 height 15
select select "[DEMOGRAPHIC_DATA]"
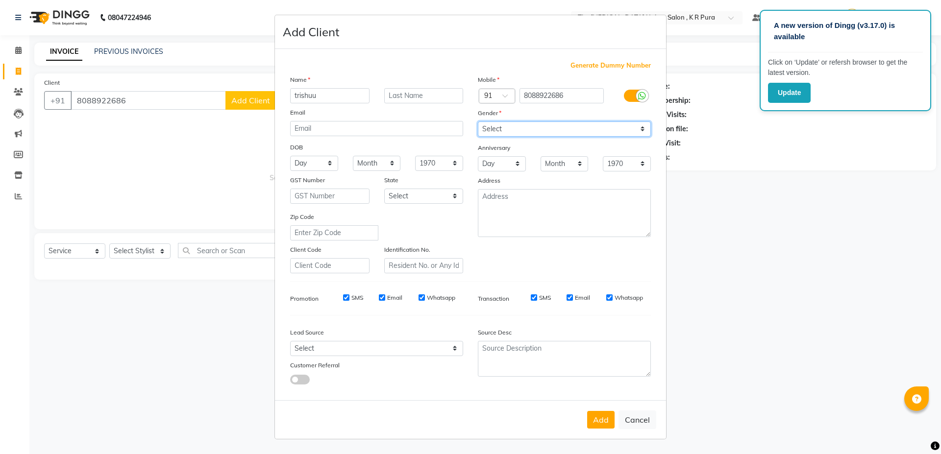
click at [478, 122] on select "Select [DEMOGRAPHIC_DATA] [DEMOGRAPHIC_DATA] Other Prefer Not To Say" at bounding box center [564, 129] width 173 height 15
click at [590, 419] on button "Add" at bounding box center [600, 420] width 27 height 18
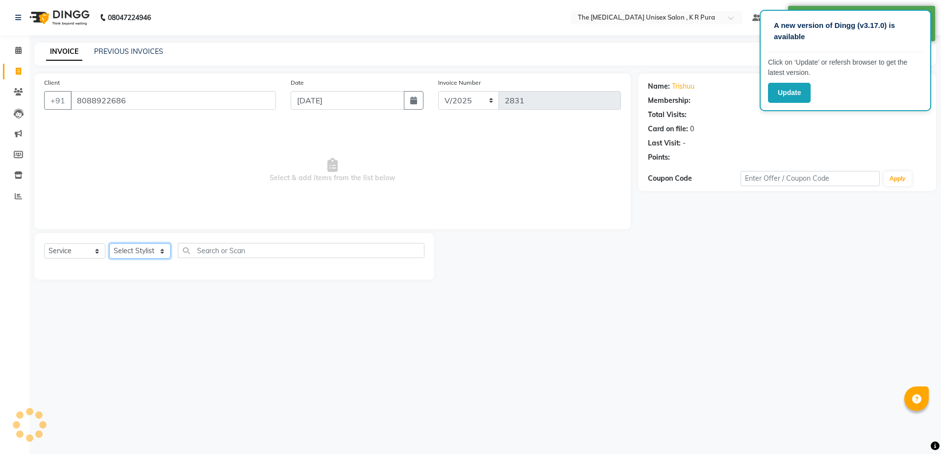
click at [132, 247] on select "Select Stylist armaan [PERSON_NAME] kunti [PERSON_NAME] [PERSON_NAME]" at bounding box center [139, 251] width 61 height 15
select select "1: Object"
select select "21213"
click at [109, 244] on select "Select Stylist armaan [PERSON_NAME] kunti [PERSON_NAME] [PERSON_NAME]" at bounding box center [139, 251] width 61 height 15
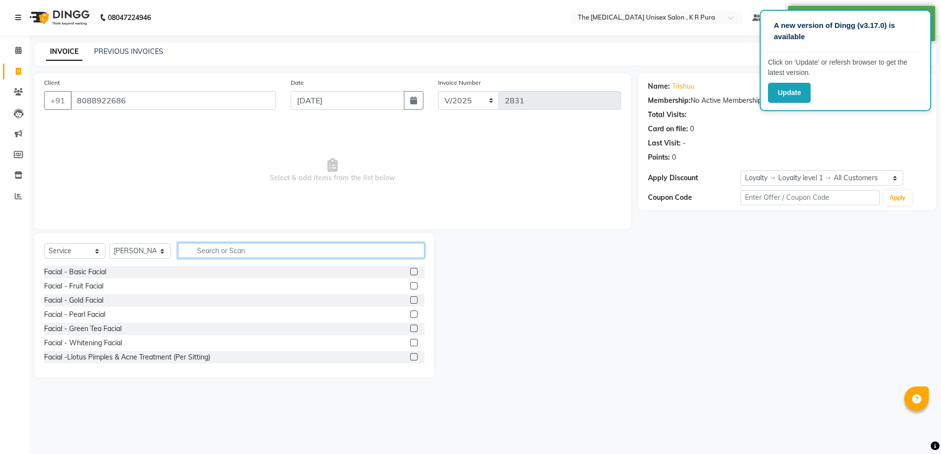
click at [210, 248] on input "text" at bounding box center [301, 250] width 247 height 15
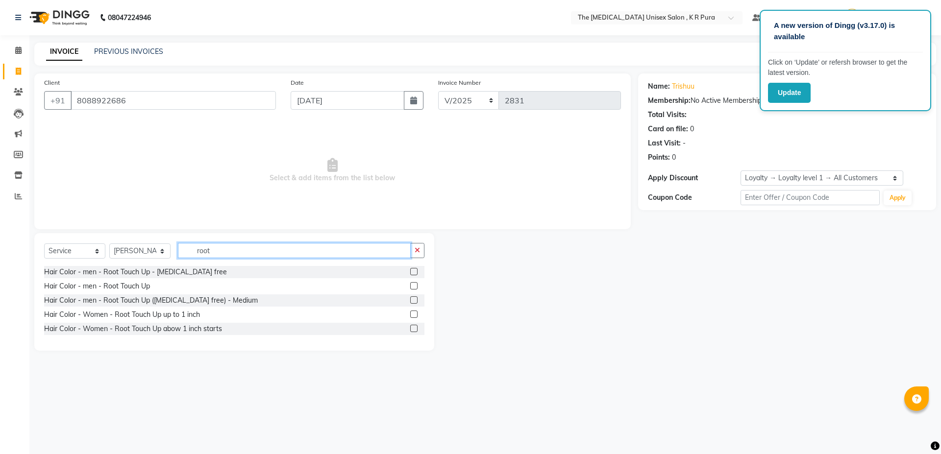
click at [227, 250] on input "root" at bounding box center [294, 250] width 233 height 15
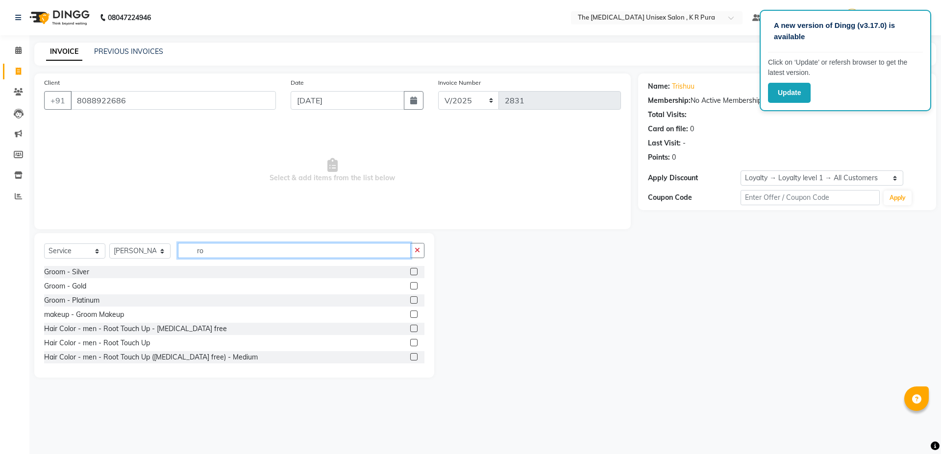
type input "r"
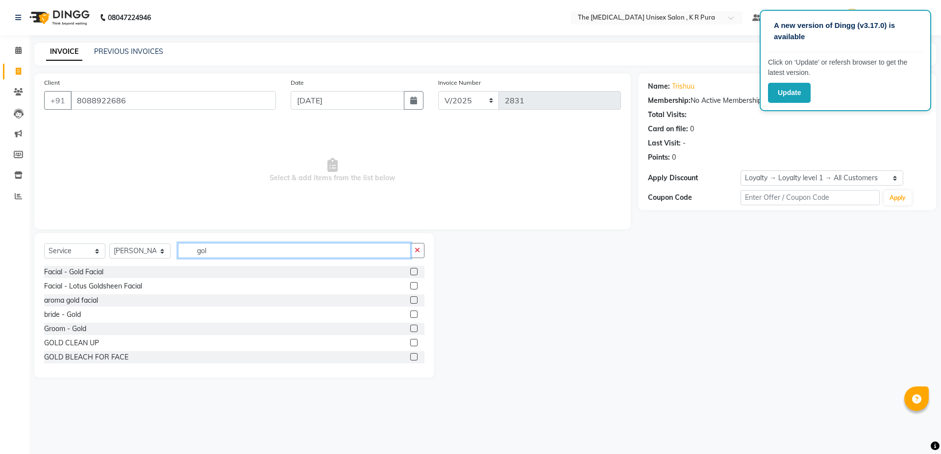
scroll to position [1, 0]
type input "g"
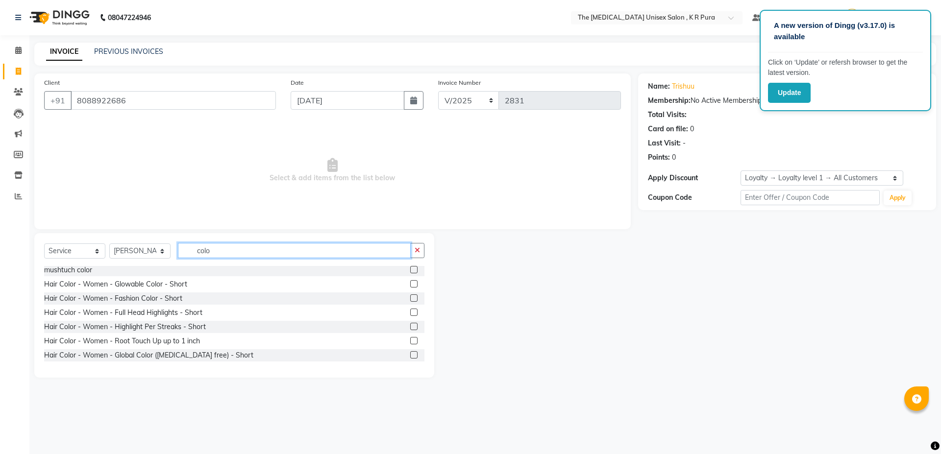
scroll to position [196, 0]
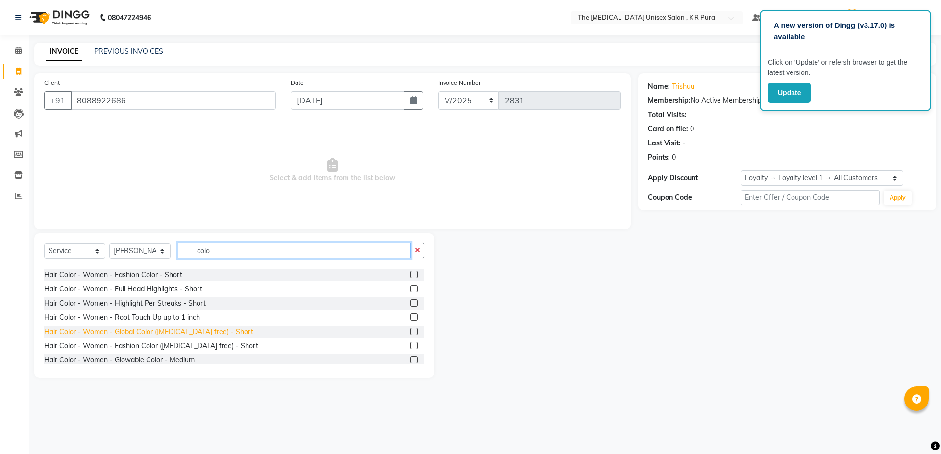
type input "colo"
click at [136, 332] on div "Hair Color - Women - Global Color ([MEDICAL_DATA] free) - Short" at bounding box center [148, 332] width 209 height 10
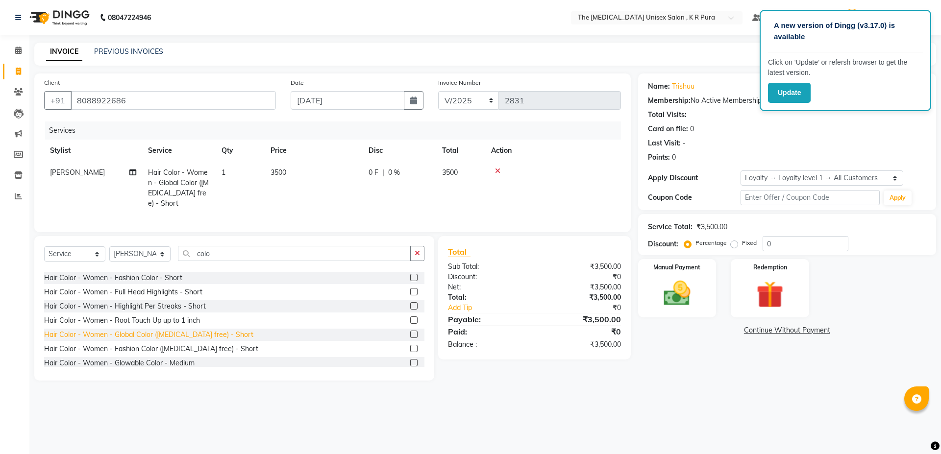
click at [180, 338] on div "Hair Color - Women - Global Color ([MEDICAL_DATA] free) - Short" at bounding box center [148, 335] width 209 height 10
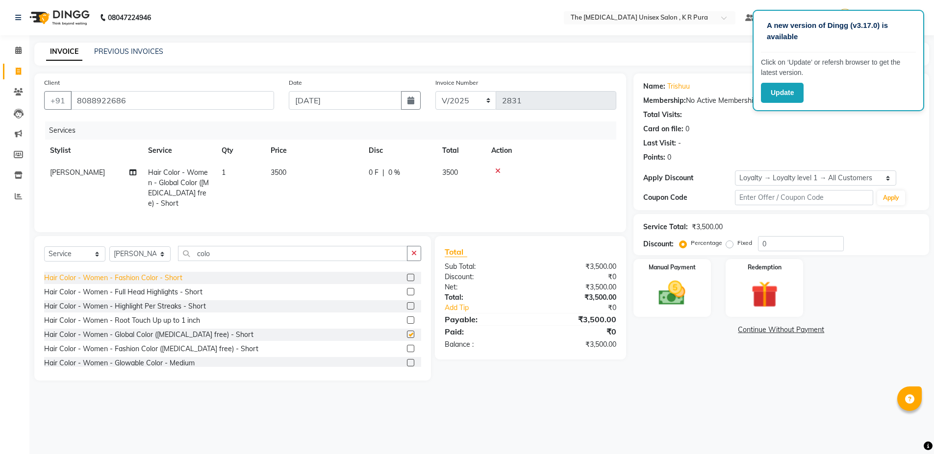
checkbox input "false"
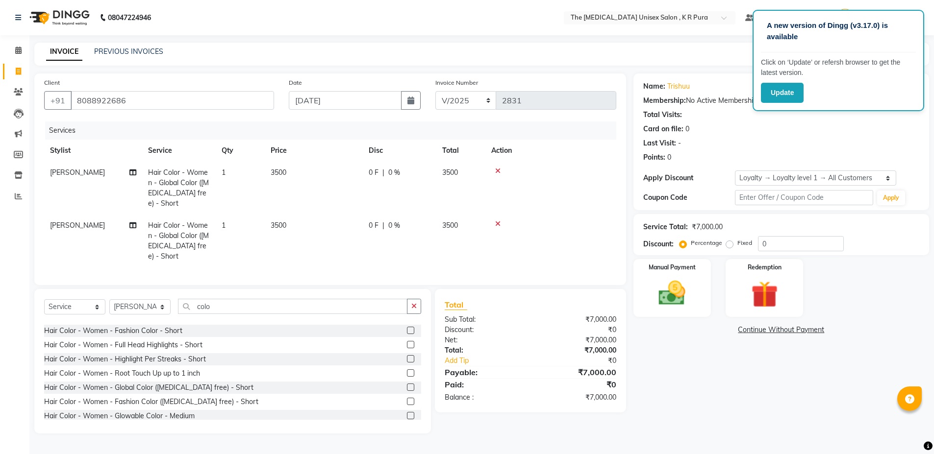
click at [496, 169] on icon at bounding box center [497, 171] width 5 height 7
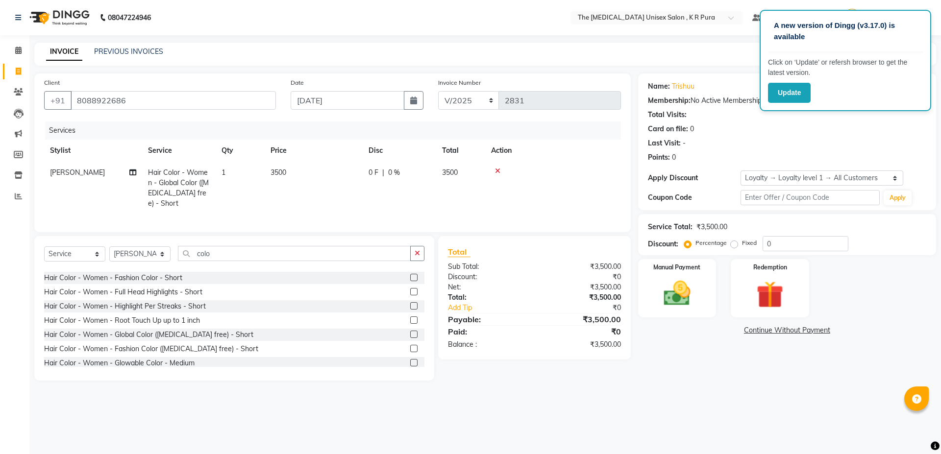
click at [501, 166] on td at bounding box center [553, 188] width 136 height 53
click at [155, 369] on div "Hair Color - Women - Glowable Color - Medium" at bounding box center [119, 363] width 151 height 10
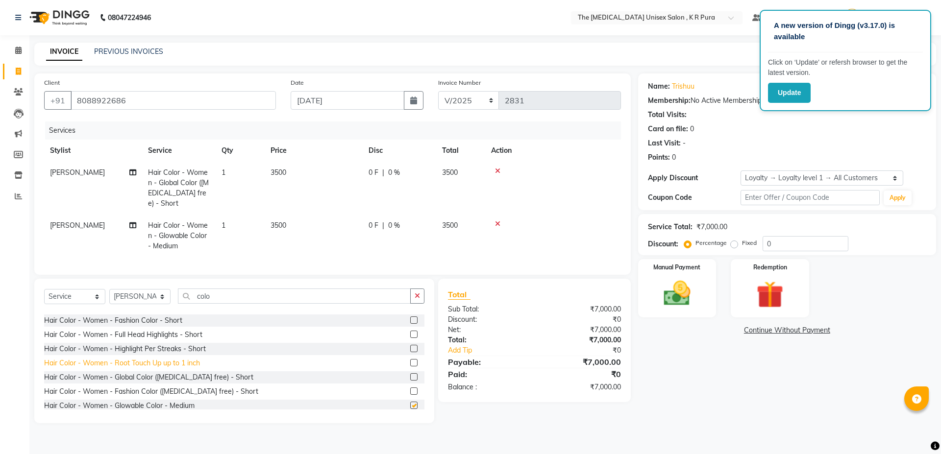
checkbox input "false"
click at [500, 224] on icon at bounding box center [497, 224] width 5 height 7
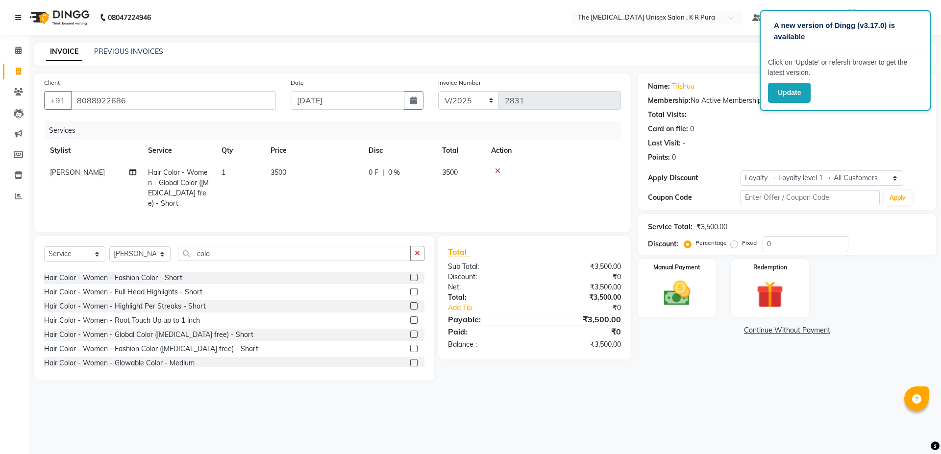
click at [742, 242] on label "Fixed" at bounding box center [749, 243] width 15 height 9
click at [733, 242] on input "Fixed" at bounding box center [736, 243] width 7 height 7
radio input "true"
drag, startPoint x: 767, startPoint y: 245, endPoint x: 831, endPoint y: 242, distance: 64.3
click at [767, 245] on input "0" at bounding box center [806, 243] width 86 height 15
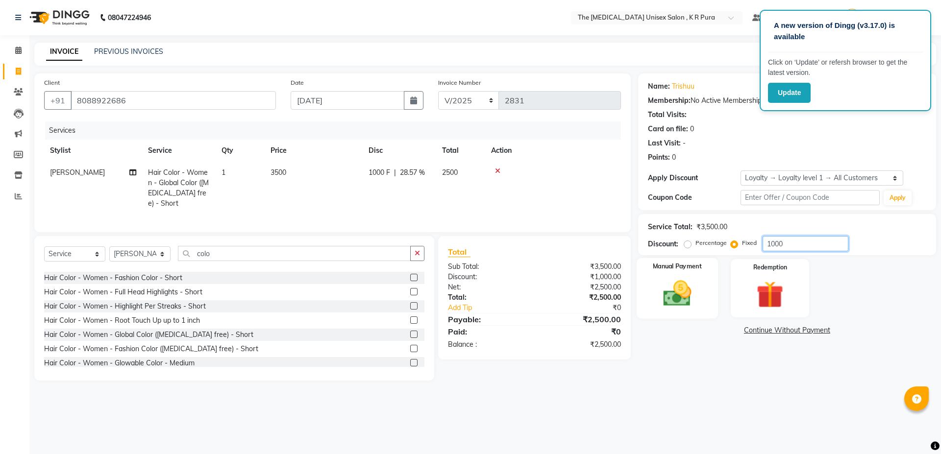
type input "1000"
click at [675, 289] on img at bounding box center [677, 293] width 46 height 32
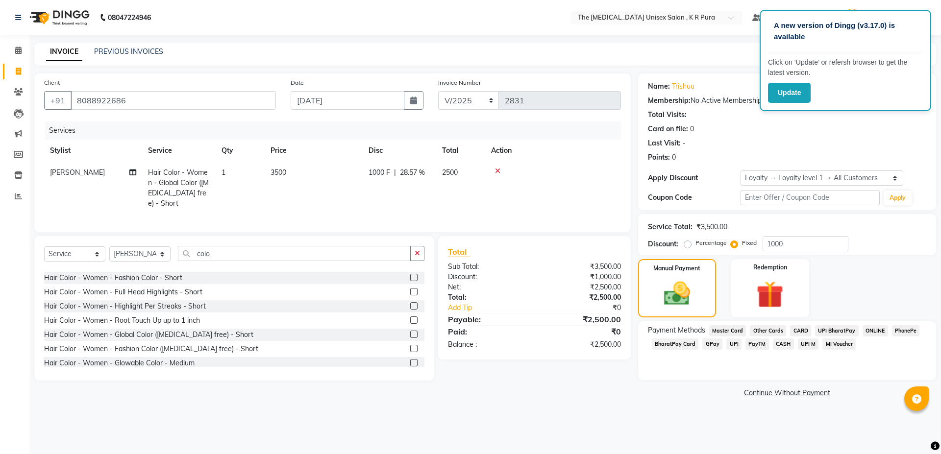
click at [898, 331] on span "PhonePe" at bounding box center [906, 331] width 28 height 11
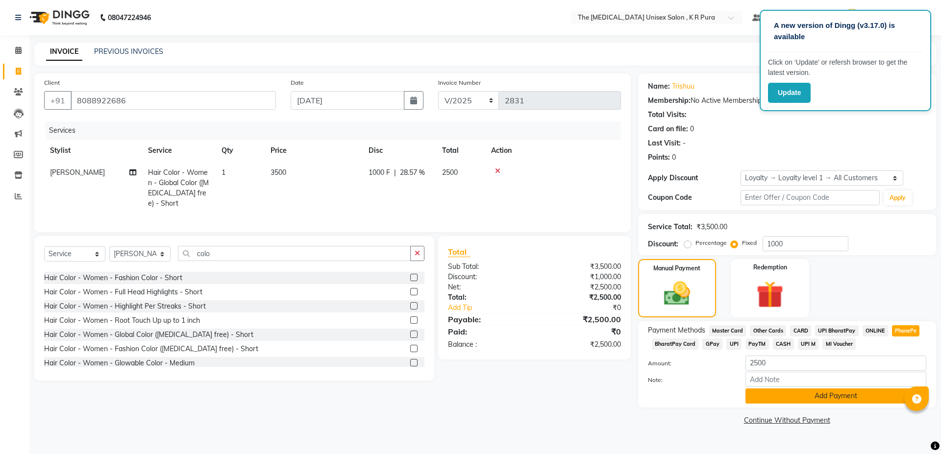
click at [834, 394] on button "Add Payment" at bounding box center [836, 396] width 181 height 15
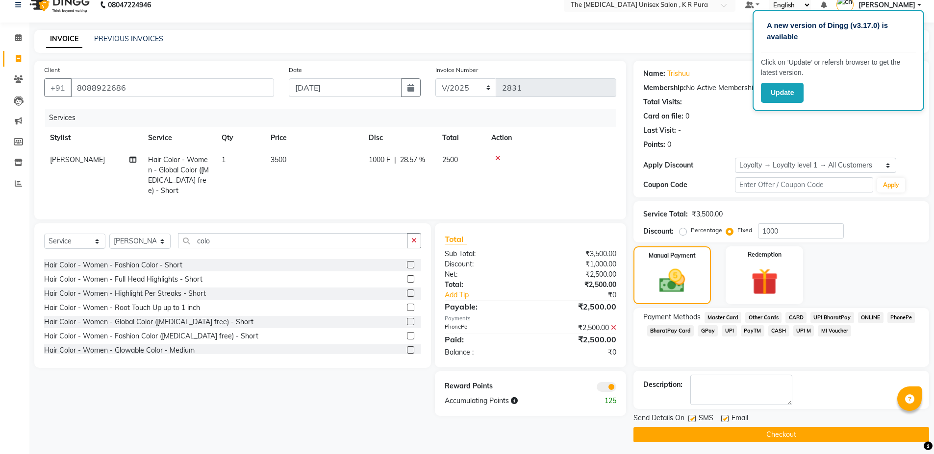
scroll to position [16, 0]
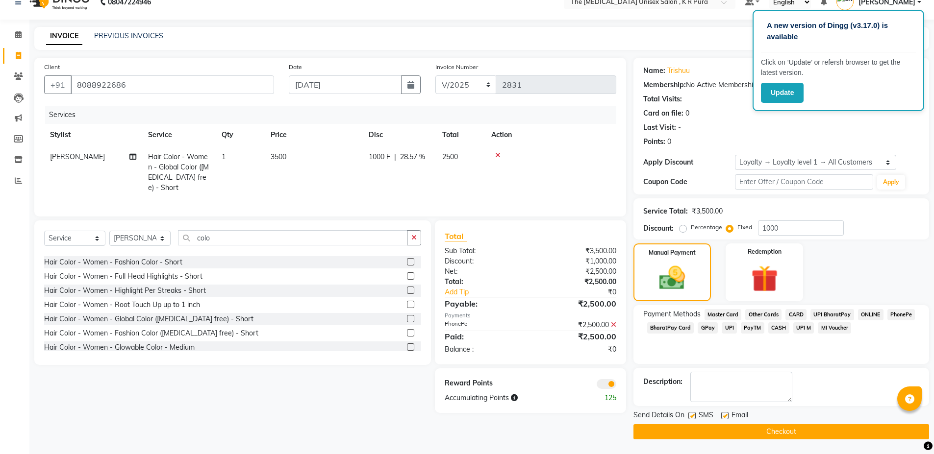
click at [804, 429] on button "Checkout" at bounding box center [781, 432] width 296 height 15
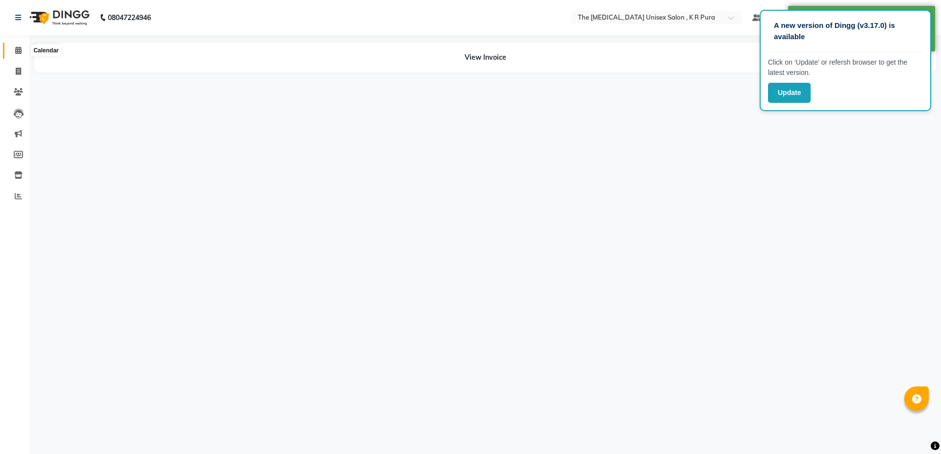
click at [12, 49] on span at bounding box center [18, 50] width 17 height 11
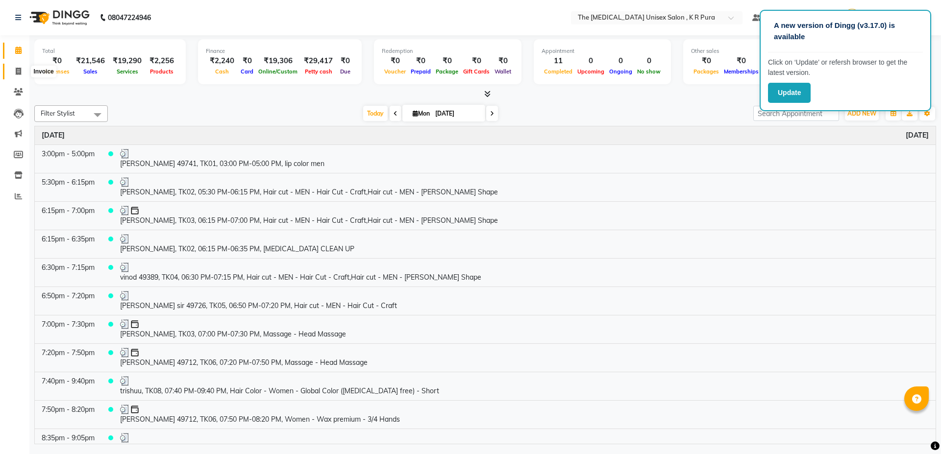
click at [17, 69] on icon at bounding box center [18, 71] width 5 height 7
select select "service"
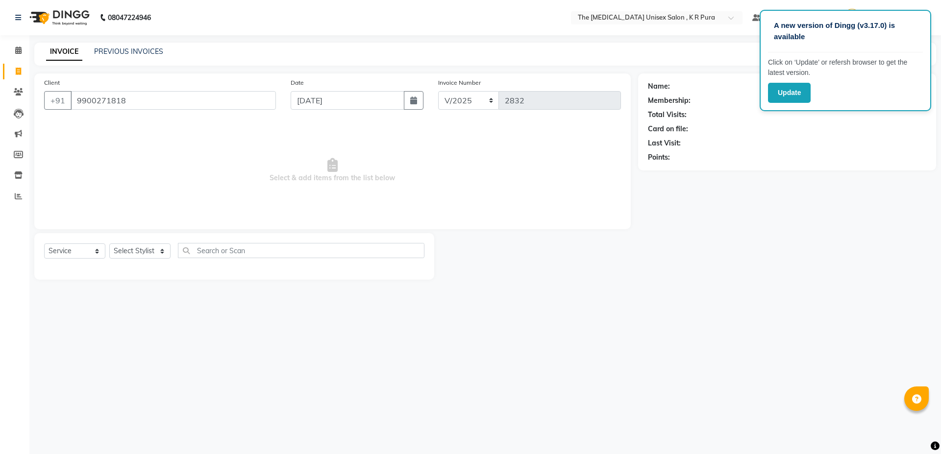
type input "9900271818"
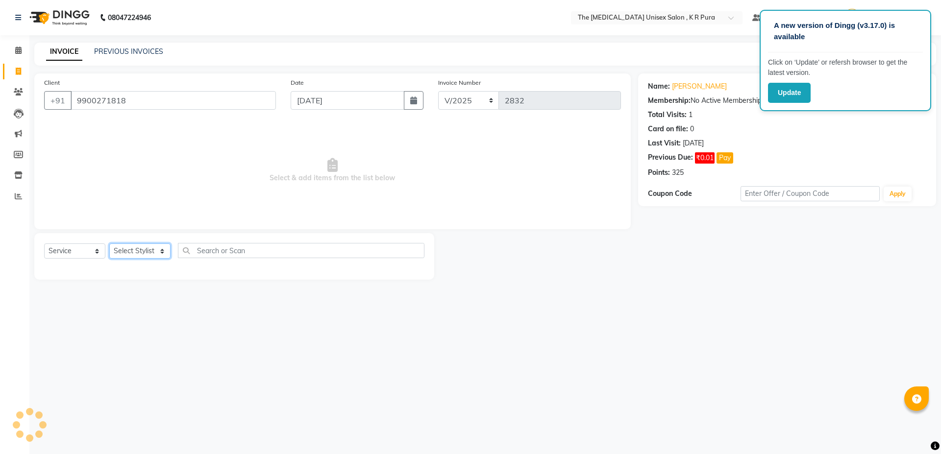
click at [132, 252] on select "Select Stylist armaan [PERSON_NAME] kunti [PERSON_NAME] [PERSON_NAME]" at bounding box center [139, 251] width 61 height 15
select select "86389"
click at [109, 244] on select "Select Stylist armaan [PERSON_NAME] kunti [PERSON_NAME] [PERSON_NAME]" at bounding box center [139, 251] width 61 height 15
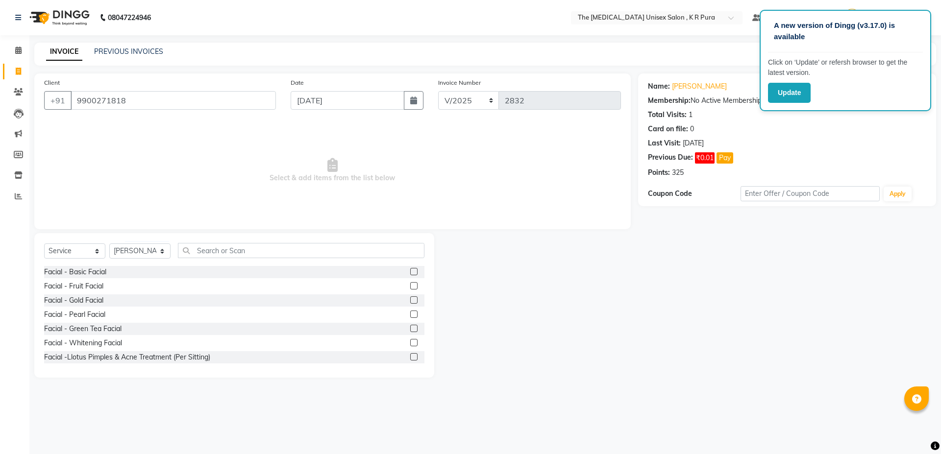
click at [204, 259] on div "Select Service Product Membership Package Voucher Prepaid Gift Card Select Styl…" at bounding box center [234, 254] width 380 height 23
click at [209, 251] on input "text" at bounding box center [301, 250] width 247 height 15
click at [234, 253] on input "text" at bounding box center [301, 250] width 247 height 15
click at [84, 311] on div "Facial - Pearl Facial" at bounding box center [74, 315] width 61 height 10
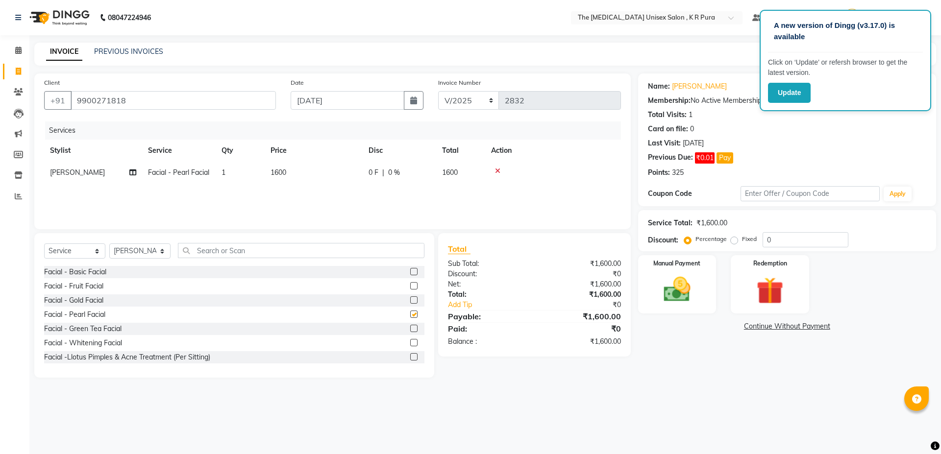
checkbox input "false"
click at [303, 170] on td "1600" at bounding box center [314, 173] width 98 height 22
select select "86389"
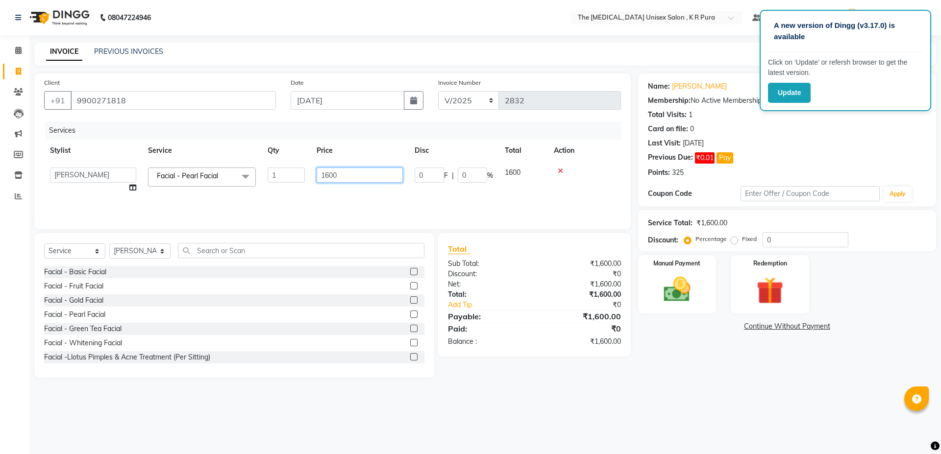
click at [348, 176] on input "1600" at bounding box center [360, 175] width 86 height 15
type input "1900"
click at [211, 250] on input "text" at bounding box center [301, 250] width 247 height 15
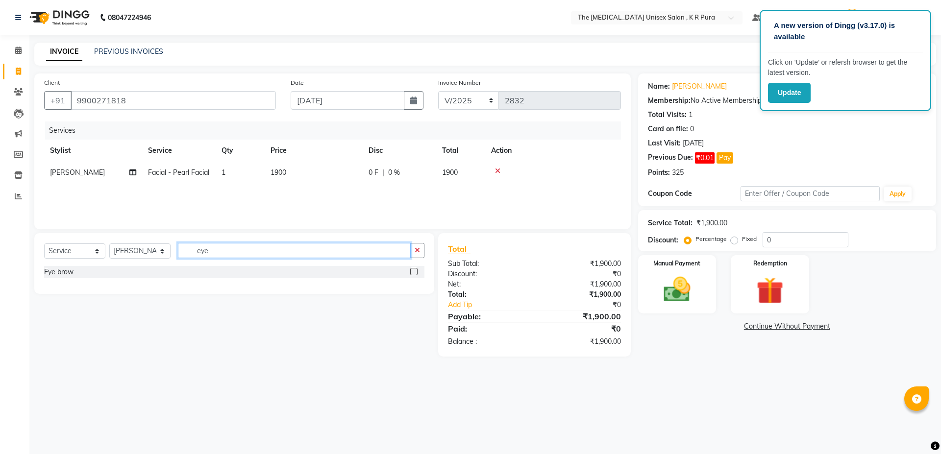
type input "eye"
click at [57, 264] on div "Select Service Product Membership Package Voucher Prepaid Gift Card Select Styl…" at bounding box center [234, 254] width 380 height 23
click at [59, 272] on div "Eye brow" at bounding box center [58, 272] width 29 height 10
checkbox input "false"
click at [764, 242] on input "0" at bounding box center [806, 239] width 86 height 15
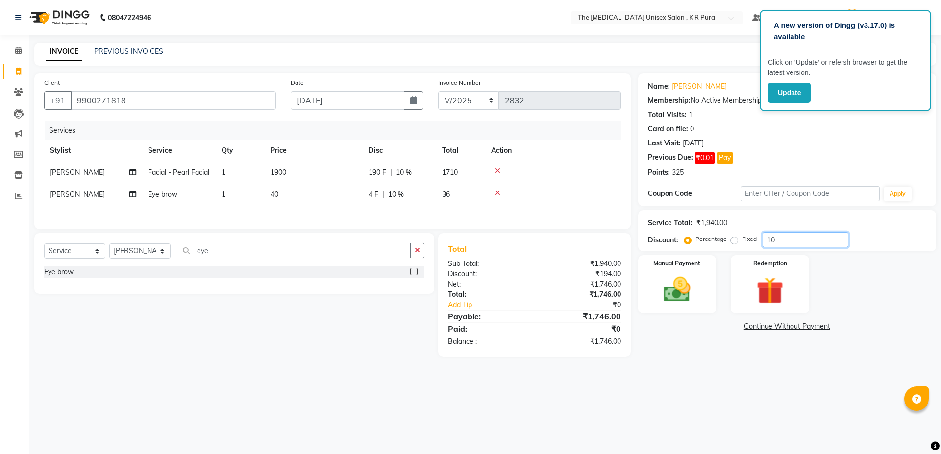
click at [776, 238] on input "10" at bounding box center [806, 239] width 86 height 15
type input "1"
click at [742, 241] on label "Fixed" at bounding box center [749, 239] width 15 height 9
click at [733, 241] on input "Fixed" at bounding box center [736, 239] width 7 height 7
radio input "true"
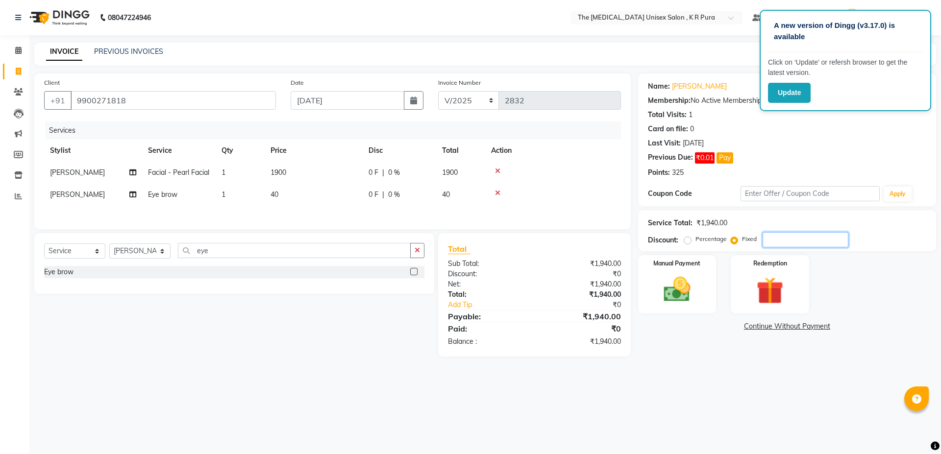
click at [779, 239] on input "number" at bounding box center [806, 239] width 86 height 15
type input "1"
type input "240"
click at [681, 310] on div "Manual Payment" at bounding box center [676, 284] width 81 height 60
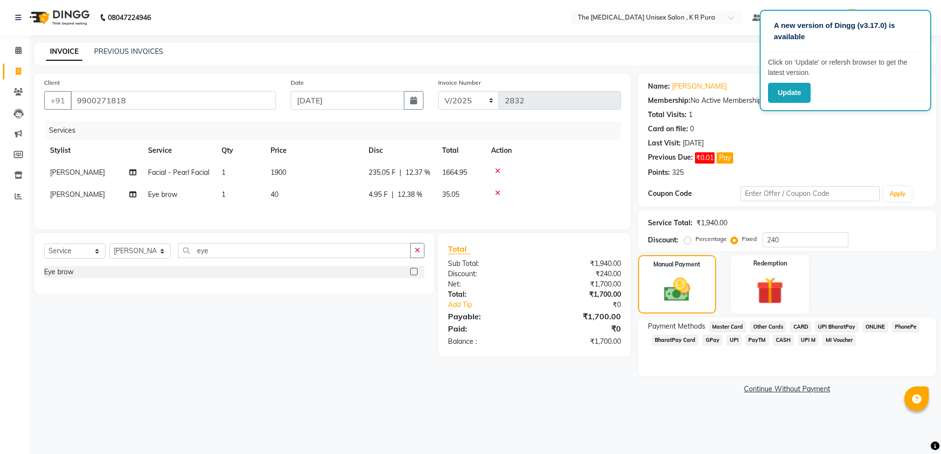
click at [785, 341] on span "CASH" at bounding box center [783, 340] width 21 height 11
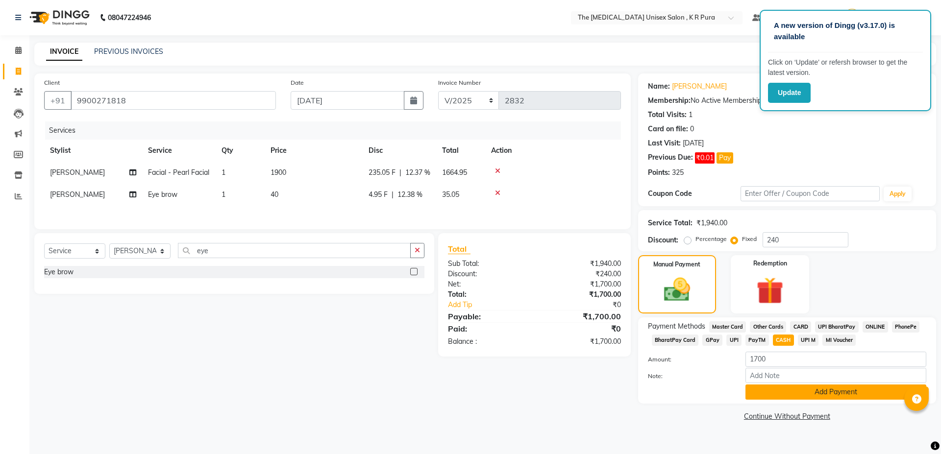
click at [771, 395] on button "Add Payment" at bounding box center [836, 392] width 181 height 15
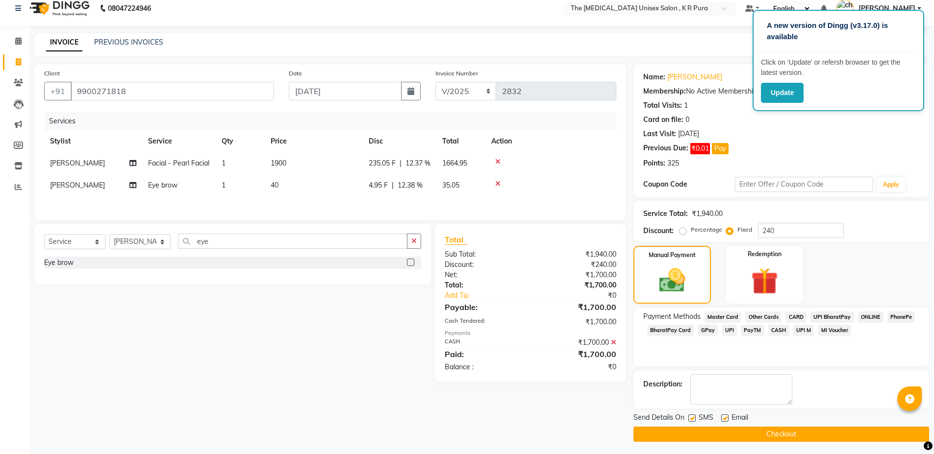
scroll to position [12, 0]
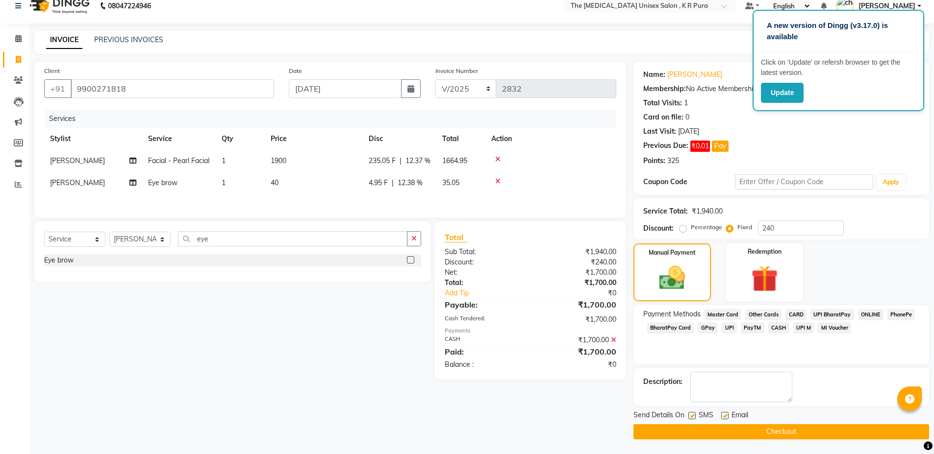
click at [710, 439] on button "Checkout" at bounding box center [781, 432] width 296 height 15
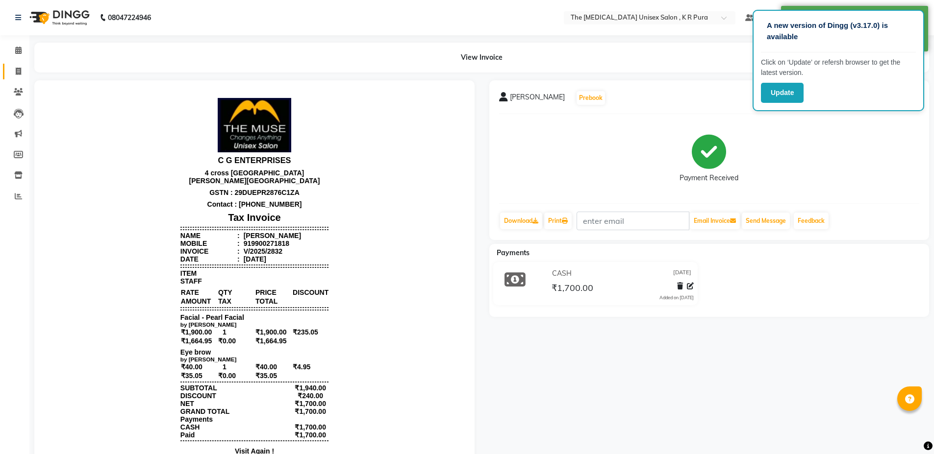
click at [13, 65] on link "Invoice" at bounding box center [15, 72] width 24 height 16
select select "service"
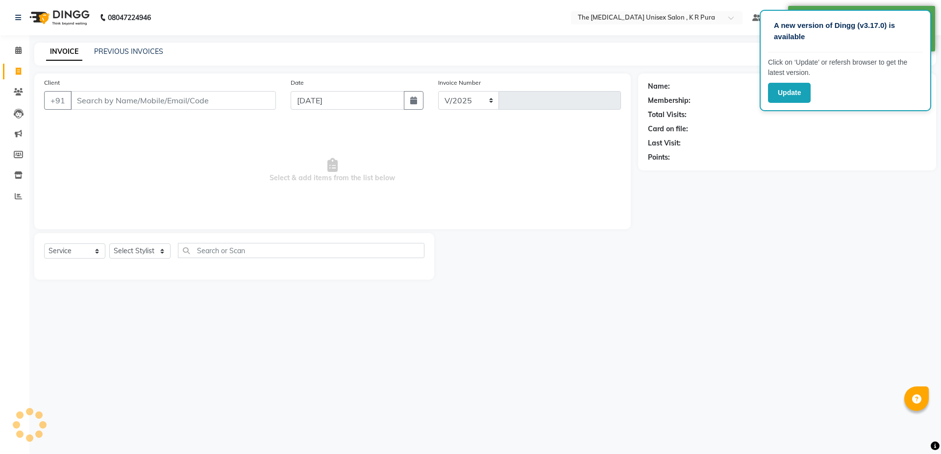
select select "4050"
type input "2833"
click at [128, 93] on input "Client" at bounding box center [173, 100] width 205 height 19
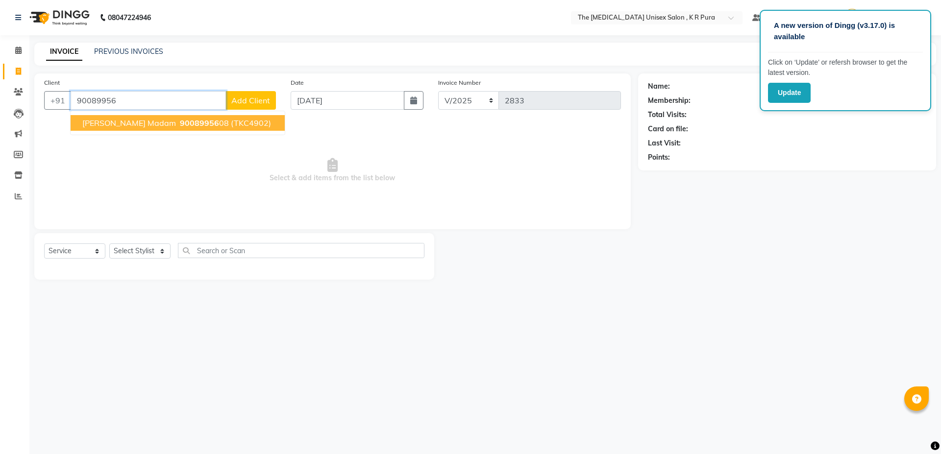
click at [128, 119] on span "[PERSON_NAME] madam" at bounding box center [129, 123] width 94 height 10
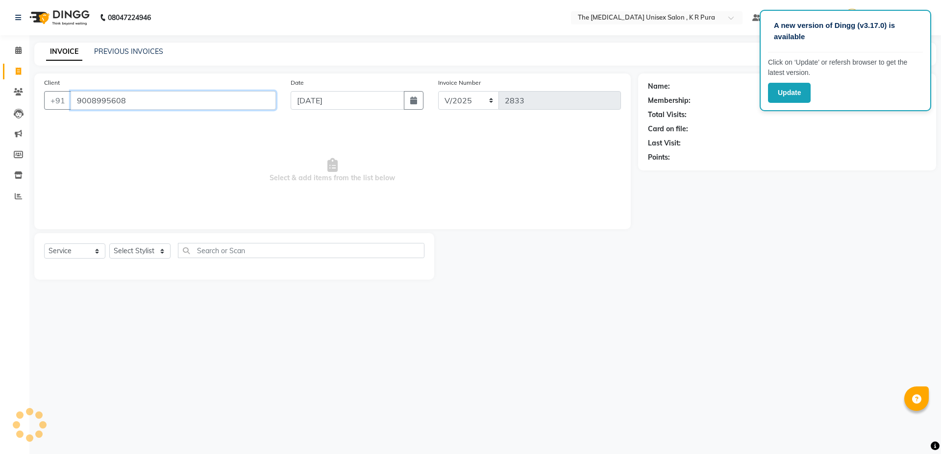
type input "9008995608"
click at [164, 251] on select "Select Stylist armaan [PERSON_NAME] kunti [PERSON_NAME] [PERSON_NAME]" at bounding box center [139, 251] width 61 height 15
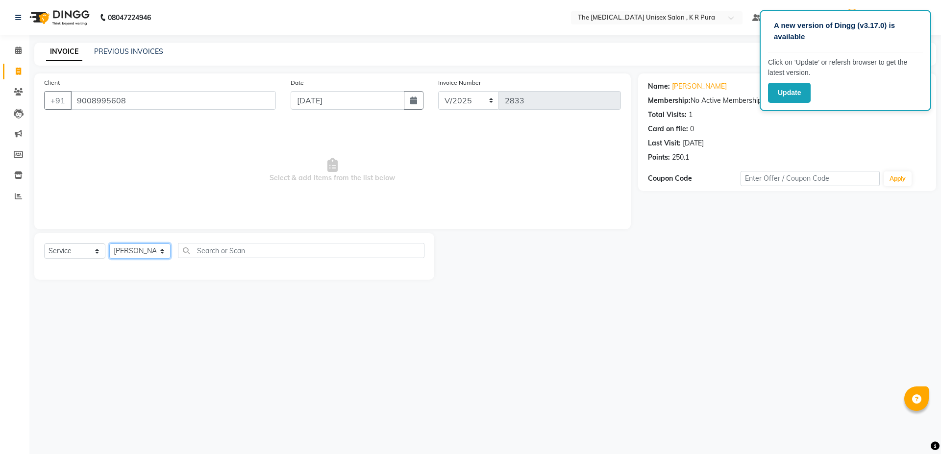
click at [109, 244] on select "Select Stylist armaan [PERSON_NAME] kunti [PERSON_NAME] [PERSON_NAME]" at bounding box center [139, 251] width 61 height 15
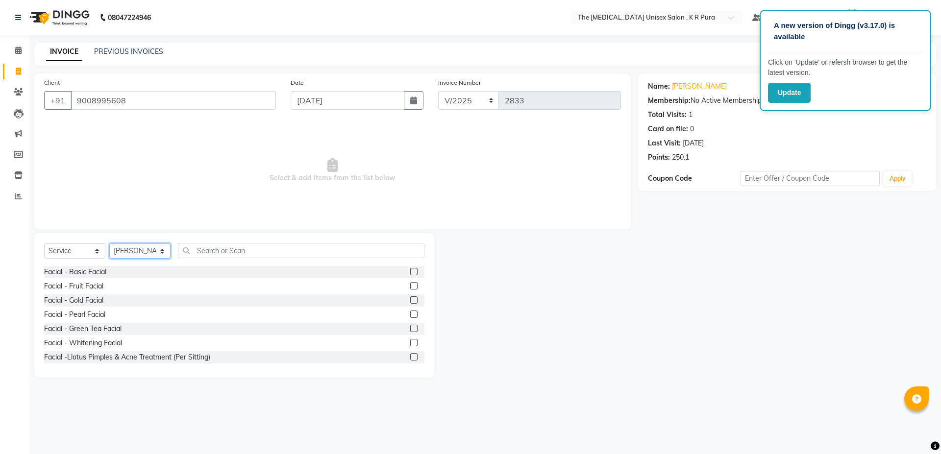
click at [125, 246] on select "Select Stylist armaan [PERSON_NAME] kunti [PERSON_NAME] [PERSON_NAME]" at bounding box center [139, 251] width 61 height 15
select select "86388"
click at [109, 244] on select "Select Stylist armaan [PERSON_NAME] kunti [PERSON_NAME] [PERSON_NAME]" at bounding box center [139, 251] width 61 height 15
click at [212, 251] on input "text" at bounding box center [301, 250] width 247 height 15
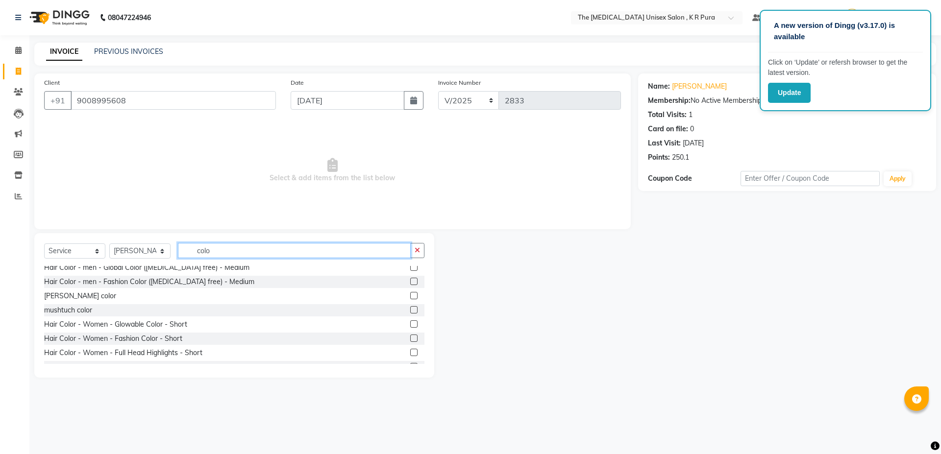
scroll to position [147, 0]
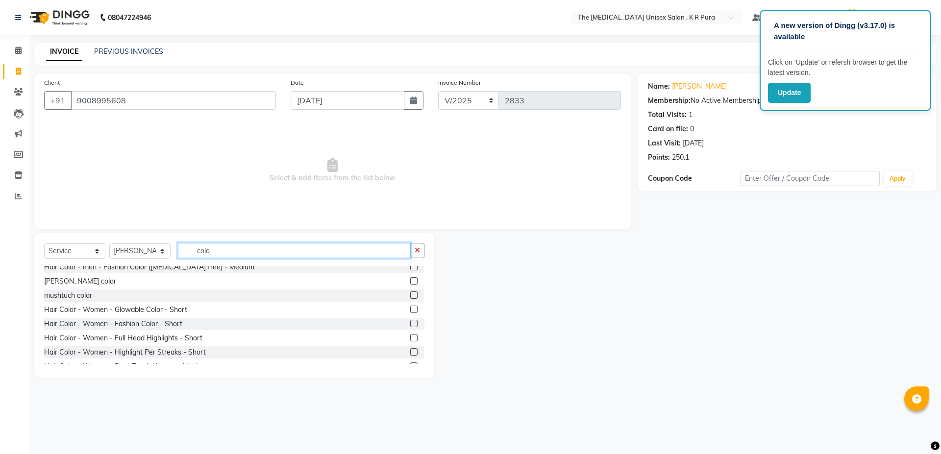
click at [252, 249] on input "colo" at bounding box center [294, 250] width 233 height 15
type input "c"
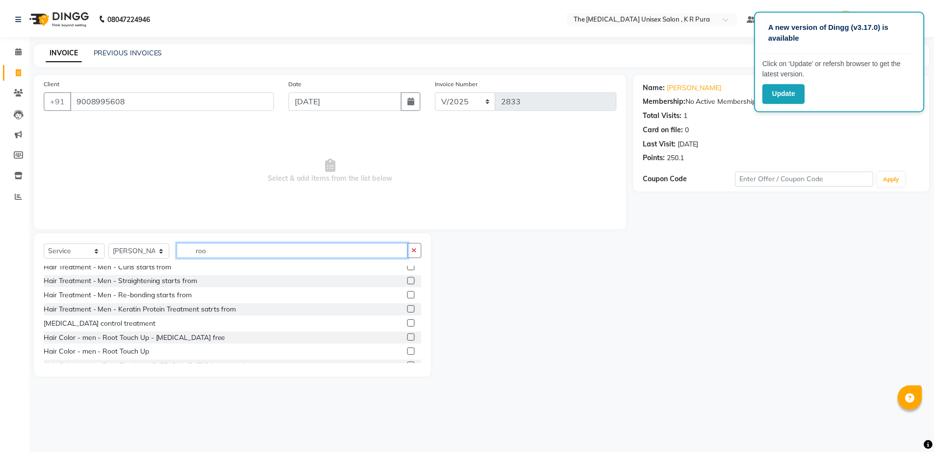
scroll to position [0, 0]
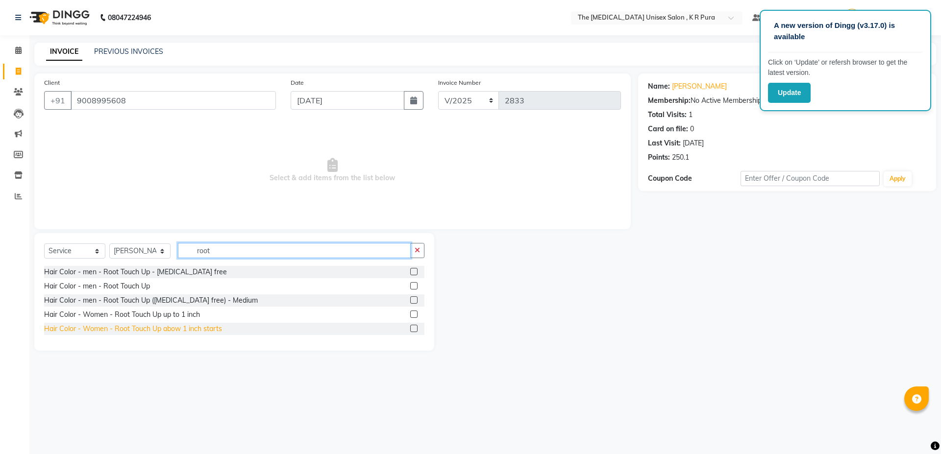
type input "root"
click at [151, 327] on div "Hair Color - Women - Root Touch Up abow 1 inch starts" at bounding box center [133, 329] width 178 height 10
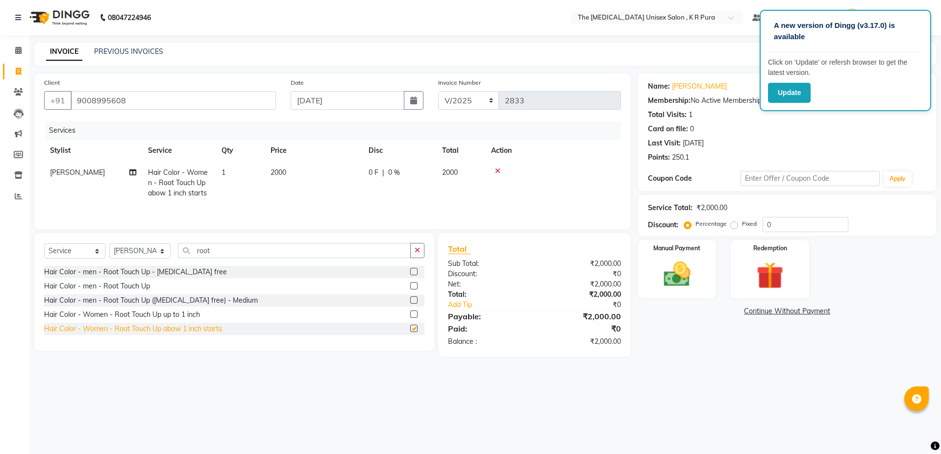
checkbox input "false"
click at [282, 174] on span "2000" at bounding box center [279, 172] width 16 height 9
select select "86388"
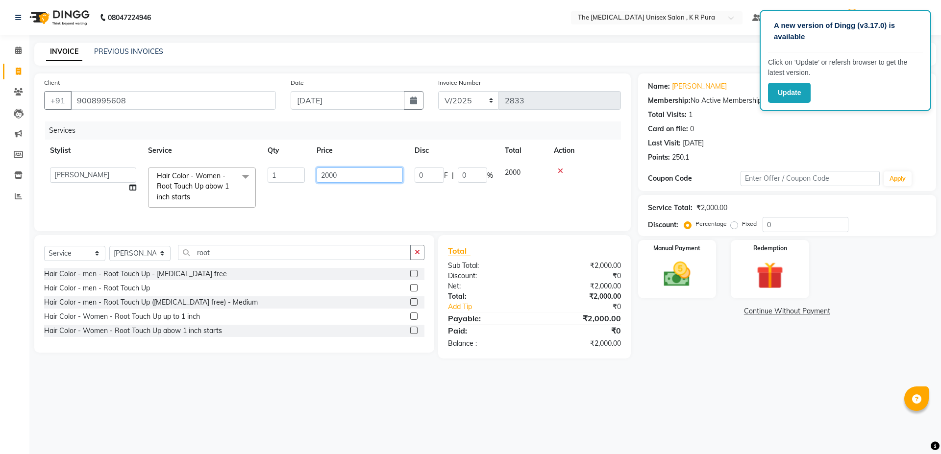
click at [339, 173] on input "2000" at bounding box center [360, 175] width 86 height 15
type input "2300"
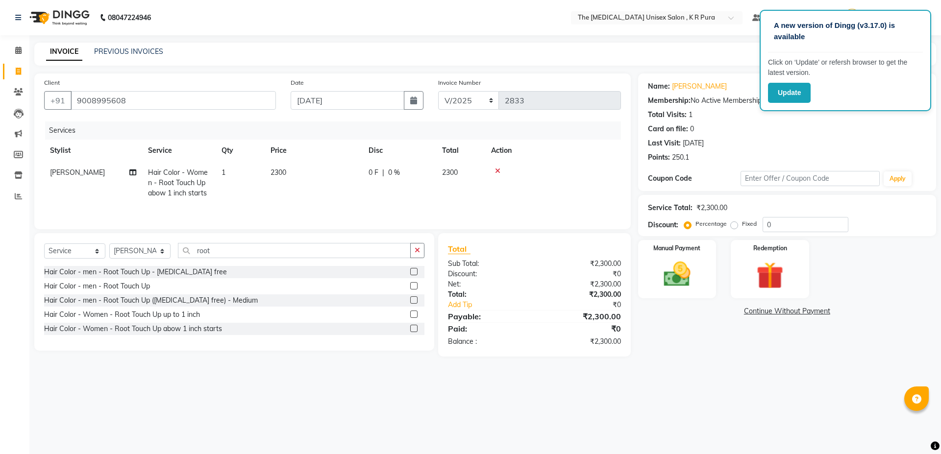
click at [238, 391] on div "A new version of Dingg (v3.17.0) is available Click on ‘Update’ or refersh brow…" at bounding box center [470, 227] width 941 height 454
click at [162, 252] on select "Select Stylist armaan [PERSON_NAME] kunti [PERSON_NAME] [PERSON_NAME]" at bounding box center [139, 251] width 61 height 15
select select "21213"
click at [109, 244] on select "Select Stylist armaan [PERSON_NAME] kunti [PERSON_NAME] [PERSON_NAME]" at bounding box center [139, 251] width 61 height 15
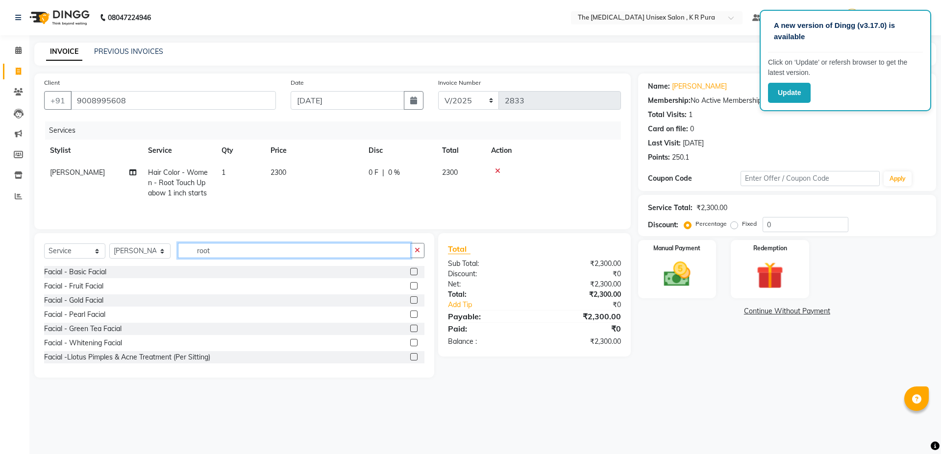
click at [225, 251] on input "root" at bounding box center [294, 250] width 233 height 15
type input "r"
click at [89, 311] on div "Facial - Pearl Facial" at bounding box center [74, 315] width 61 height 10
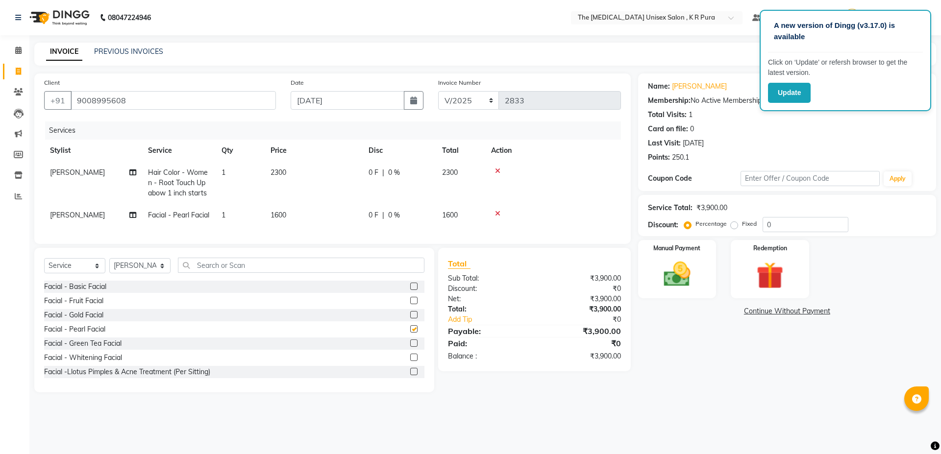
checkbox input "false"
click at [289, 220] on td "1600" at bounding box center [314, 215] width 98 height 22
select select "21213"
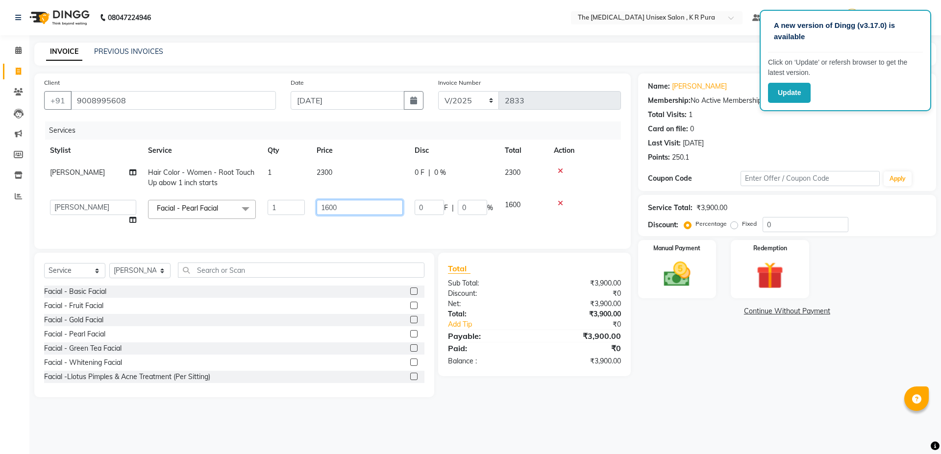
click at [341, 205] on input "1600" at bounding box center [360, 207] width 86 height 15
type input "1900"
click at [639, 433] on div "A new version of Dingg (v3.17.0) is available Click on ‘Update’ or refersh brow…" at bounding box center [470, 227] width 941 height 454
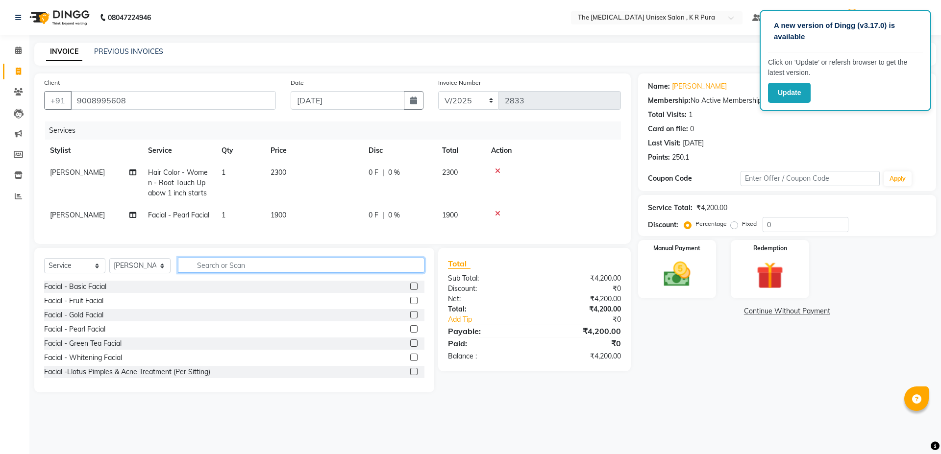
click at [231, 273] on input "text" at bounding box center [301, 265] width 247 height 15
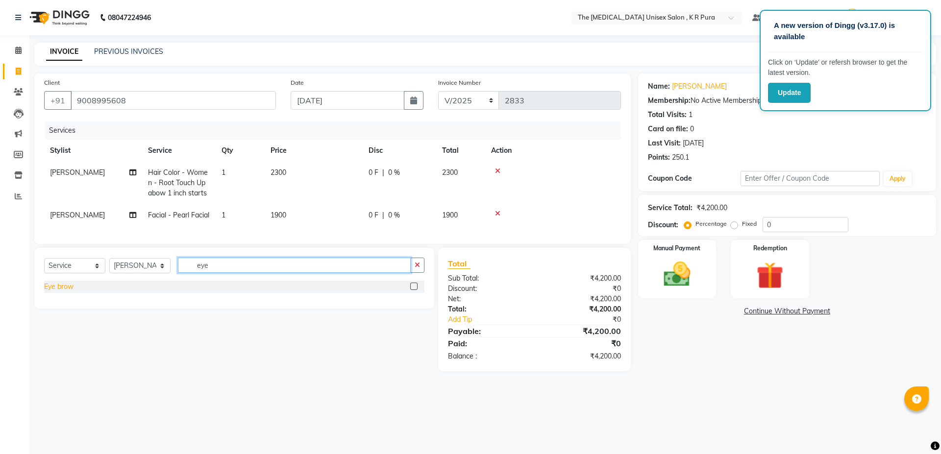
type input "eye"
click at [57, 292] on div "Eye brow" at bounding box center [58, 287] width 29 height 10
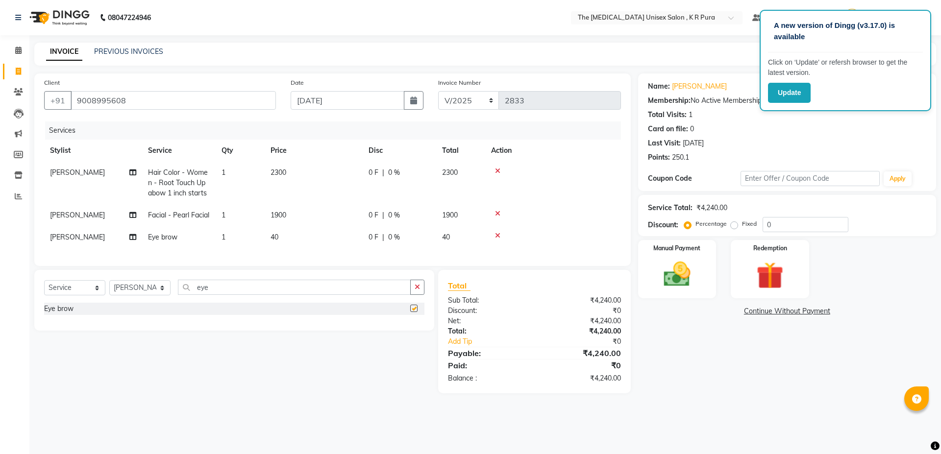
checkbox input "false"
click at [229, 295] on input "eye" at bounding box center [294, 287] width 233 height 15
type input "e"
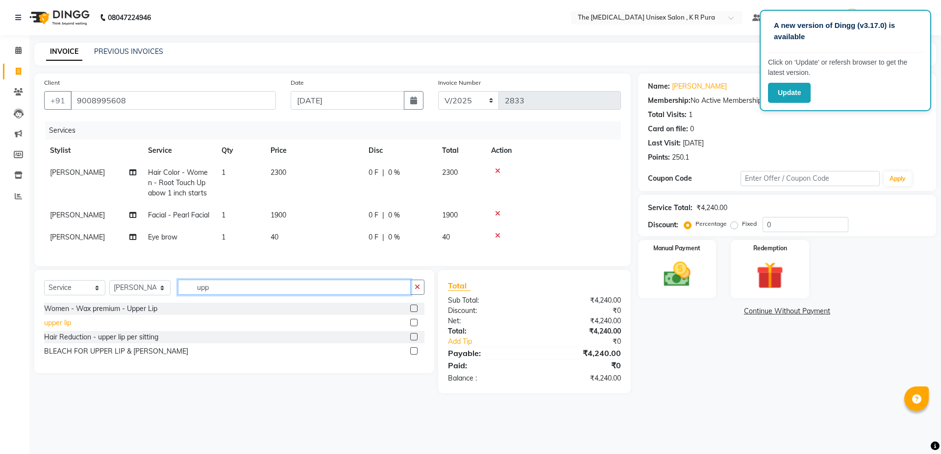
type input "upp"
click at [63, 328] on div "upper lip" at bounding box center [57, 323] width 27 height 10
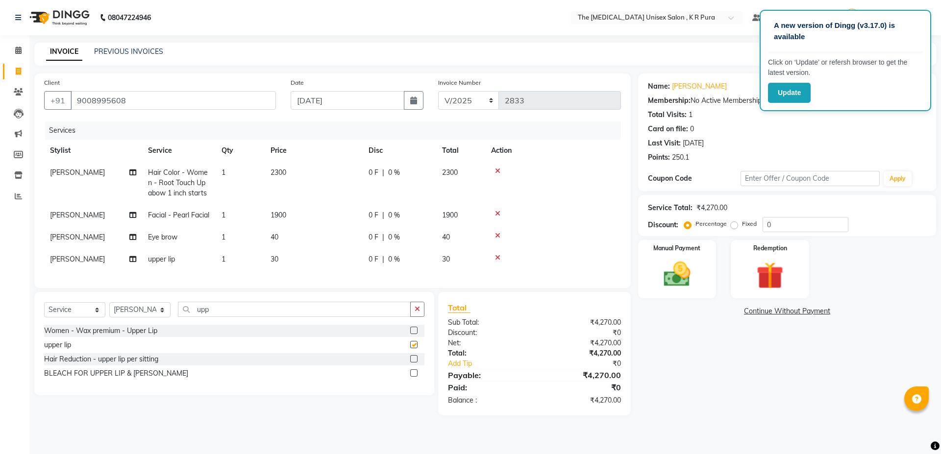
checkbox input "false"
click at [496, 261] on icon at bounding box center [497, 257] width 5 height 7
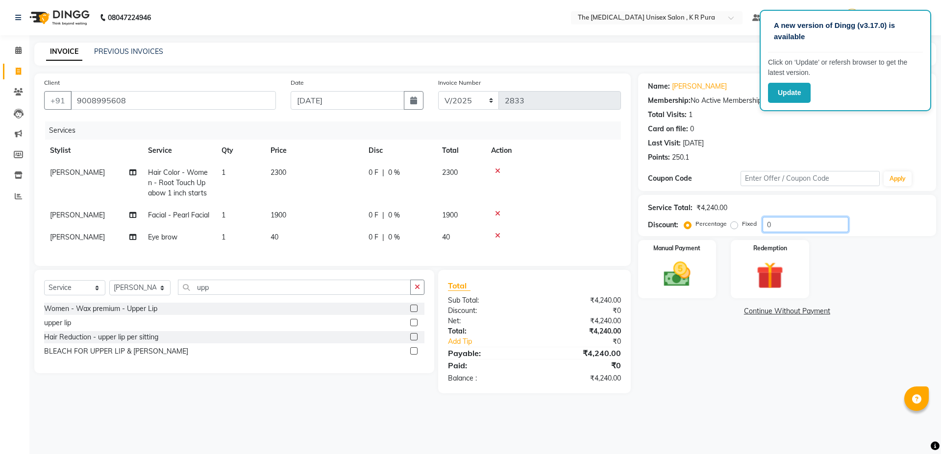
click at [772, 225] on input "0" at bounding box center [806, 224] width 86 height 15
click at [768, 226] on input "0" at bounding box center [806, 224] width 86 height 15
click at [787, 223] on input "20" at bounding box center [806, 224] width 86 height 15
click at [792, 224] on input "25" at bounding box center [806, 224] width 86 height 15
type input "2"
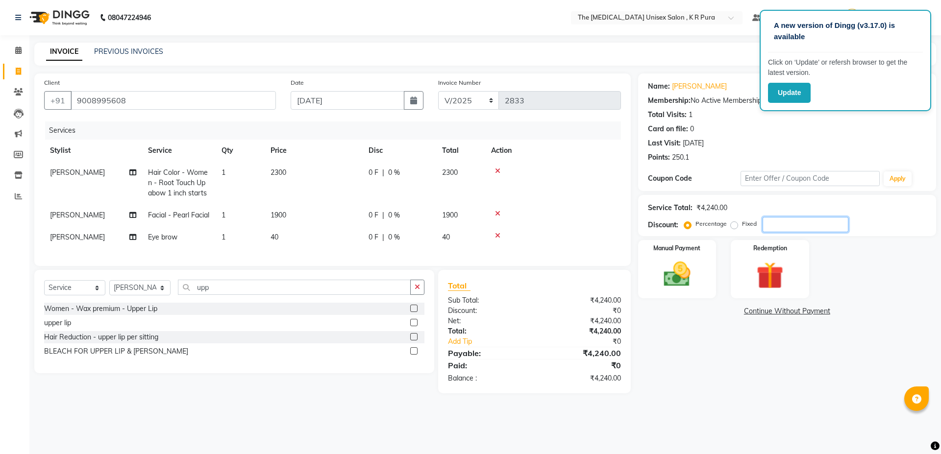
click at [778, 228] on input "number" at bounding box center [806, 224] width 86 height 15
type input "1"
click at [735, 220] on div "Fixed" at bounding box center [745, 224] width 24 height 12
click at [742, 223] on label "Fixed" at bounding box center [749, 224] width 15 height 9
click at [735, 223] on input "Fixed" at bounding box center [736, 224] width 7 height 7
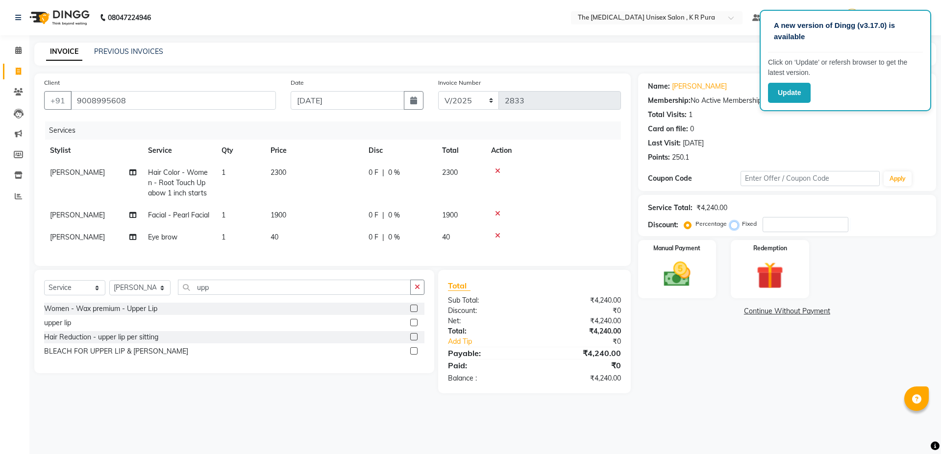
radio input "true"
click at [782, 227] on input "number" at bounding box center [806, 224] width 86 height 15
type input "1240"
click at [705, 287] on div "Manual Payment" at bounding box center [676, 269] width 81 height 60
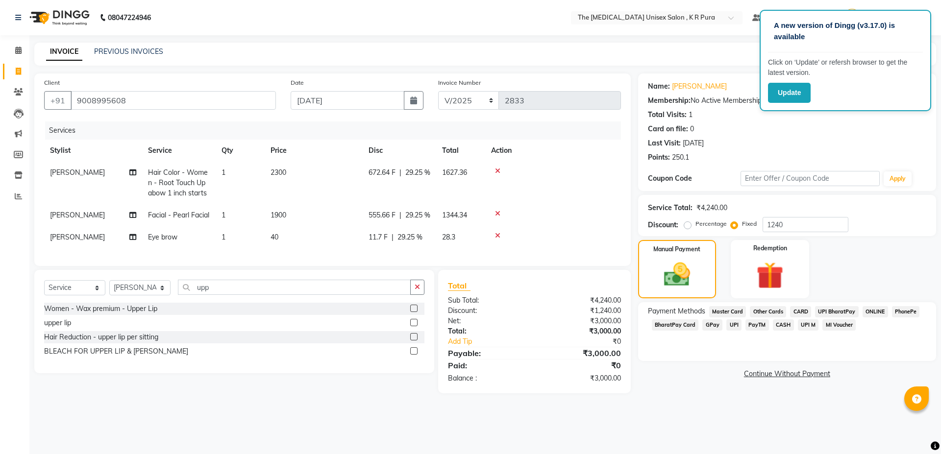
click at [797, 313] on span "CARD" at bounding box center [800, 311] width 21 height 11
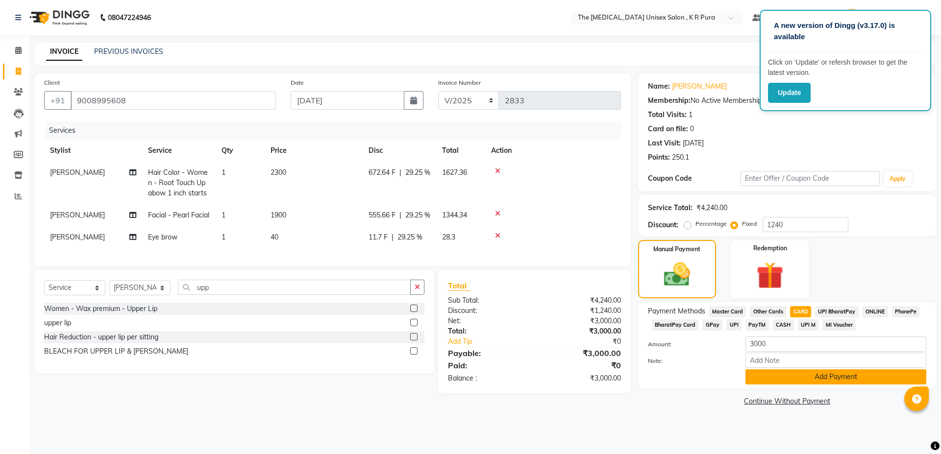
click at [775, 371] on button "Add Payment" at bounding box center [836, 377] width 181 height 15
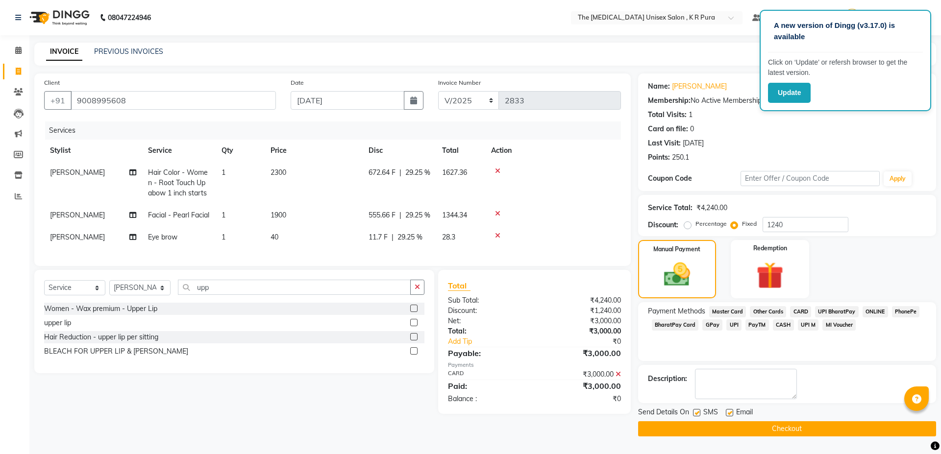
click at [673, 436] on button "Checkout" at bounding box center [787, 429] width 298 height 15
